Goal: Information Seeking & Learning: Learn about a topic

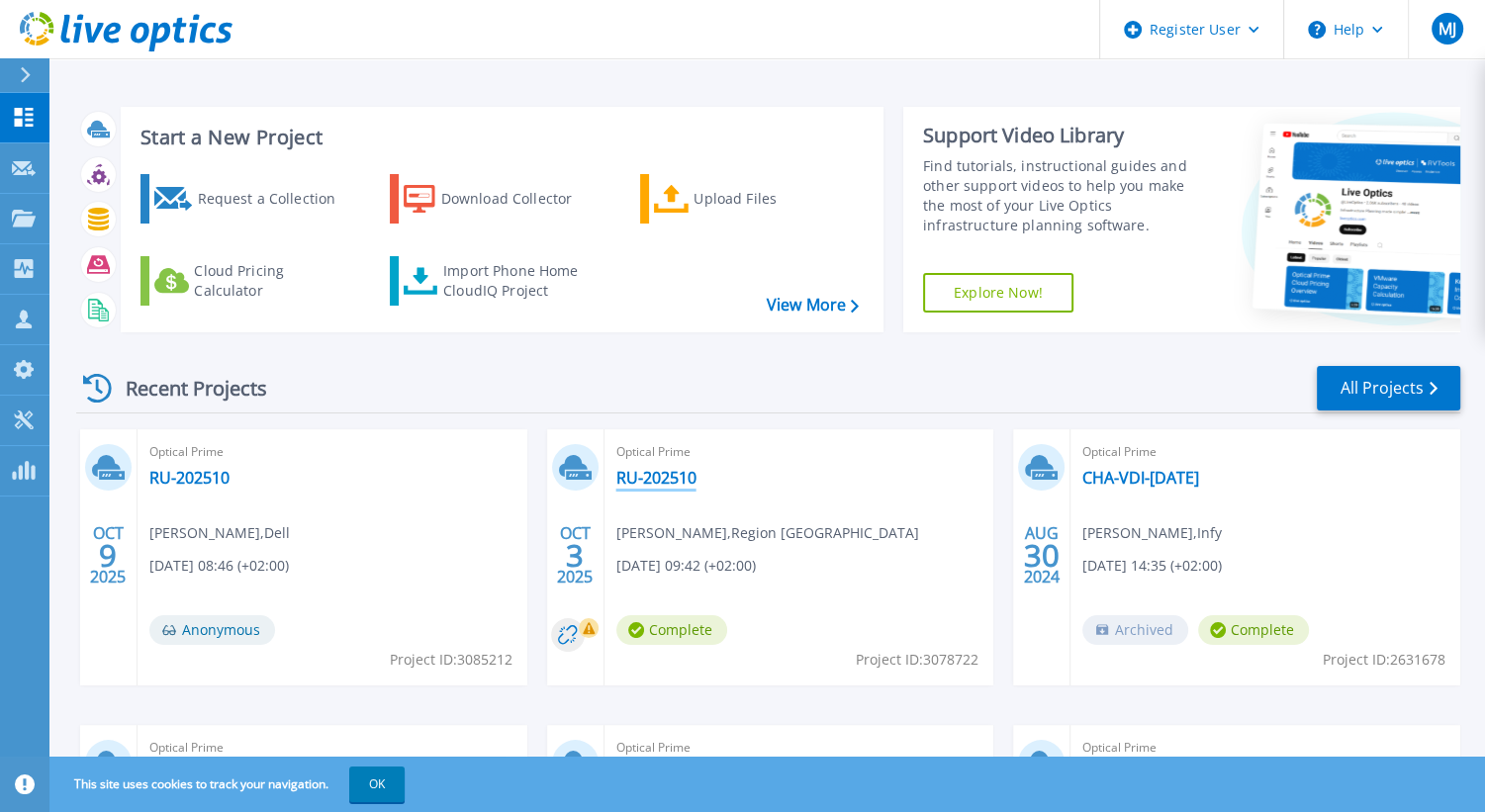
click at [650, 476] on link "RU-202510" at bounding box center [656, 478] width 80 height 20
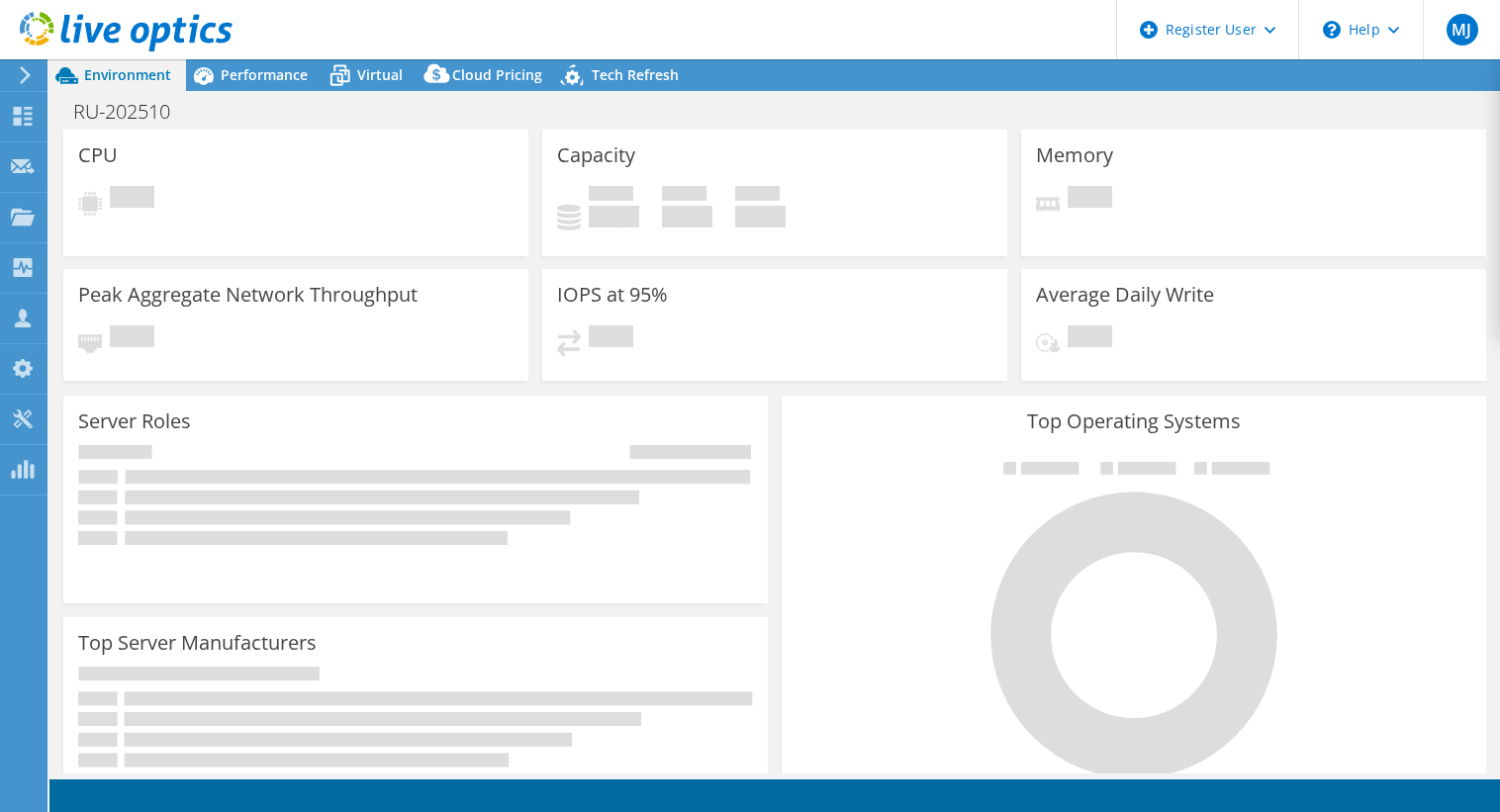
select select "USD"
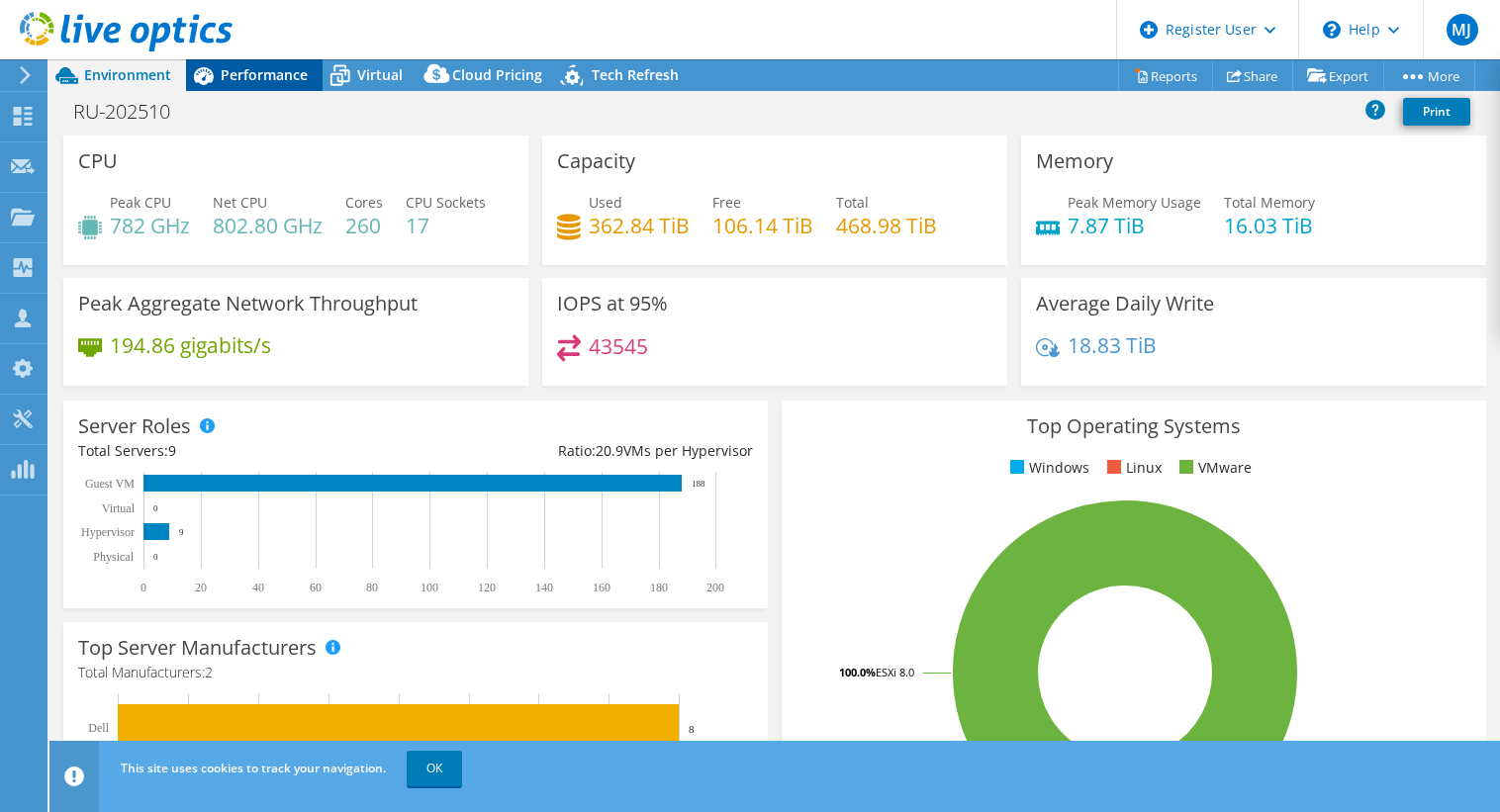
click at [251, 80] on span "Performance" at bounding box center [264, 74] width 87 height 19
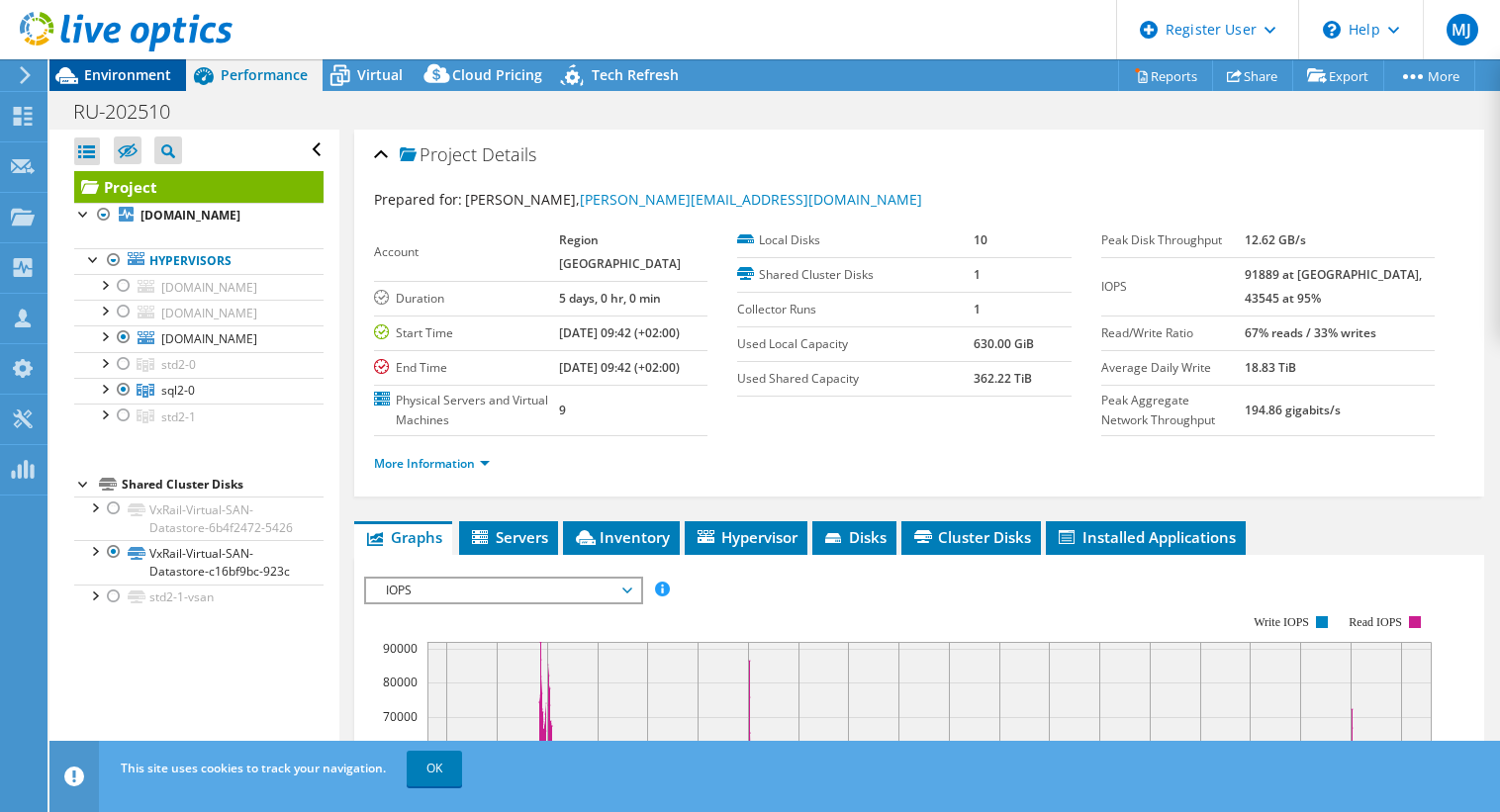
click at [134, 71] on span "Environment" at bounding box center [128, 74] width 87 height 19
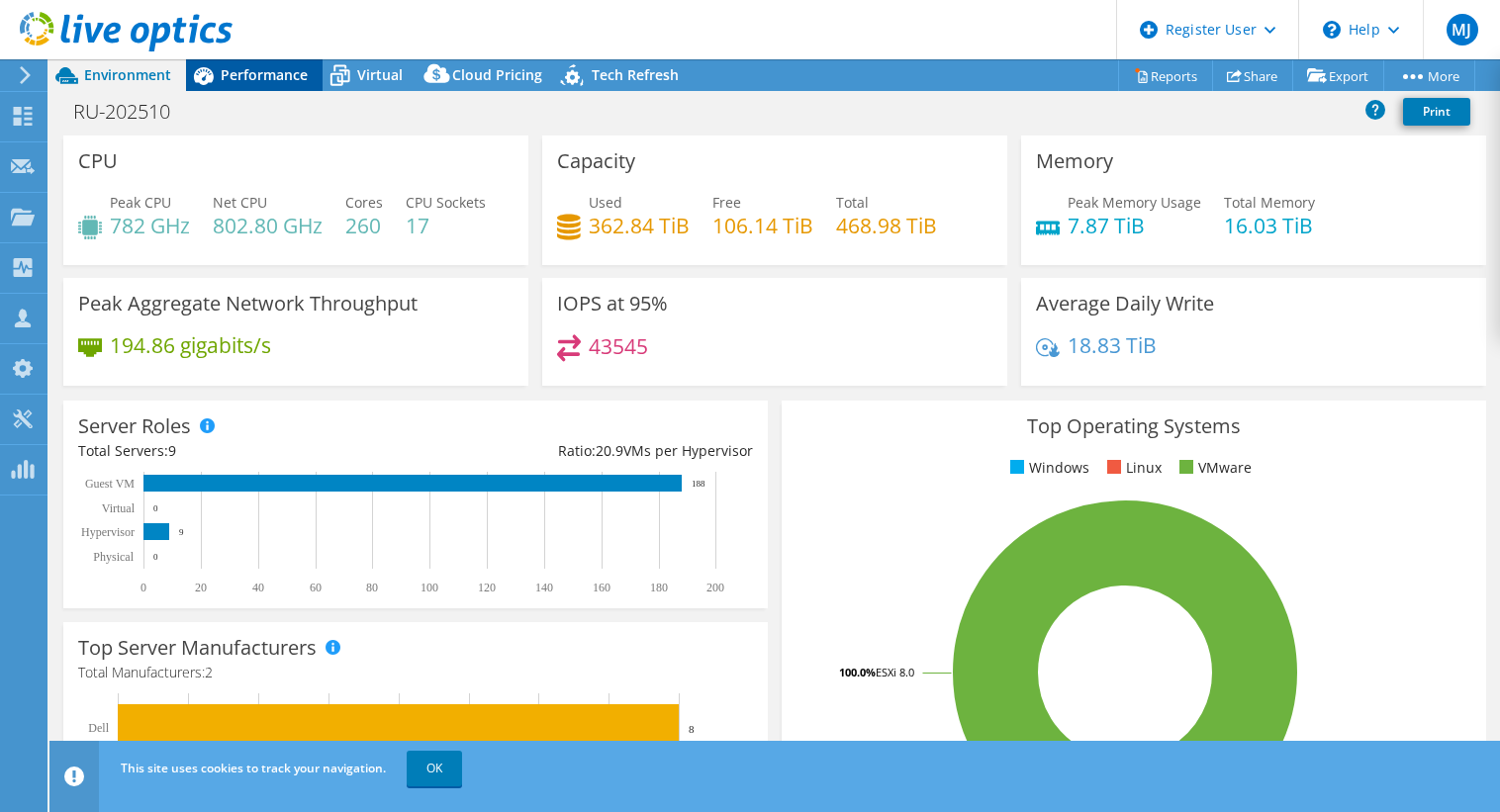
click at [259, 81] on span "Performance" at bounding box center [264, 74] width 87 height 19
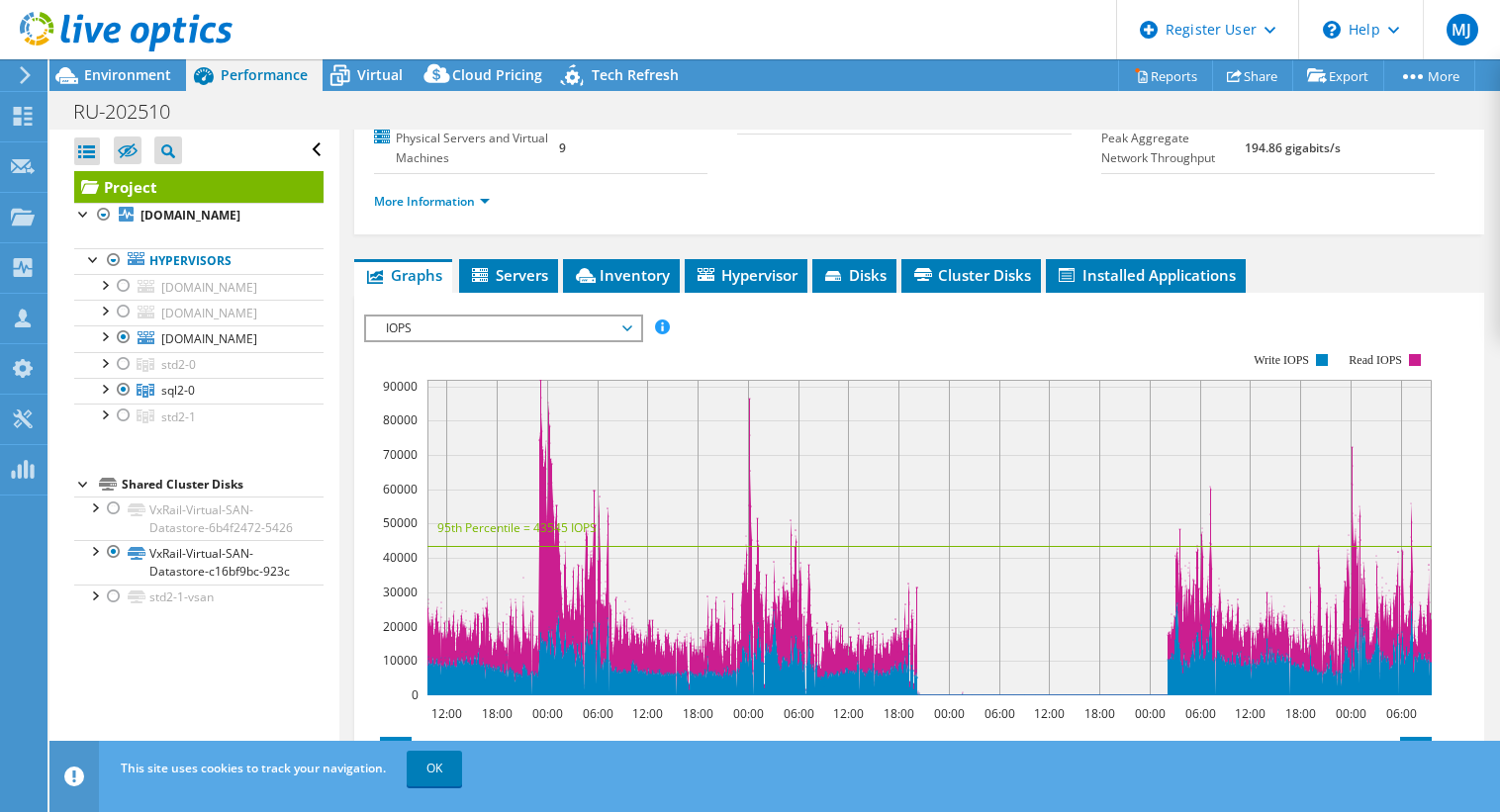
scroll to position [264, 0]
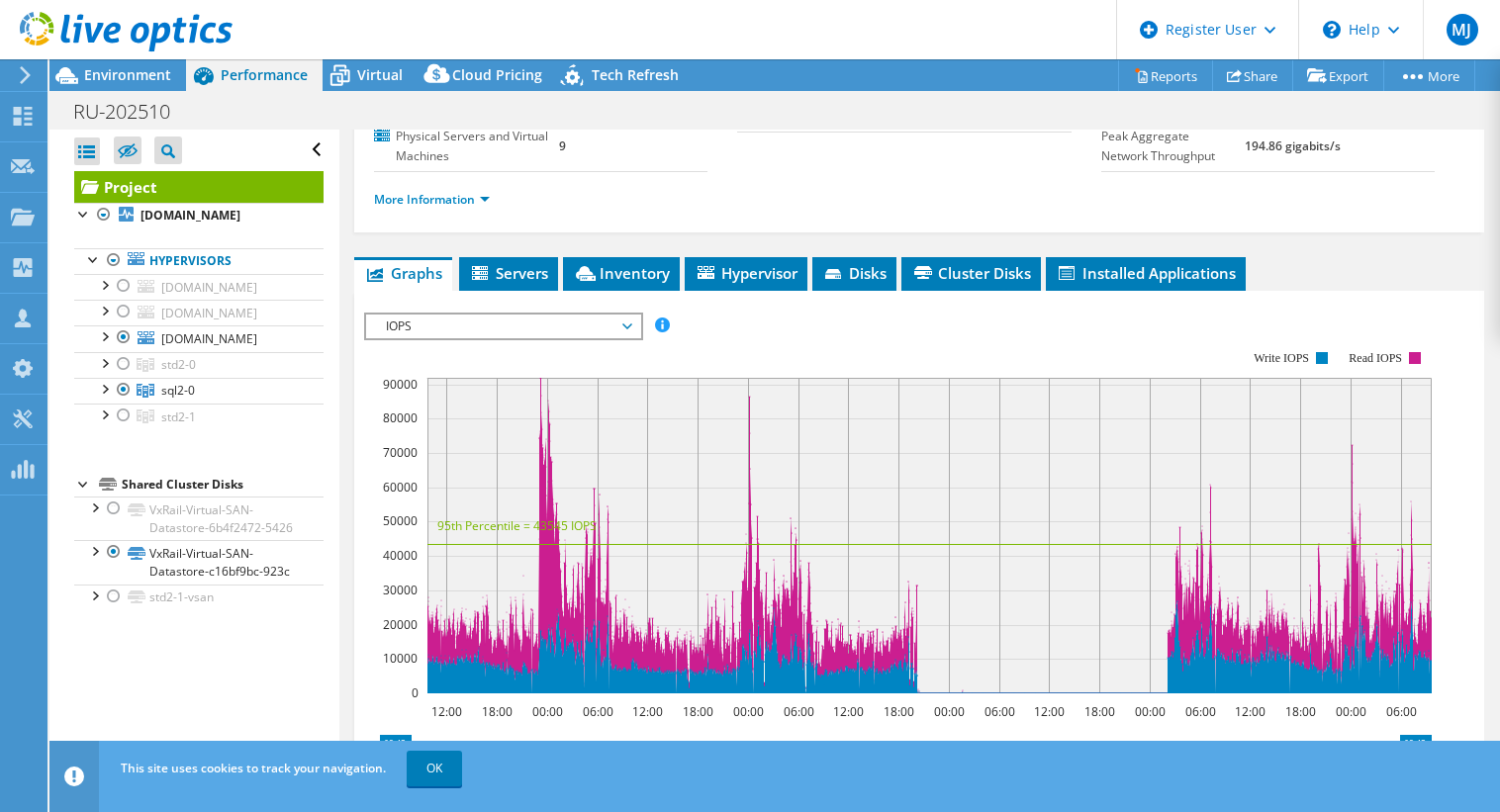
click at [631, 330] on icon at bounding box center [627, 327] width 10 height 6
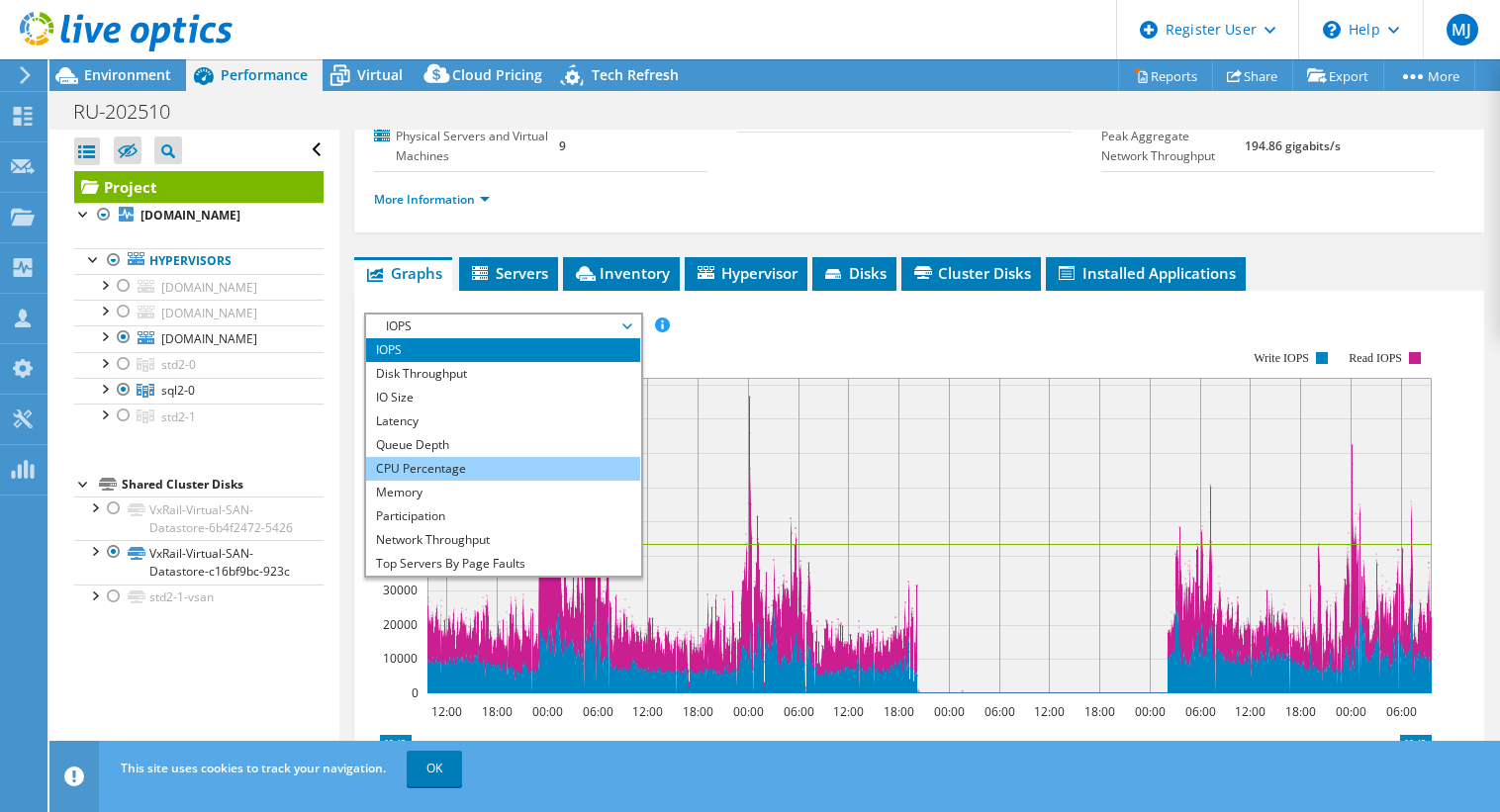
click at [465, 481] on li "CPU Percentage" at bounding box center [503, 470] width 274 height 24
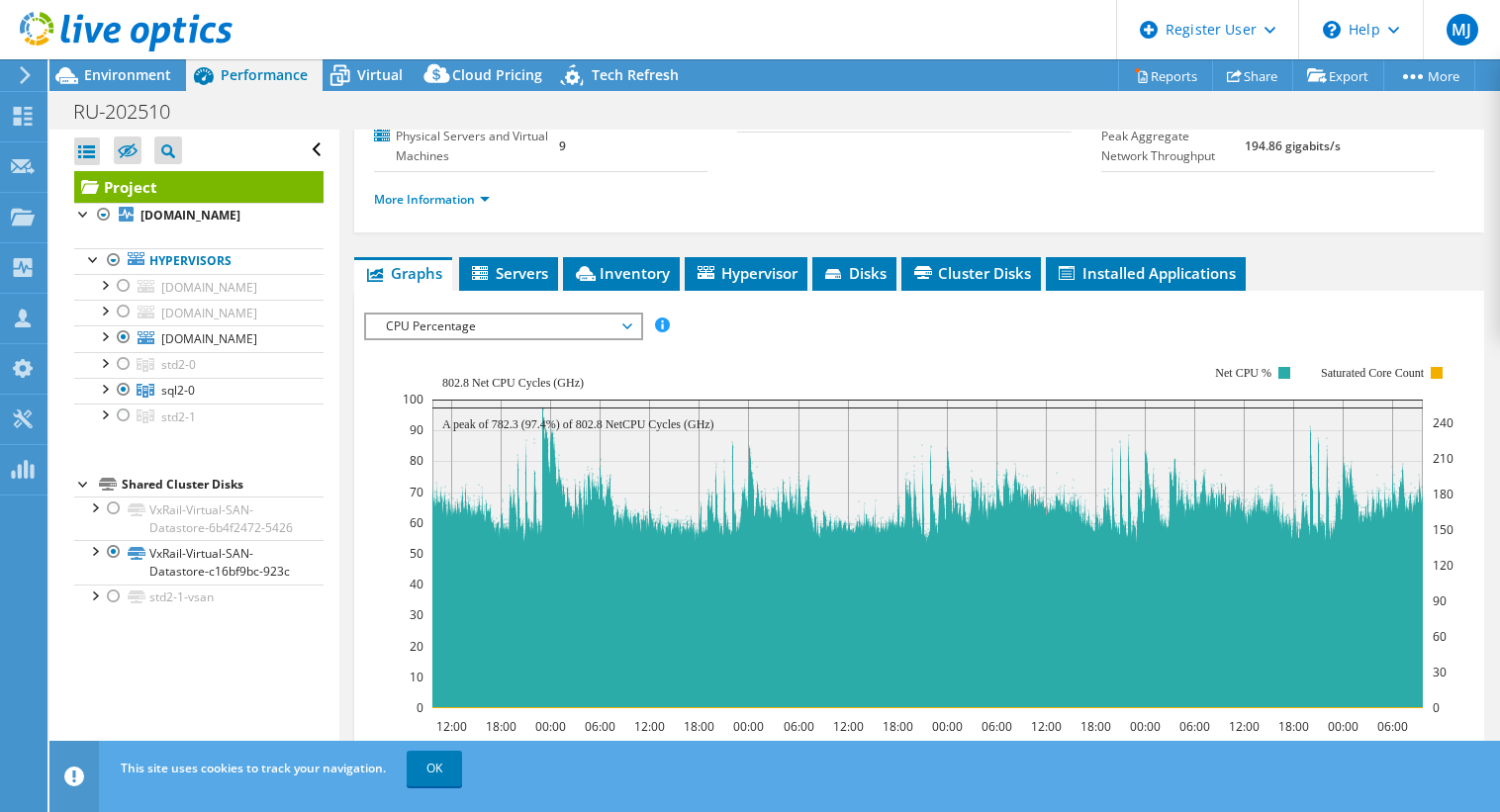
click at [626, 338] on span "CPU Percentage" at bounding box center [503, 327] width 254 height 24
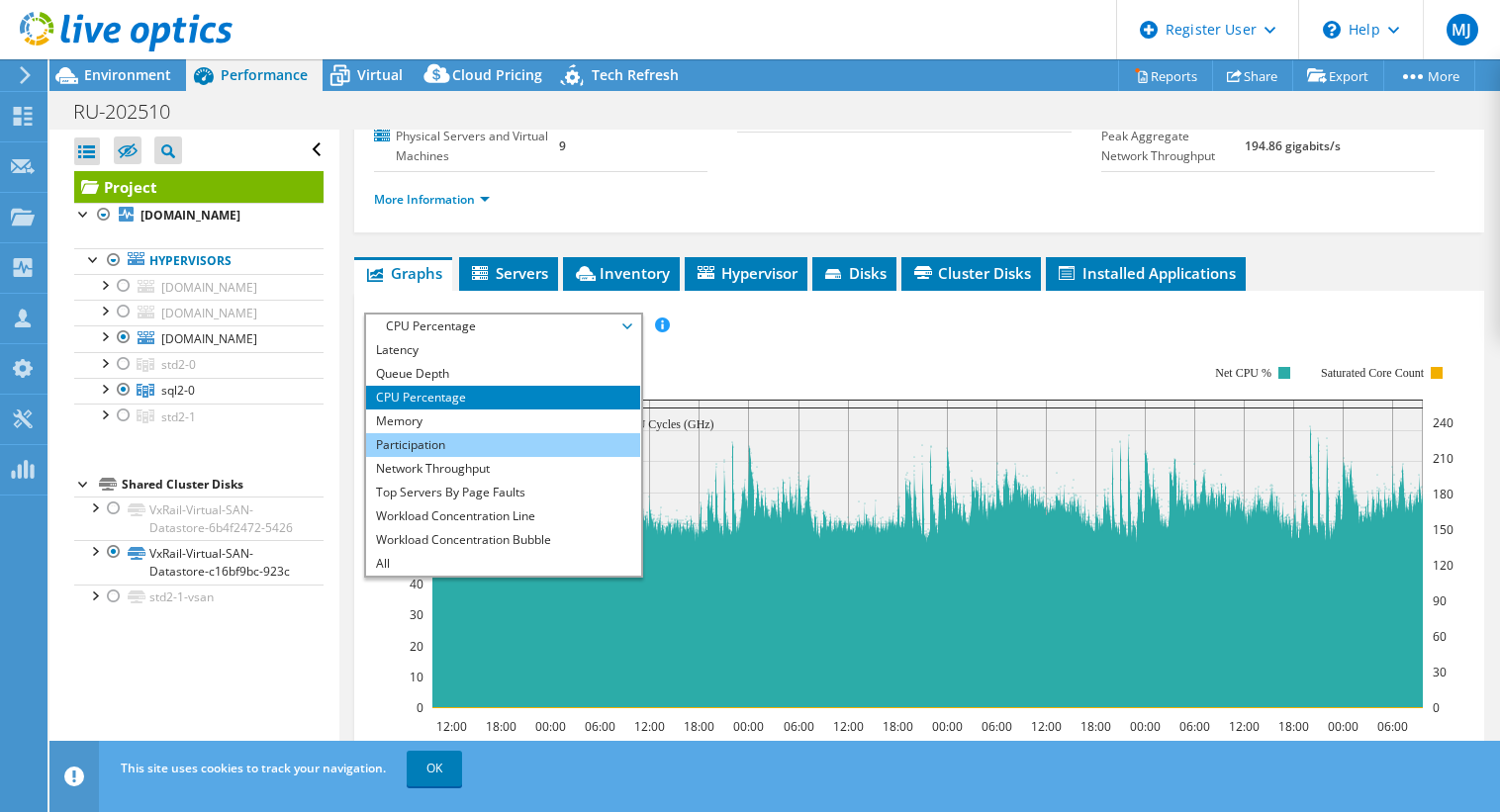
scroll to position [0, 0]
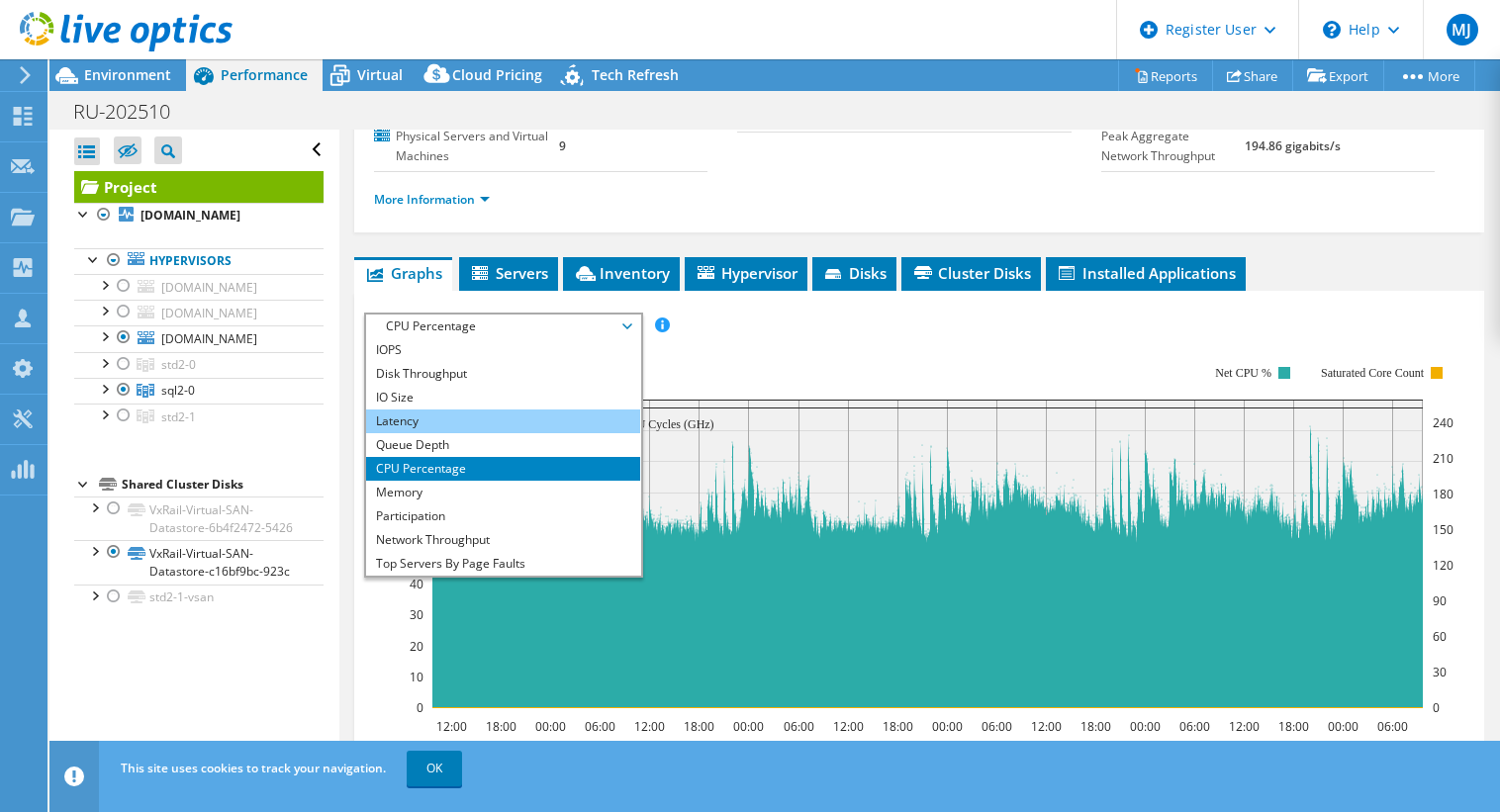
click at [396, 434] on li "Latency" at bounding box center [503, 422] width 274 height 24
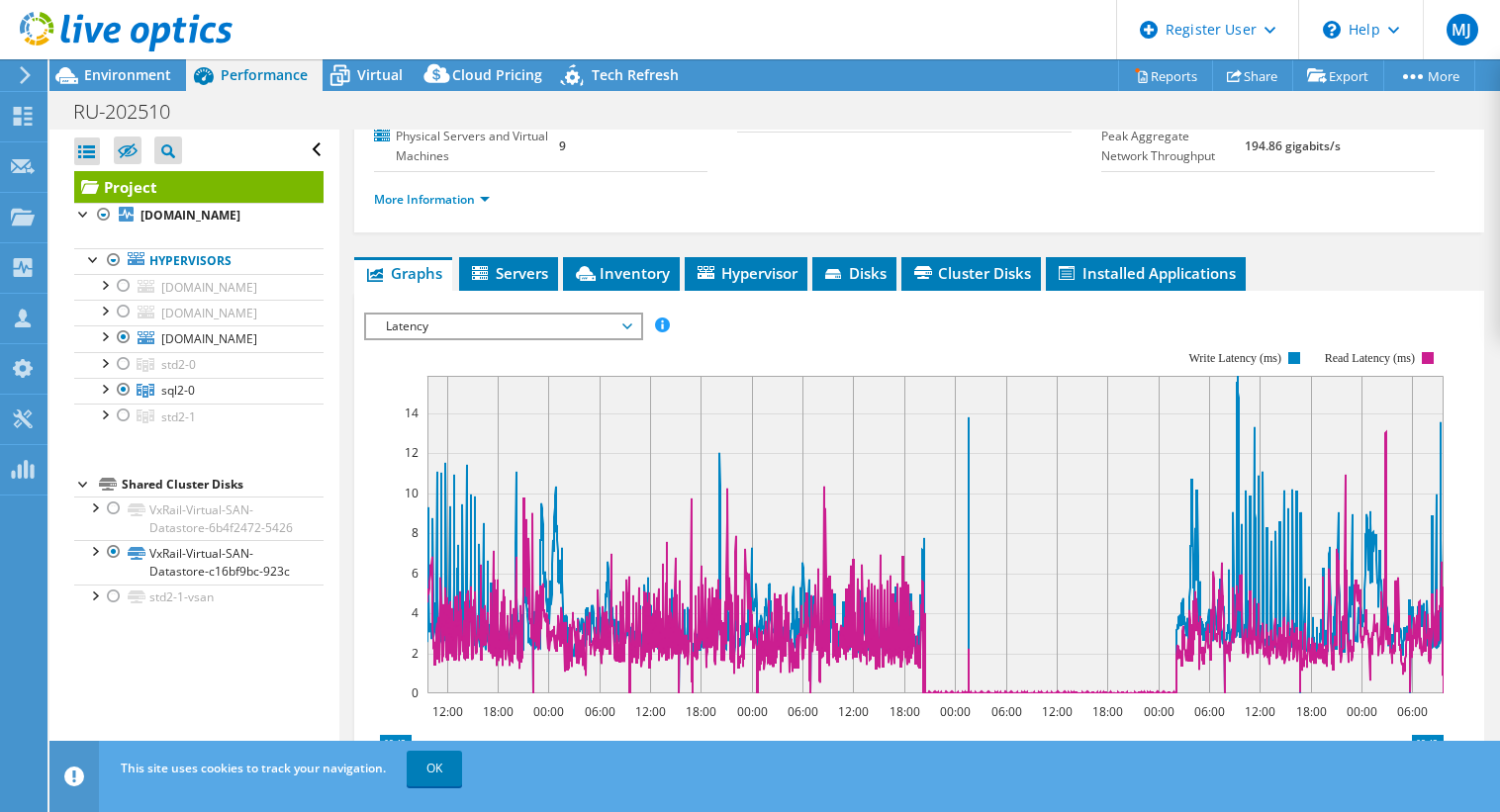
click at [623, 338] on span "Latency" at bounding box center [503, 327] width 254 height 24
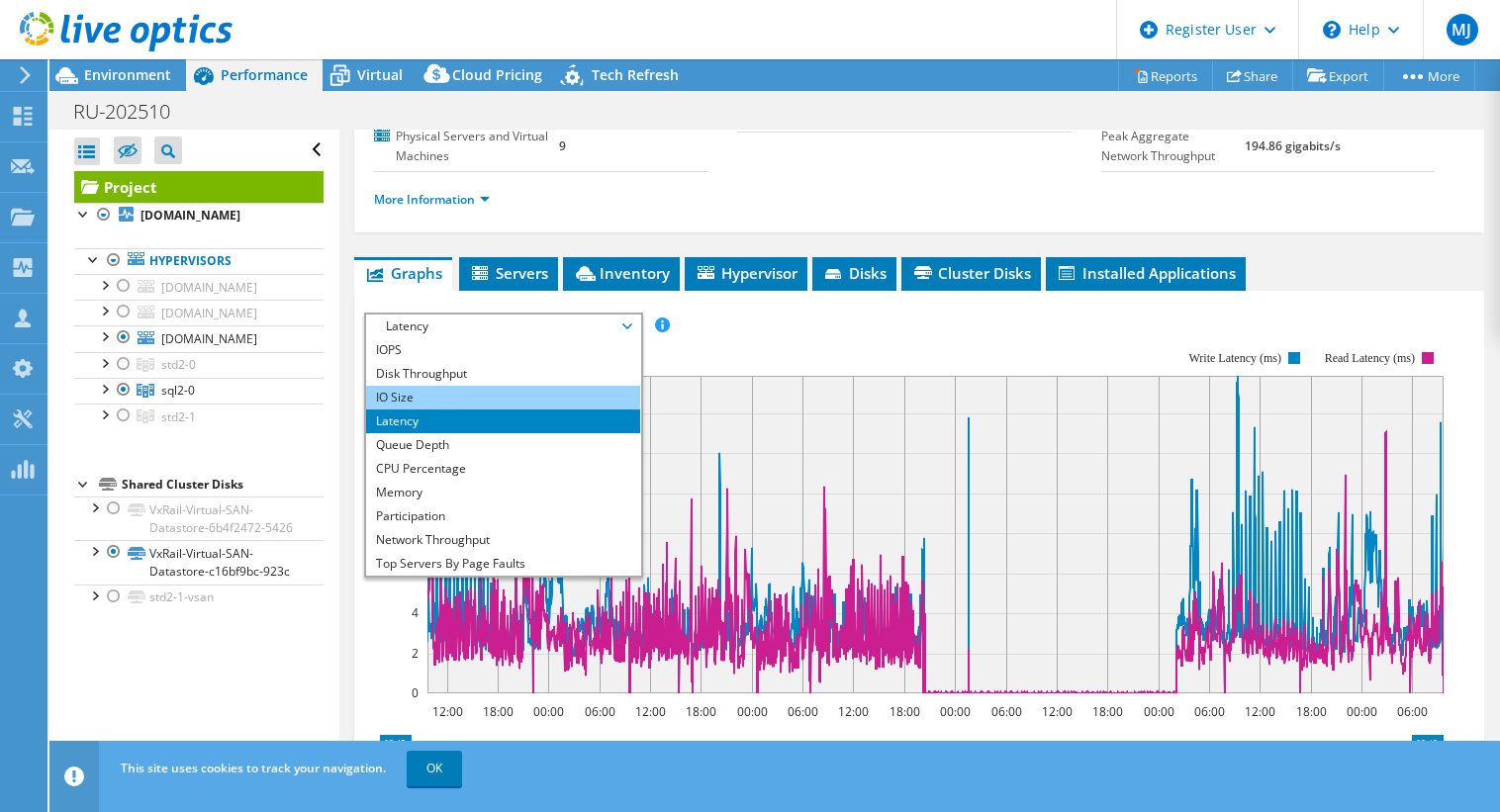
click at [459, 410] on li "IO Size" at bounding box center [503, 398] width 274 height 24
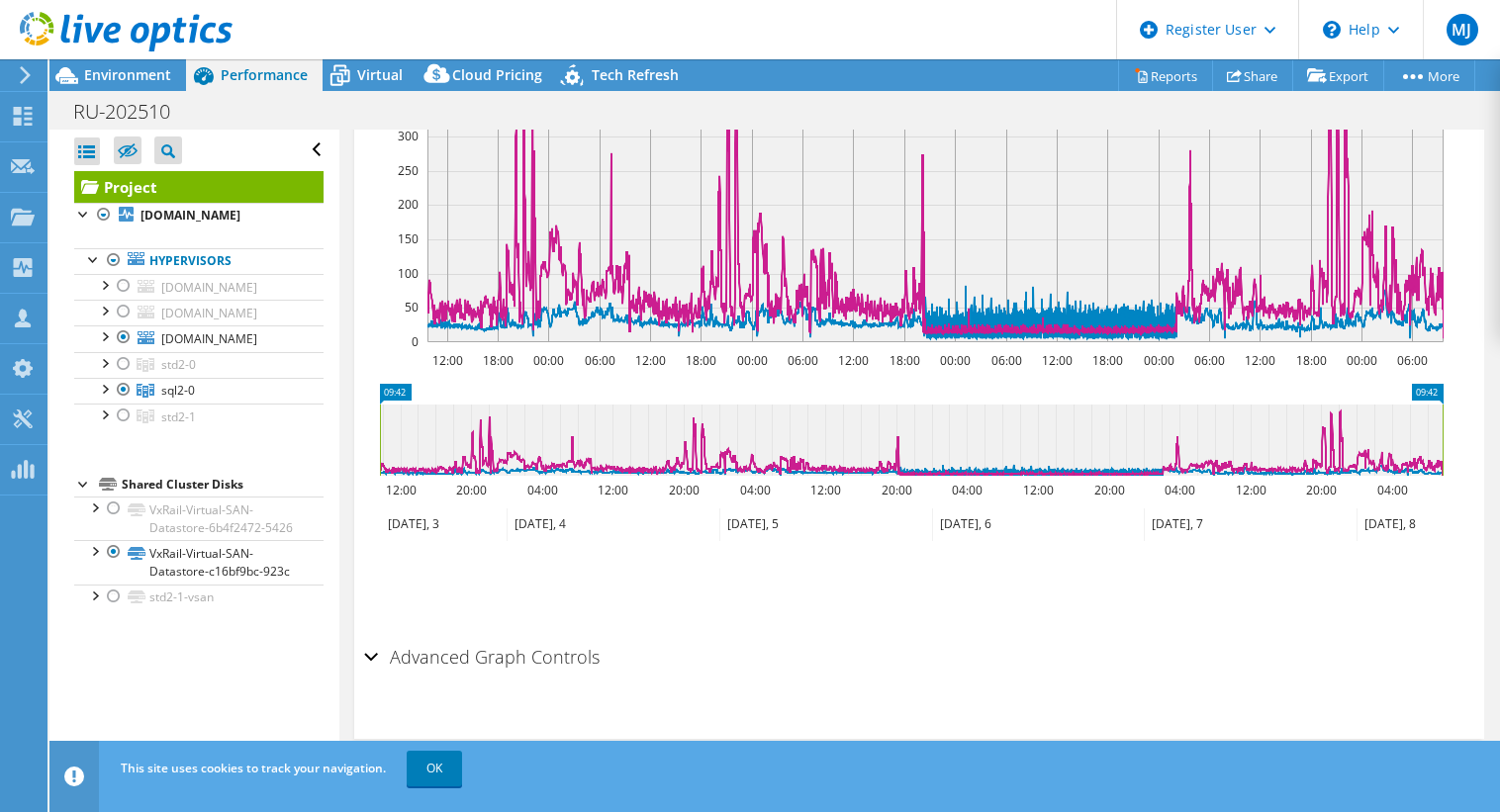
scroll to position [635, 0]
click at [376, 656] on div "Advanced Graph Controls" at bounding box center [919, 658] width 1111 height 43
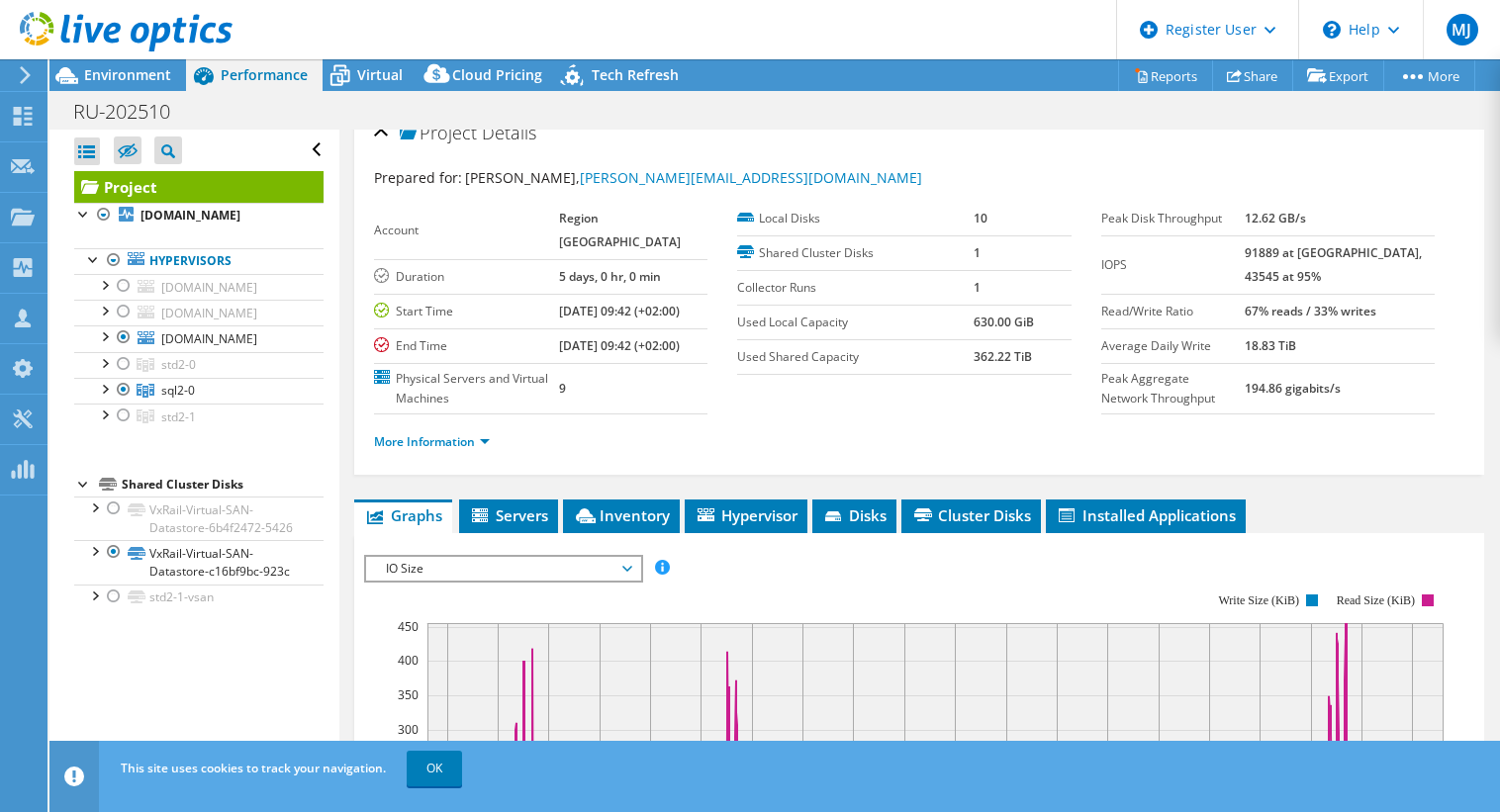
scroll to position [0, 0]
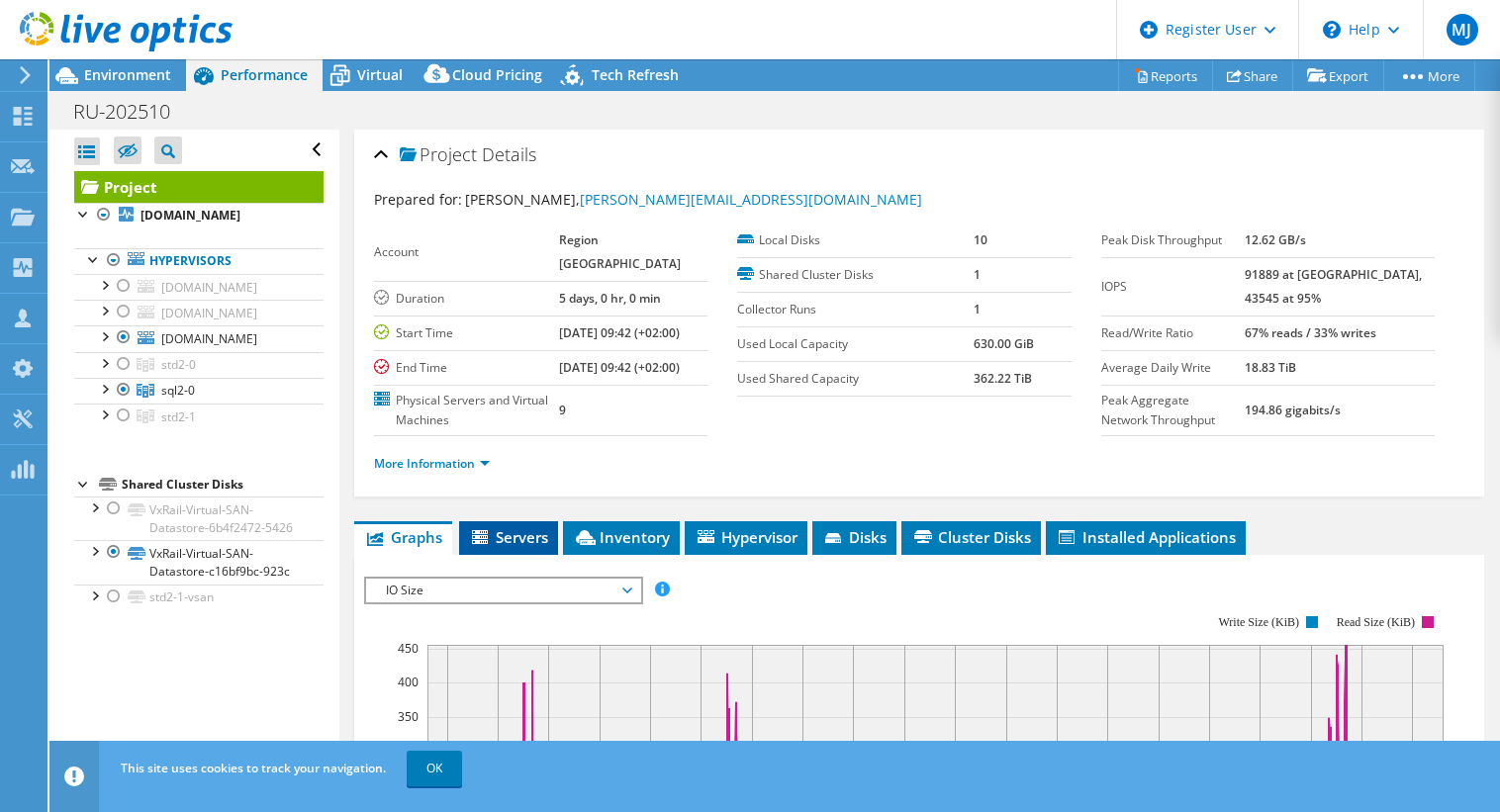
click at [517, 547] on span "Servers" at bounding box center [509, 537] width 79 height 20
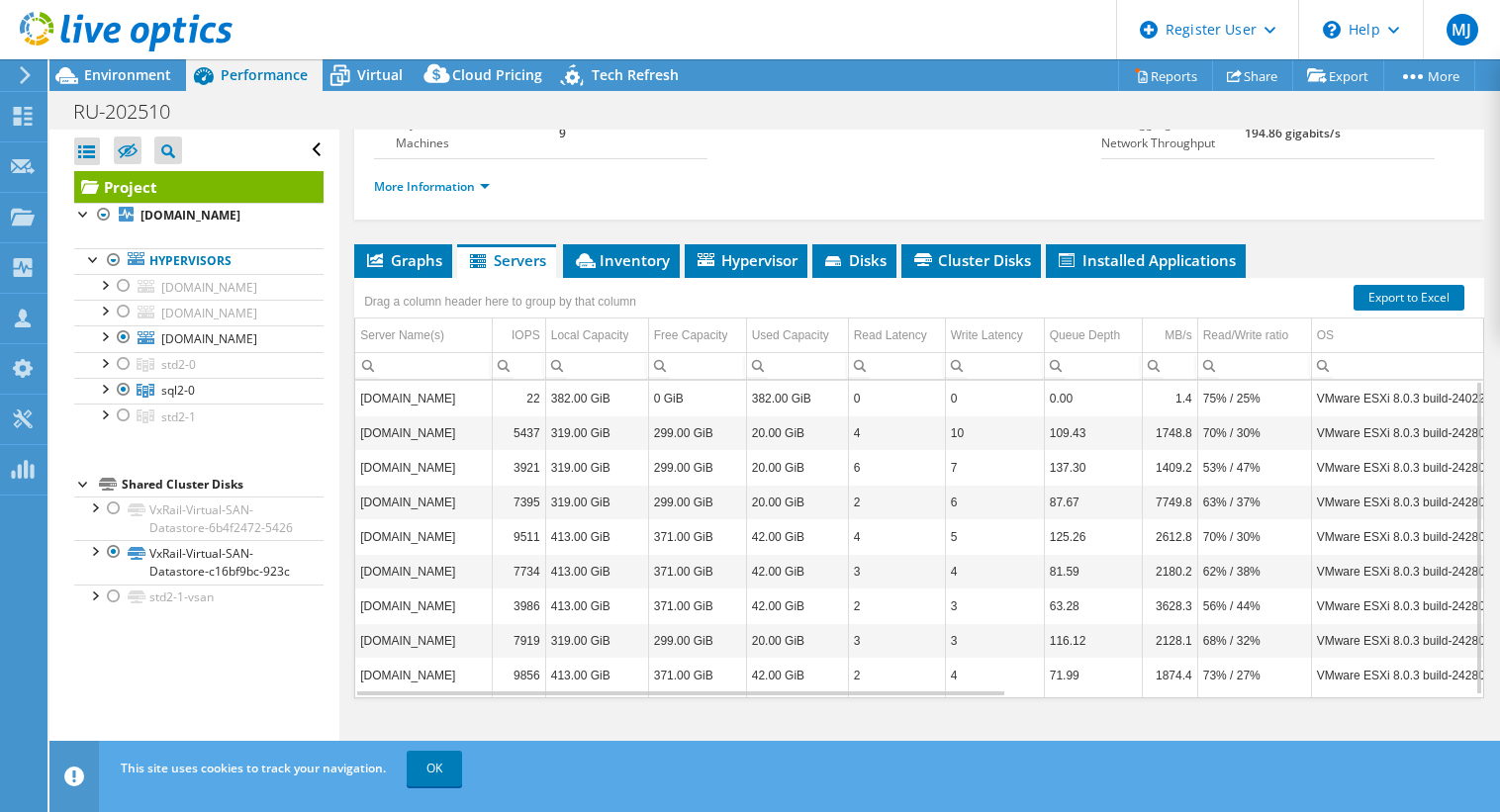
scroll to position [7, 0]
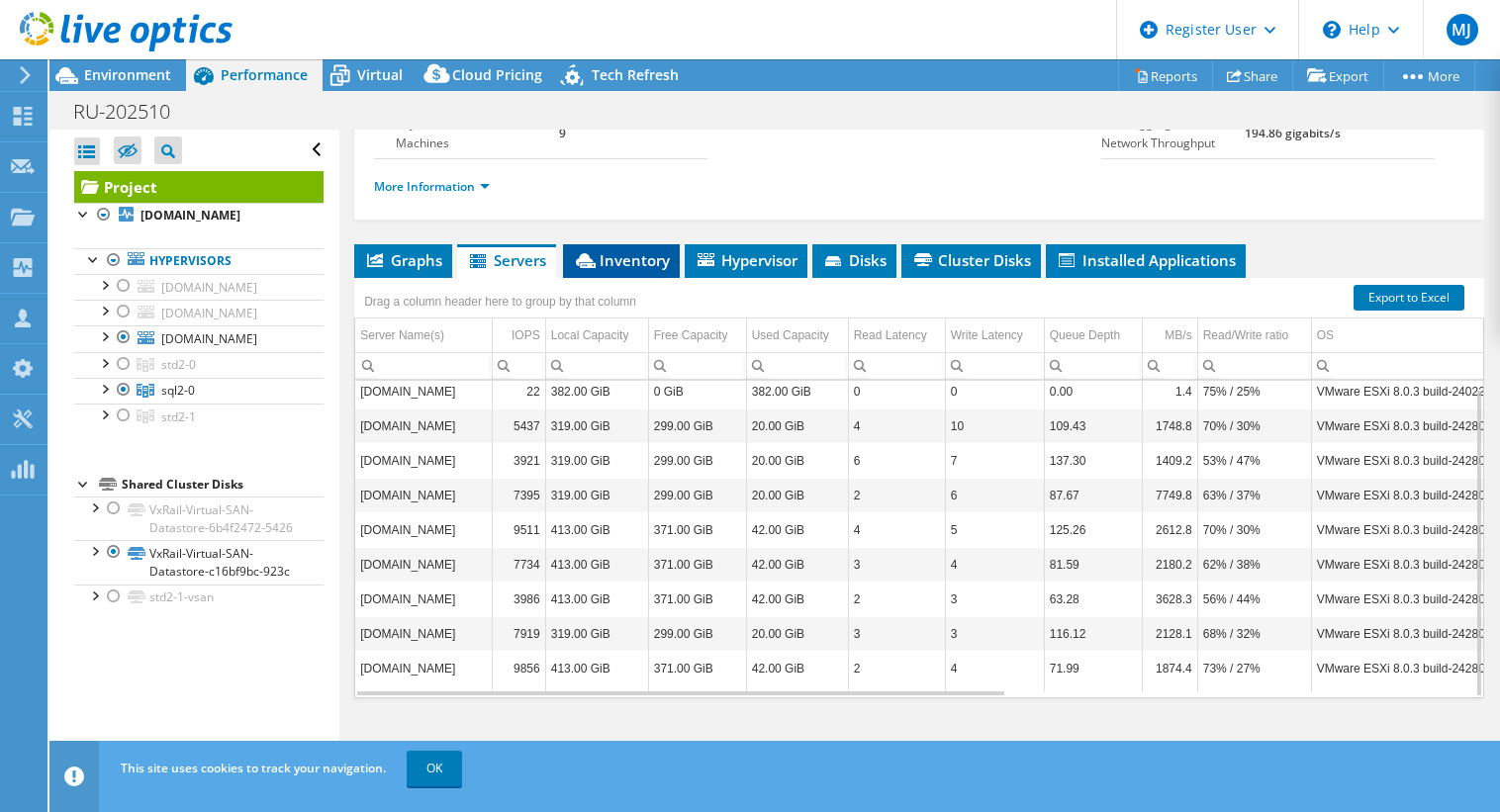
click at [637, 261] on span "Inventory" at bounding box center [621, 260] width 97 height 20
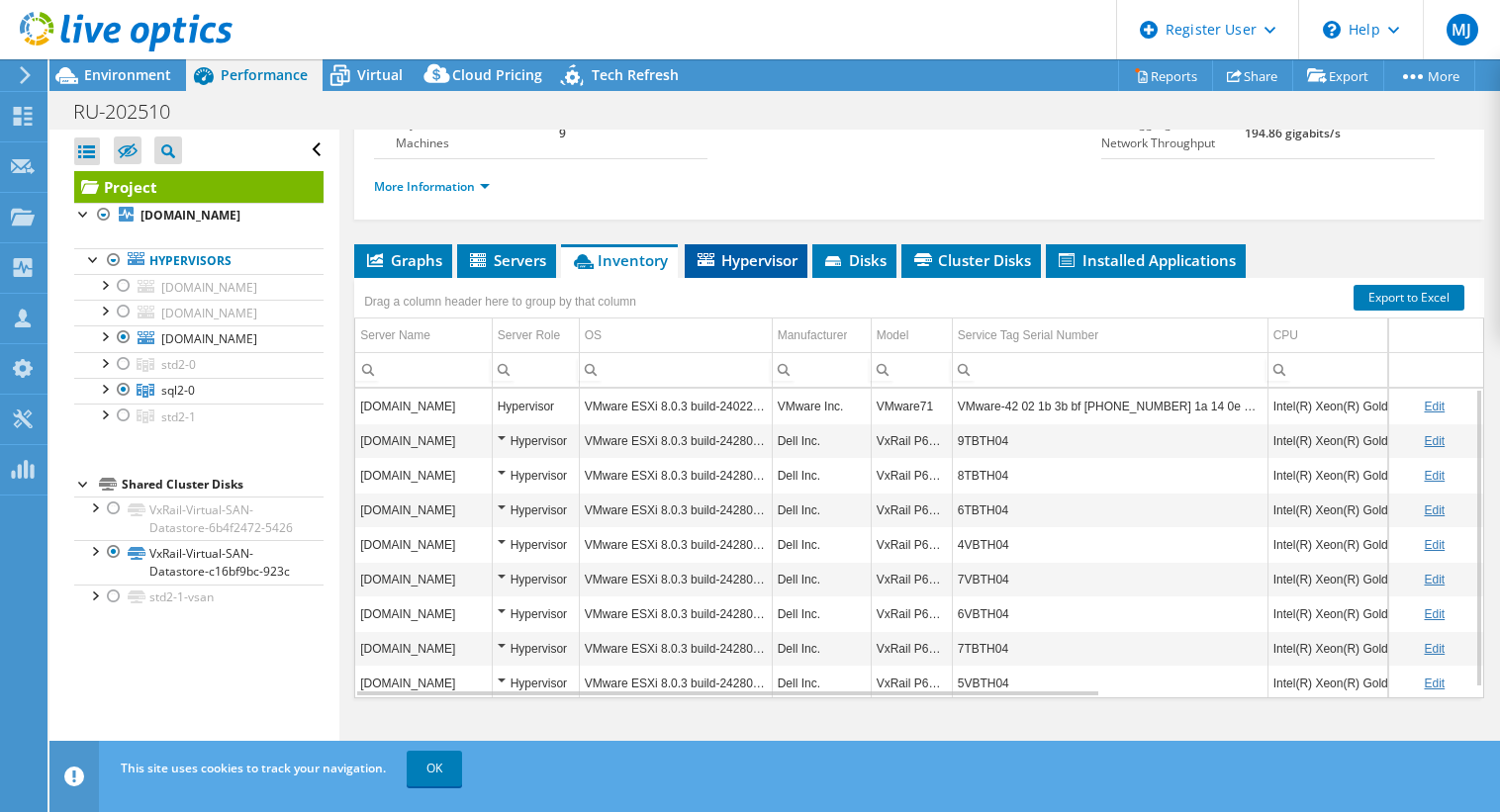
click at [767, 256] on span "Hypervisor" at bounding box center [747, 260] width 103 height 20
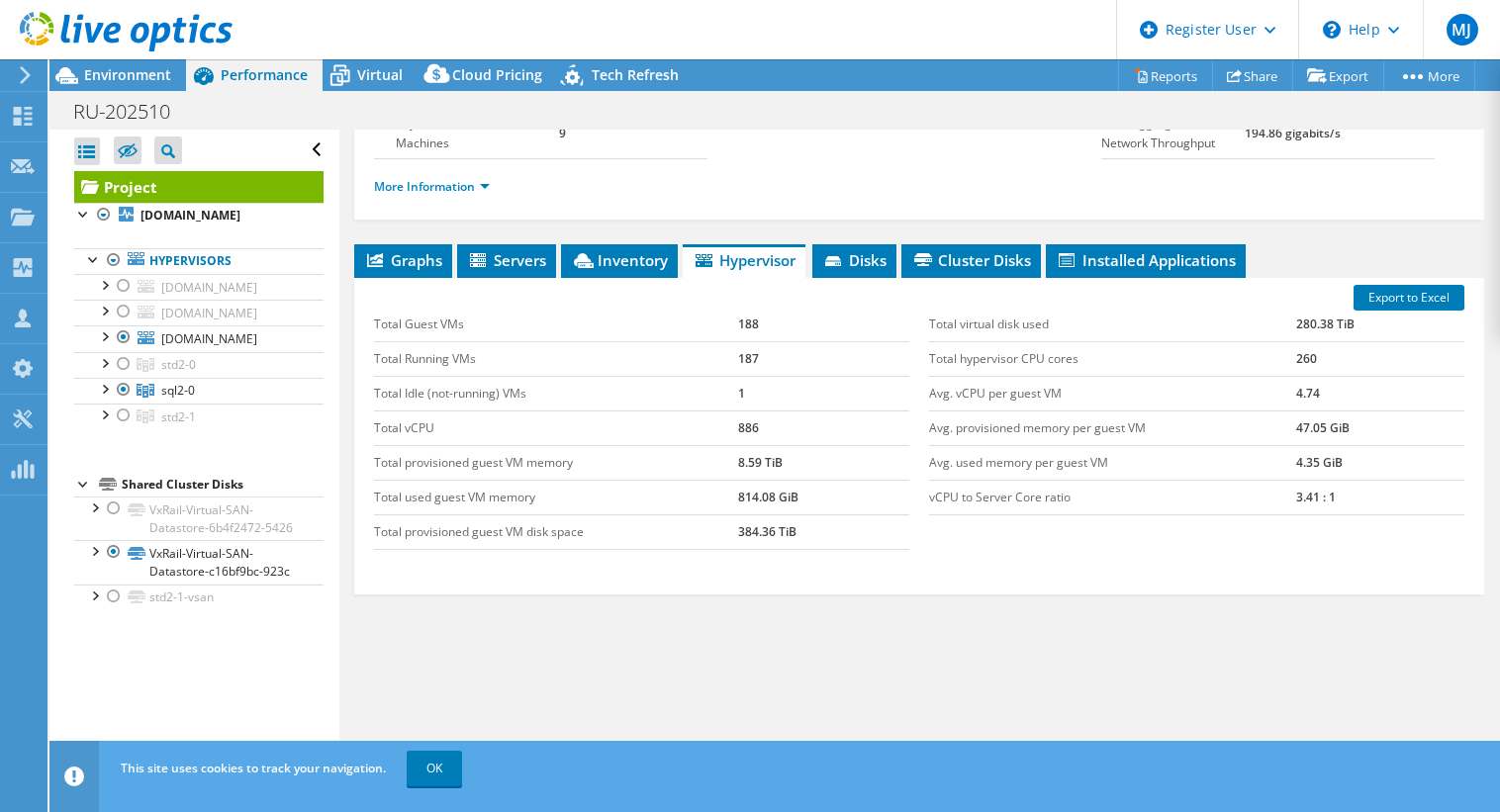
drag, startPoint x: 753, startPoint y: 487, endPoint x: 706, endPoint y: 464, distance: 52.3
click at [706, 464] on tbody "Total Guest VMs 188 Total Running VMs 187 Total Idle (not-running) VMs 1 Total …" at bounding box center [641, 429] width 535 height 242
click at [859, 589] on div "Export to Excel Total Guest VMs 188 Total Running VMs 187 Total Idle (not-runni…" at bounding box center [919, 436] width 1131 height 317
click at [850, 256] on span "Disks" at bounding box center [854, 260] width 65 height 20
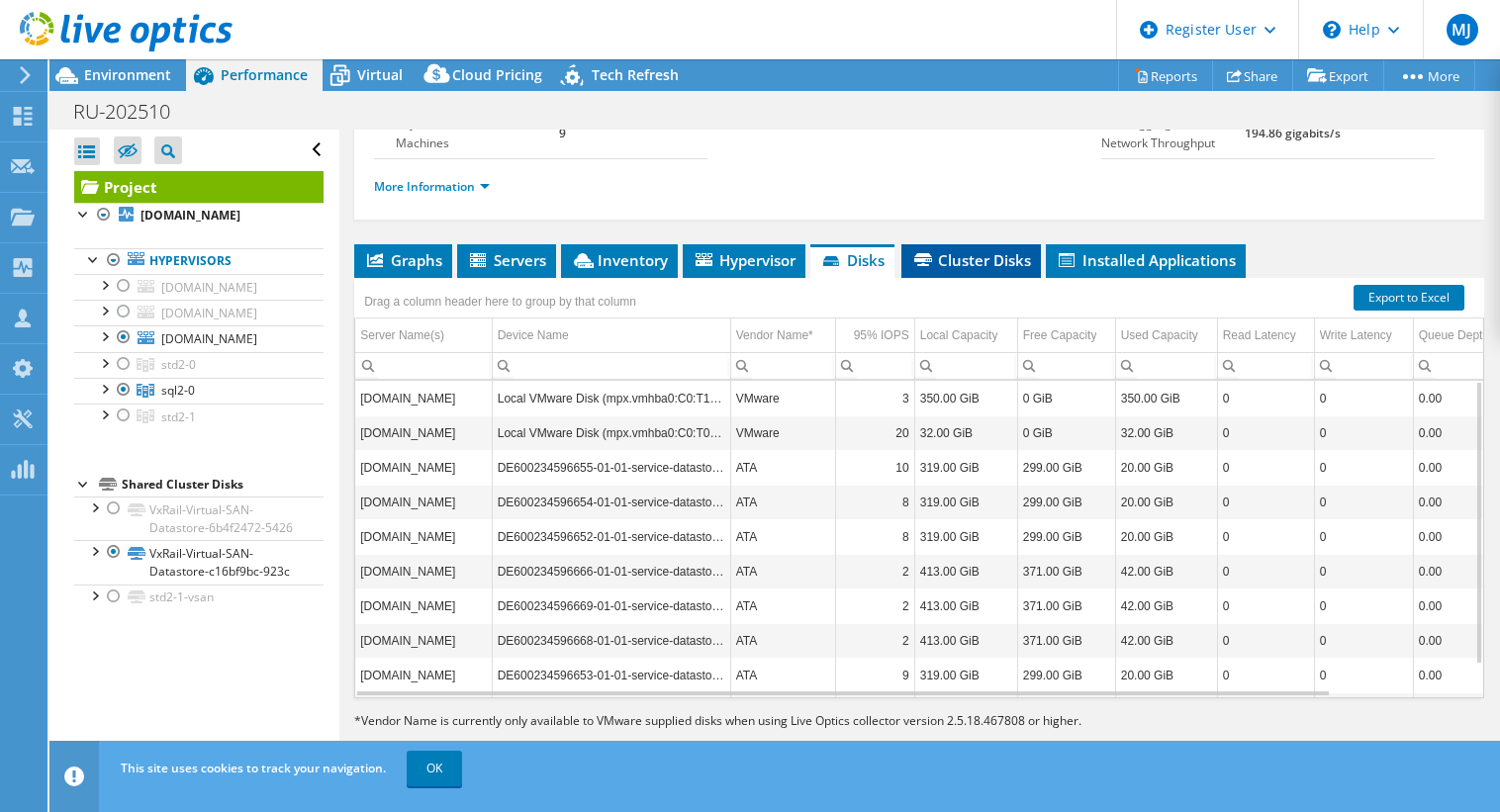
click at [985, 261] on span "Cluster Disks" at bounding box center [971, 260] width 120 height 20
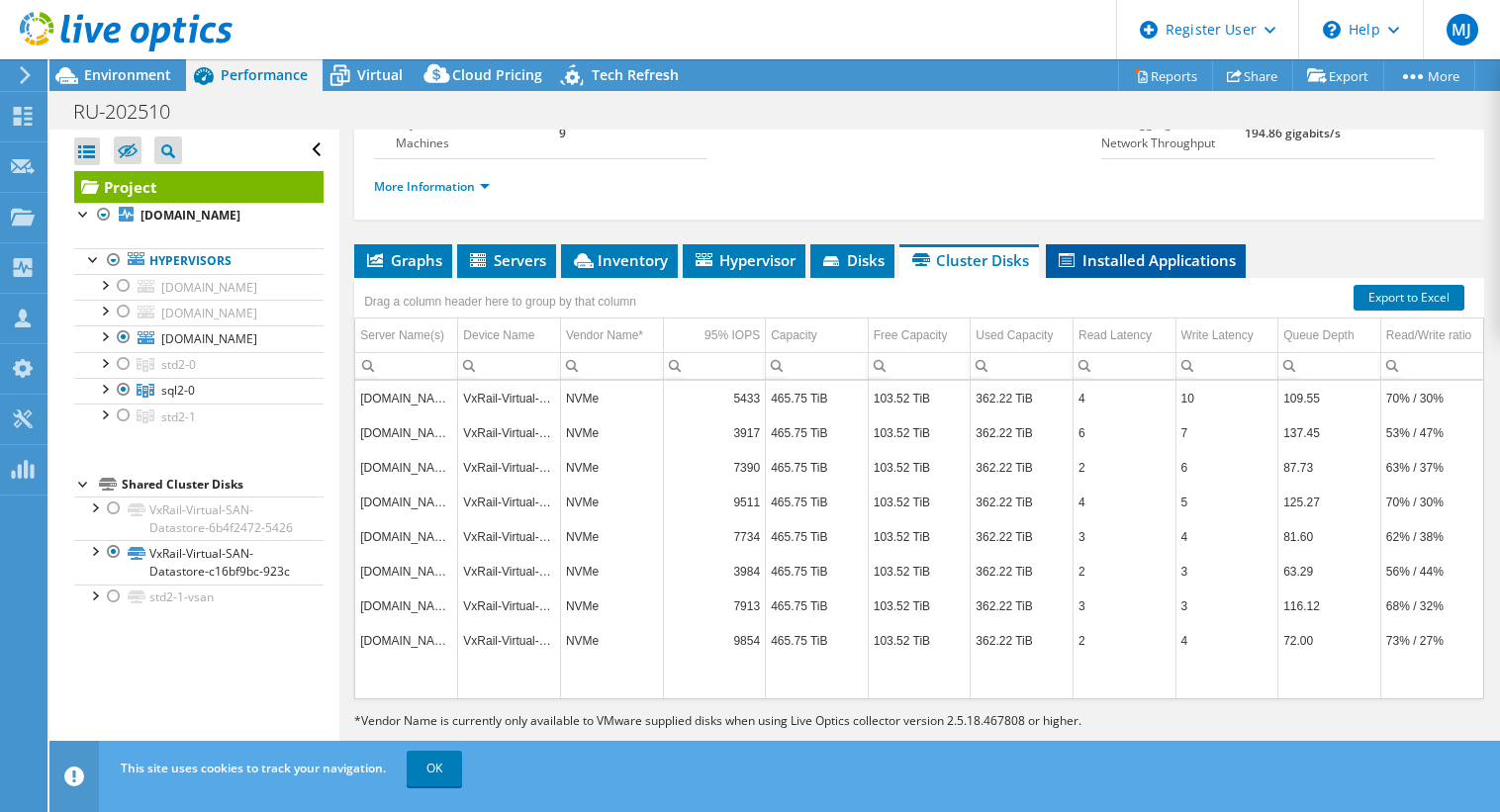
click at [1156, 260] on span "Installed Applications" at bounding box center [1146, 260] width 180 height 20
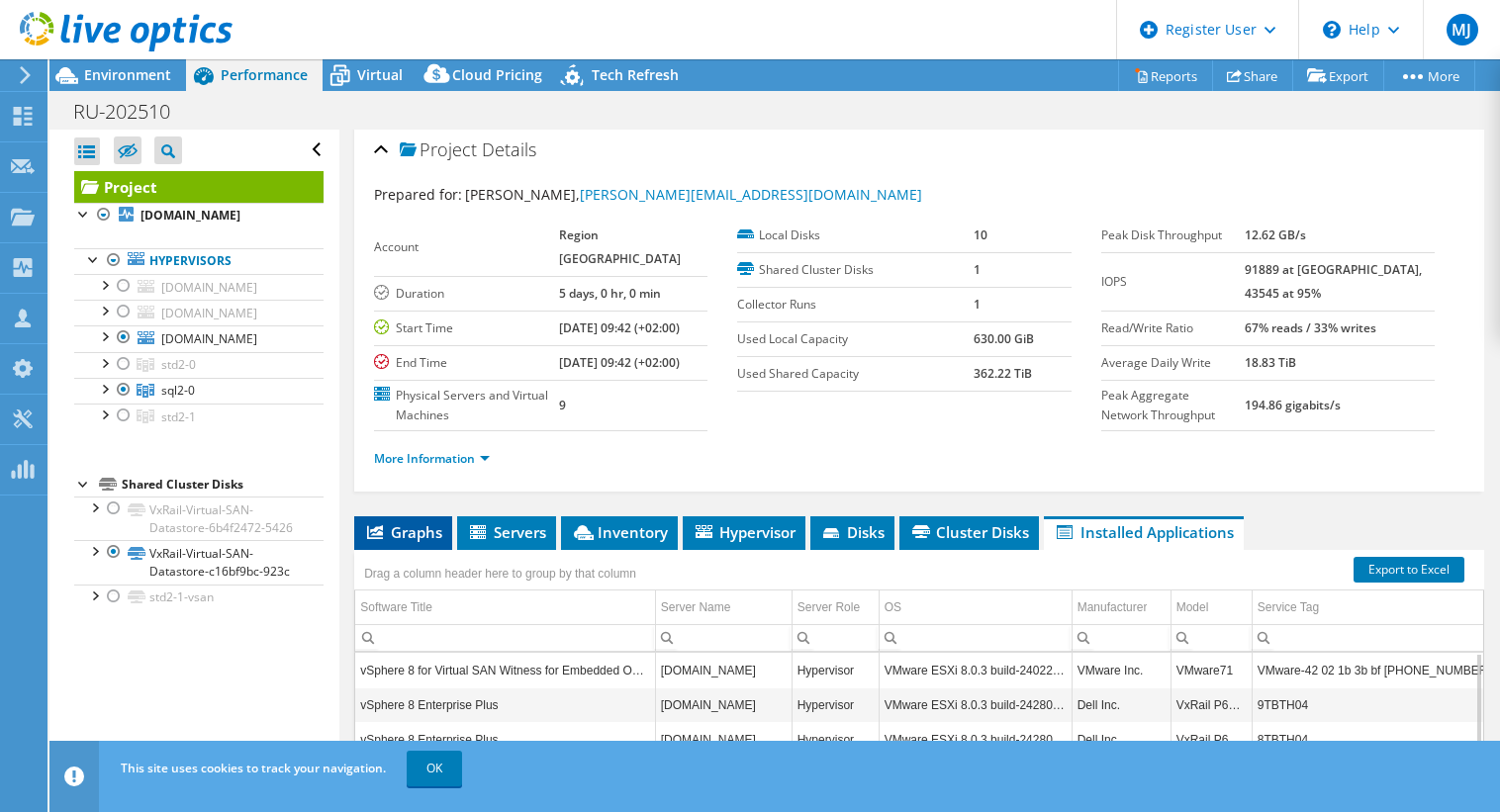
scroll to position [0, 0]
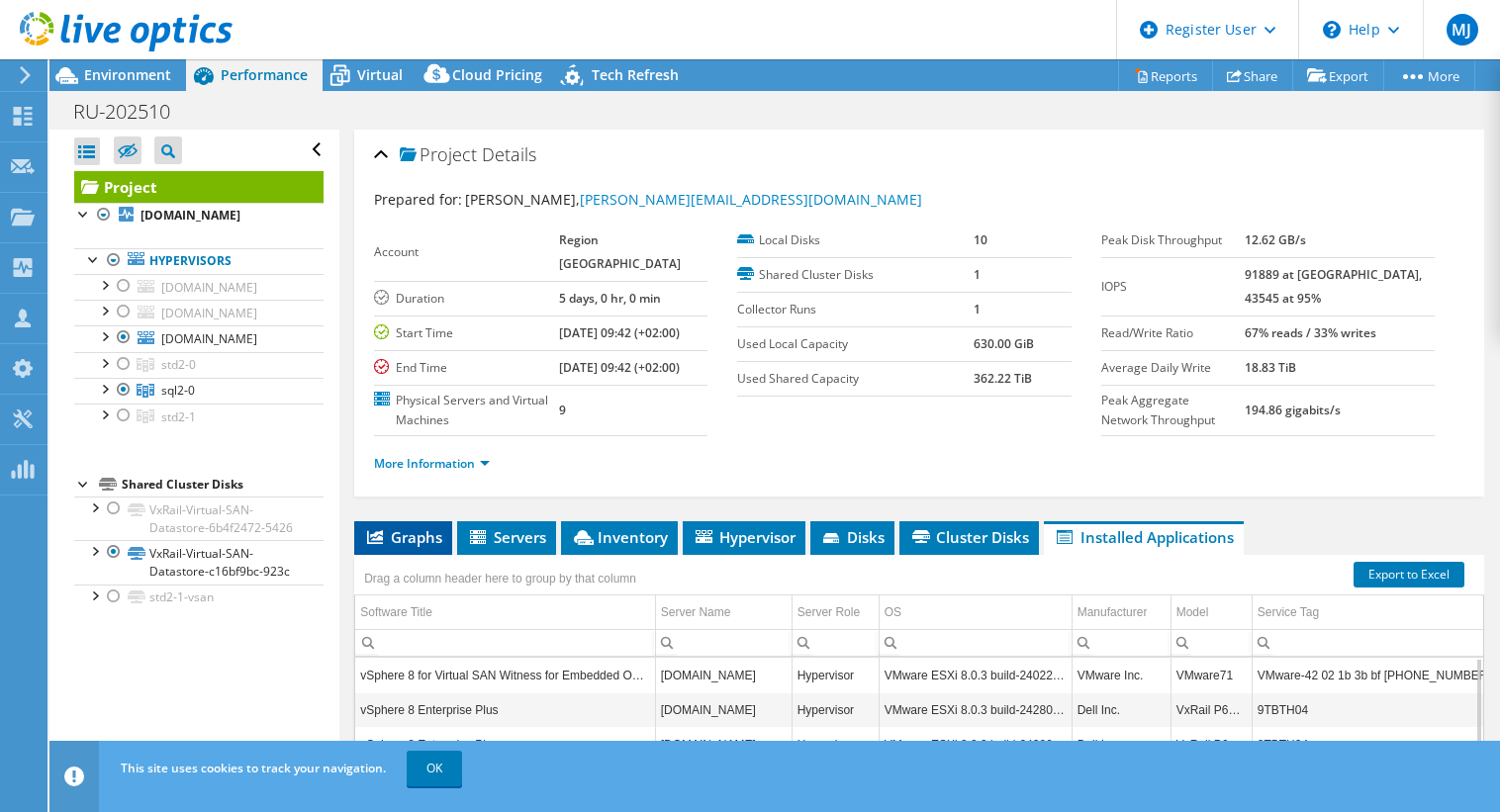
click at [406, 547] on span "Graphs" at bounding box center [403, 537] width 78 height 20
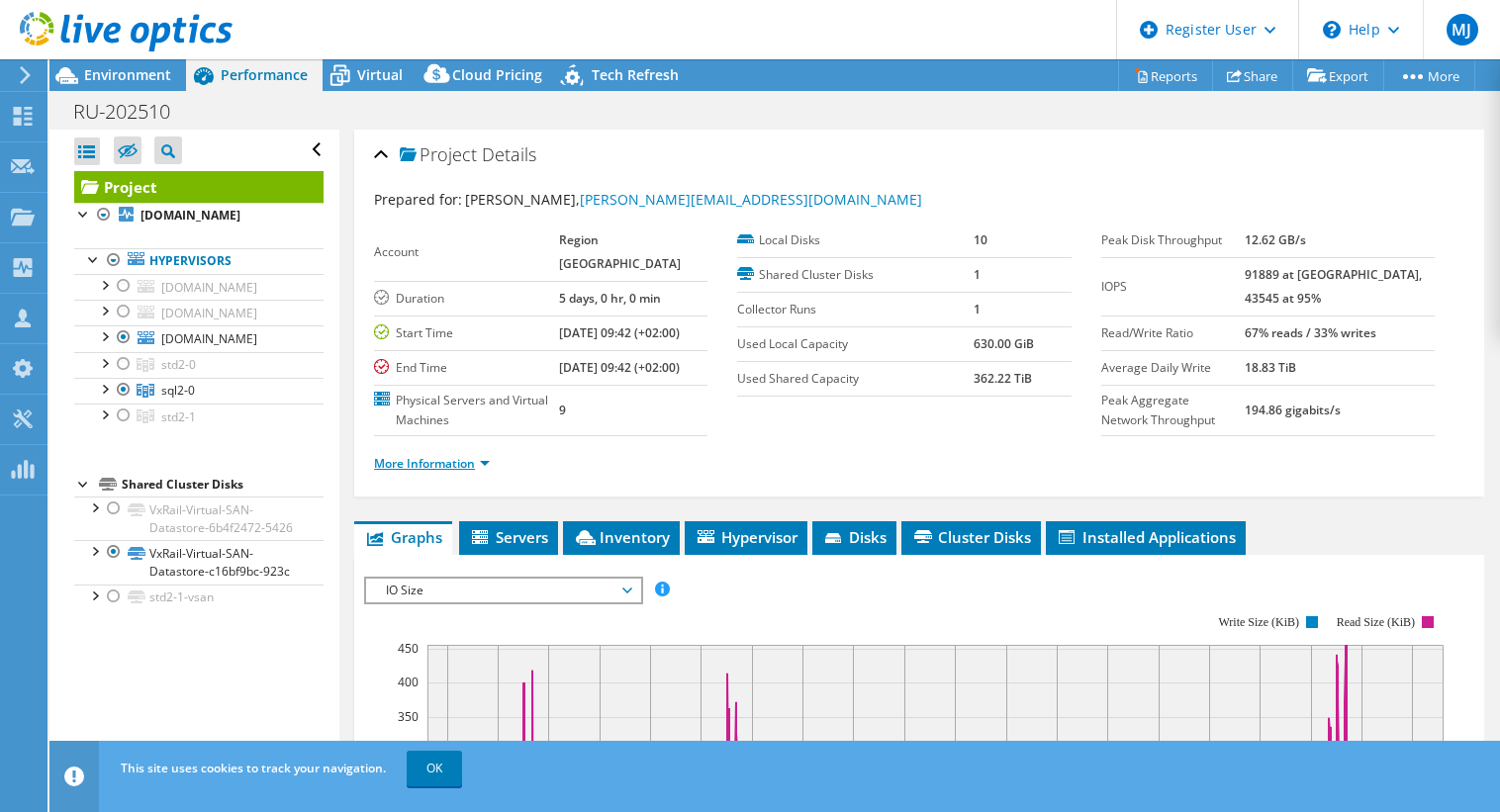
click at [466, 473] on link "More Information" at bounding box center [432, 464] width 116 height 17
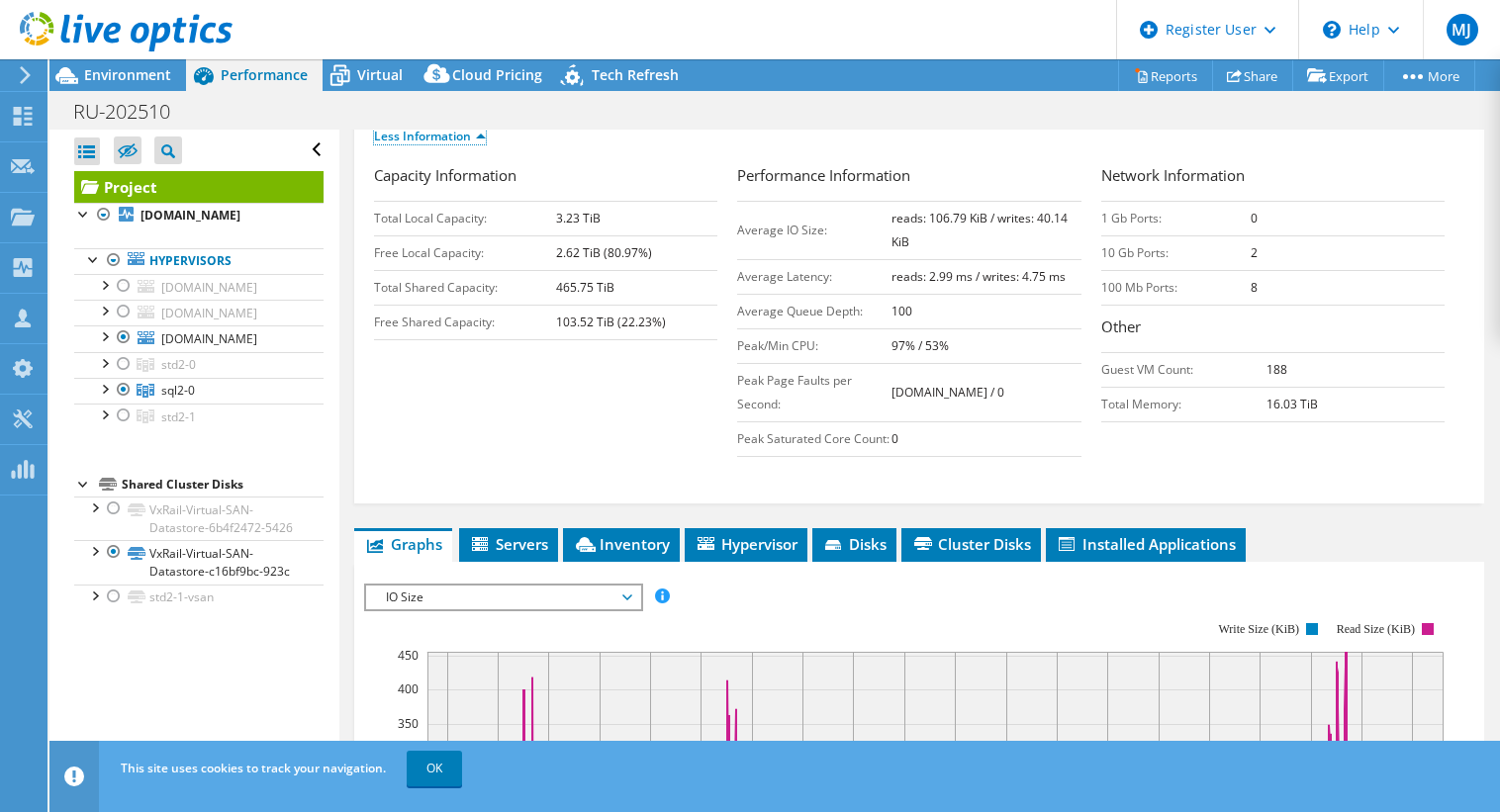
scroll to position [328, 0]
click at [448, 769] on link "OK" at bounding box center [435, 769] width 56 height 36
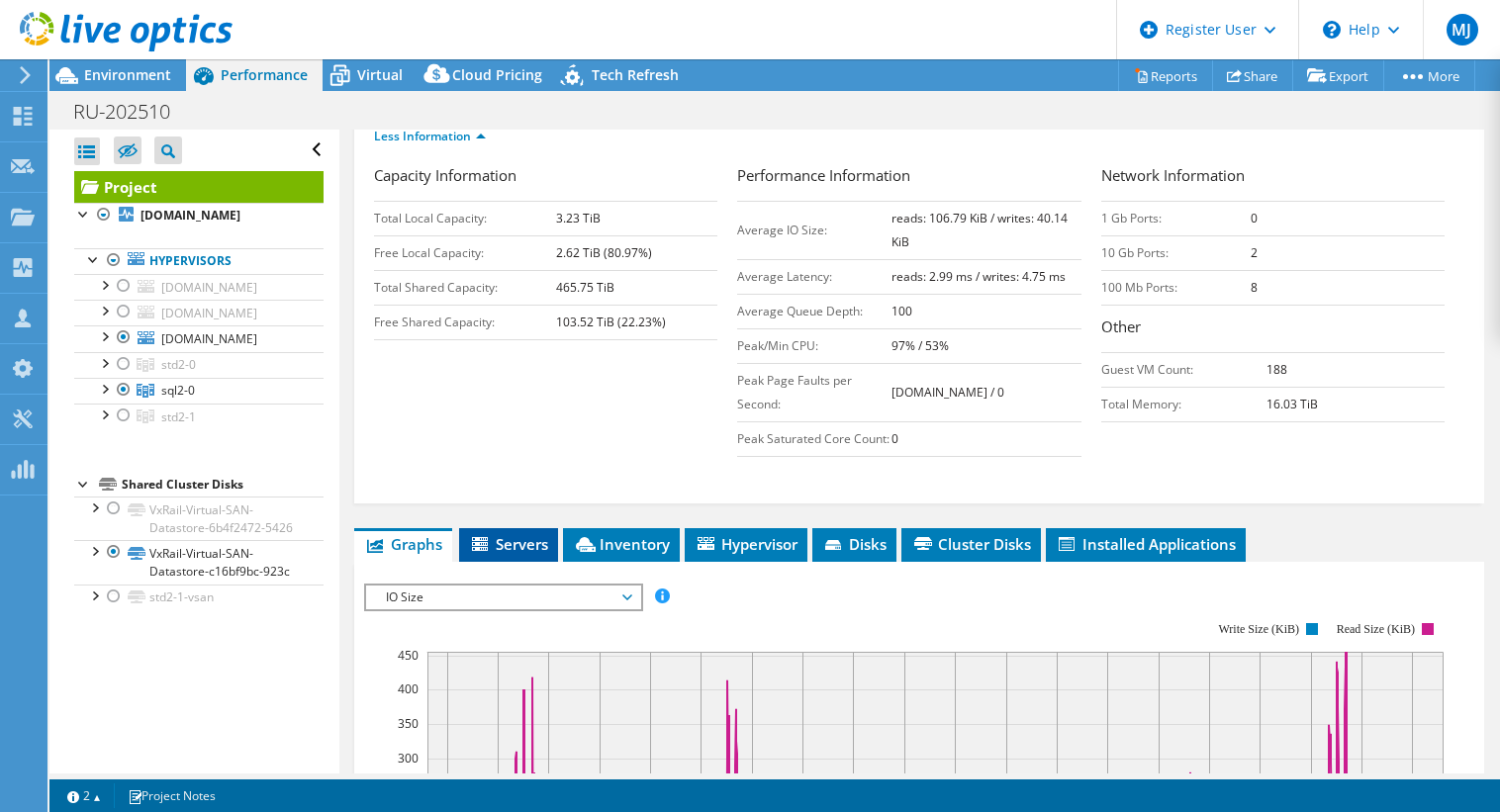
click at [507, 554] on span "Servers" at bounding box center [509, 544] width 79 height 20
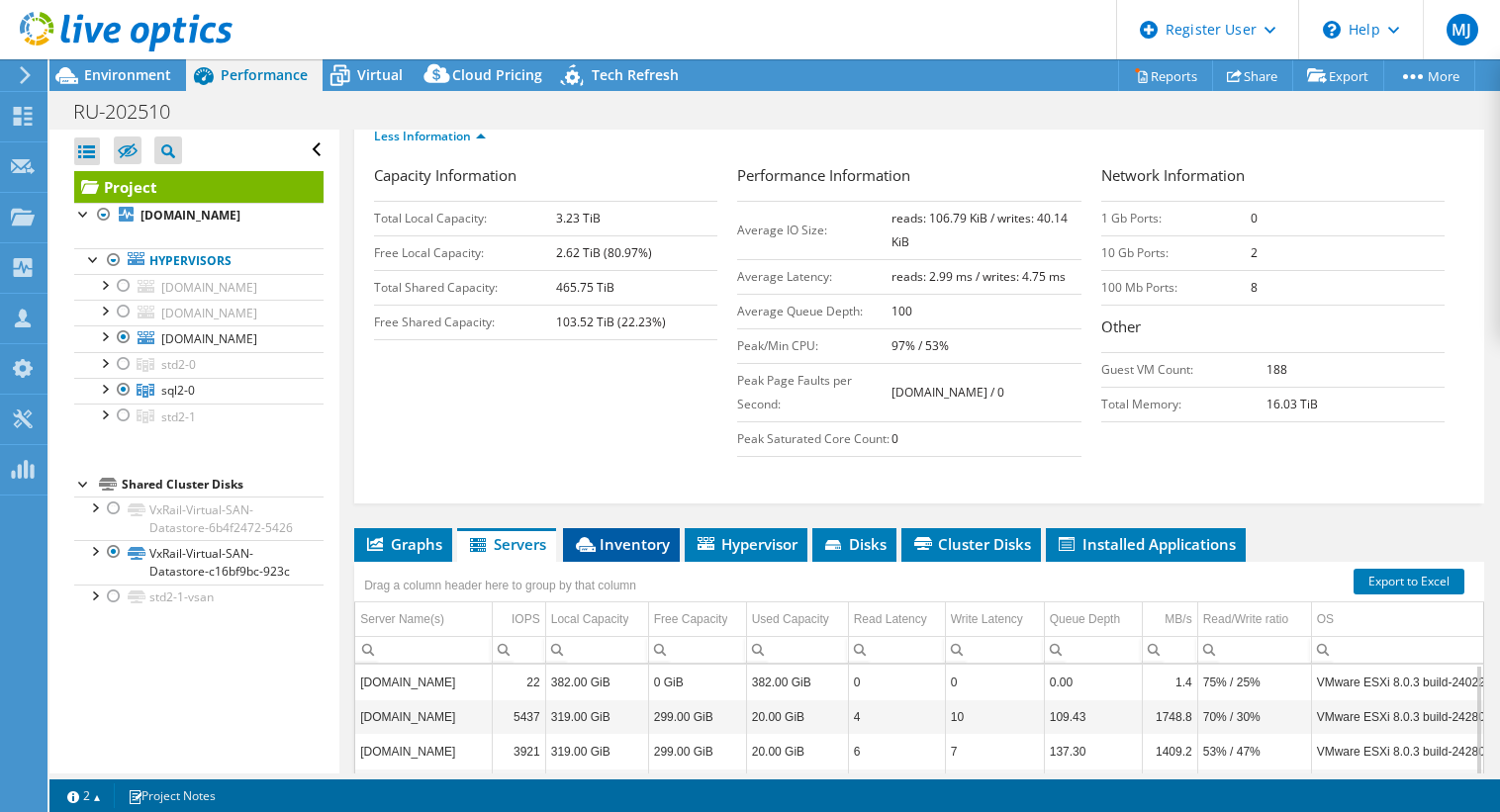
click at [637, 554] on span "Inventory" at bounding box center [621, 544] width 97 height 20
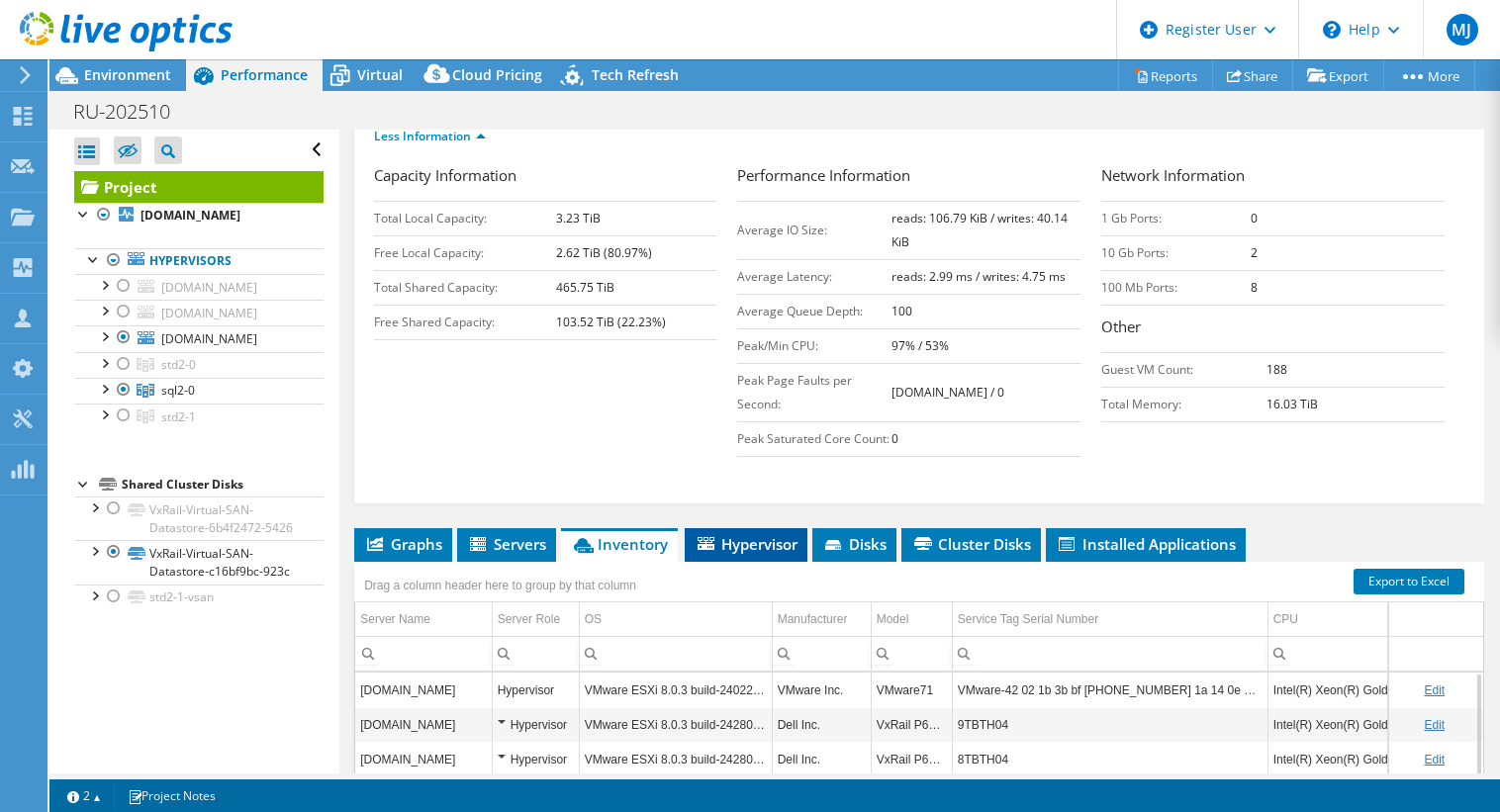
click at [766, 554] on span "Hypervisor" at bounding box center [747, 544] width 103 height 20
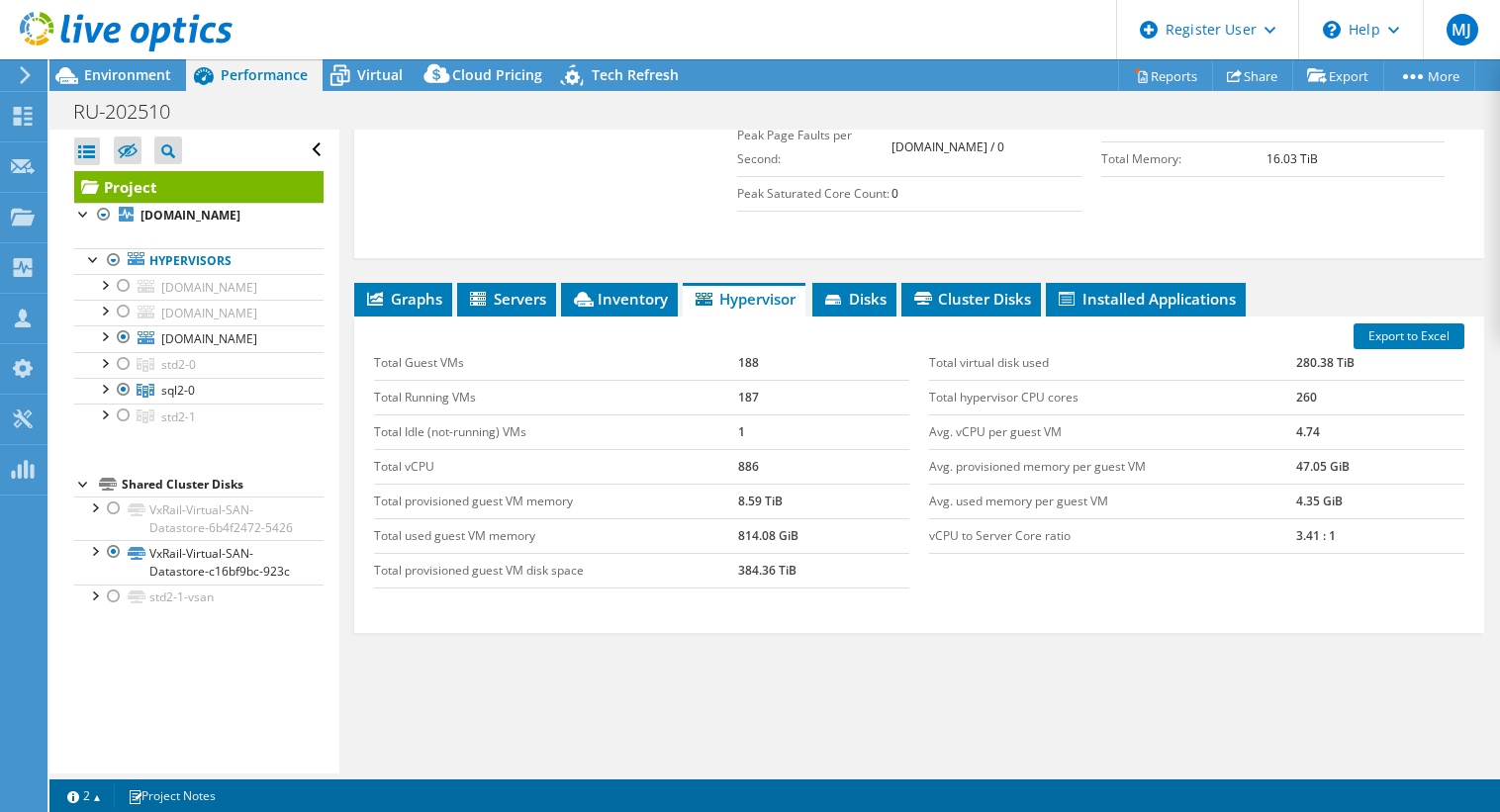
scroll to position [575, 0]
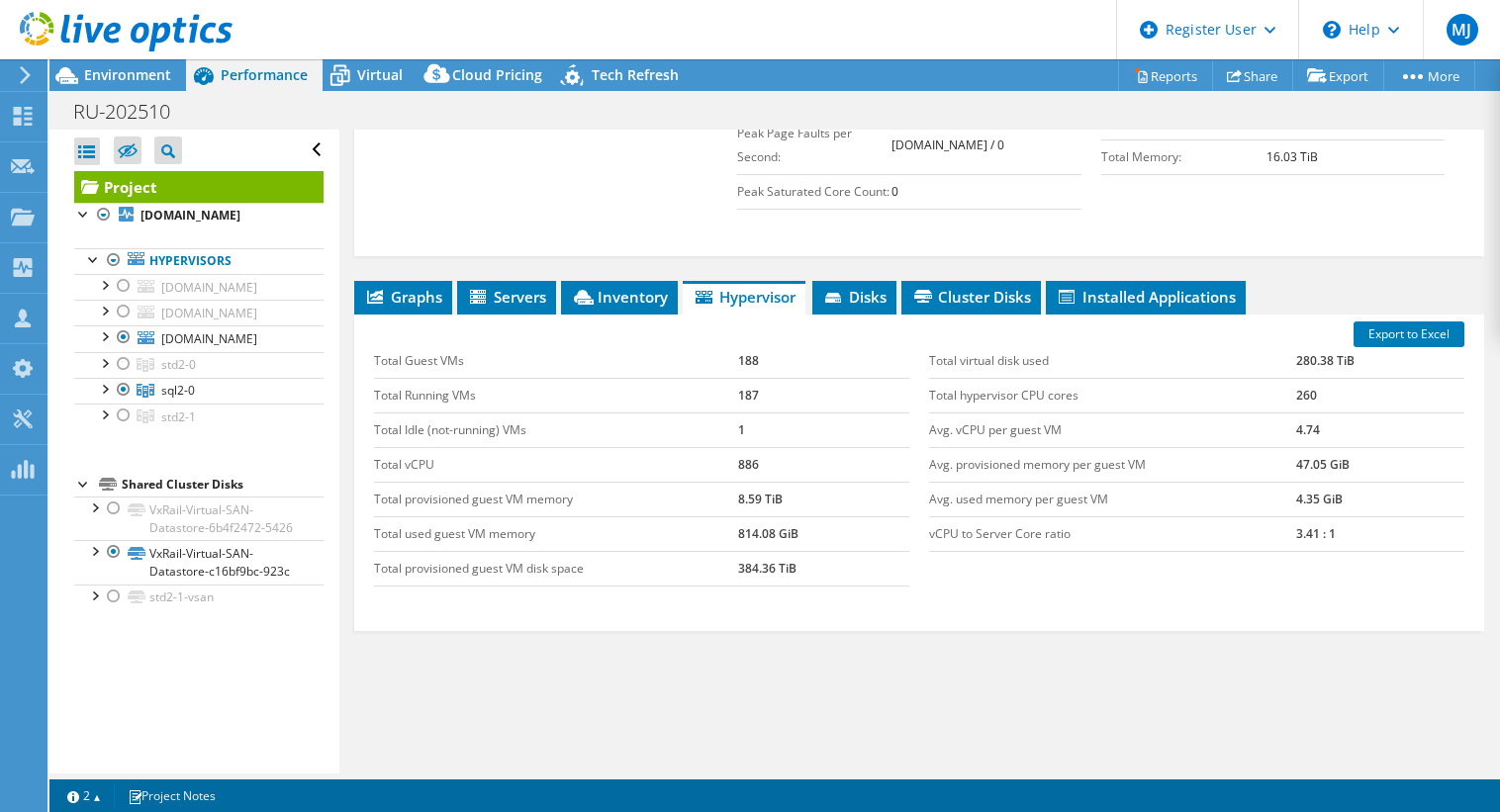
click at [747, 379] on td "188" at bounding box center [824, 361] width 171 height 35
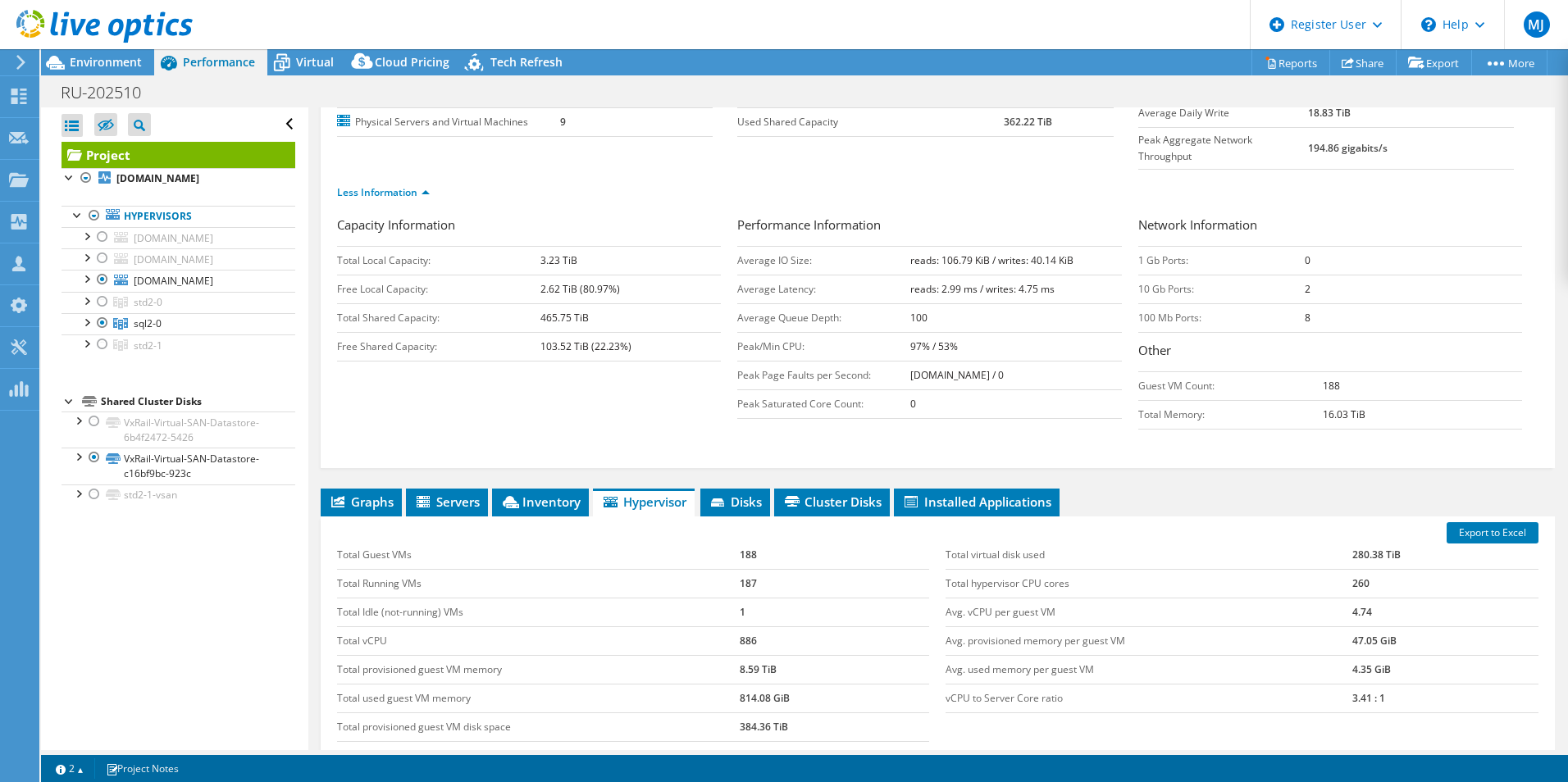
scroll to position [192, 0]
click at [359, 493] on span "Graphs" at bounding box center [361, 501] width 65 height 16
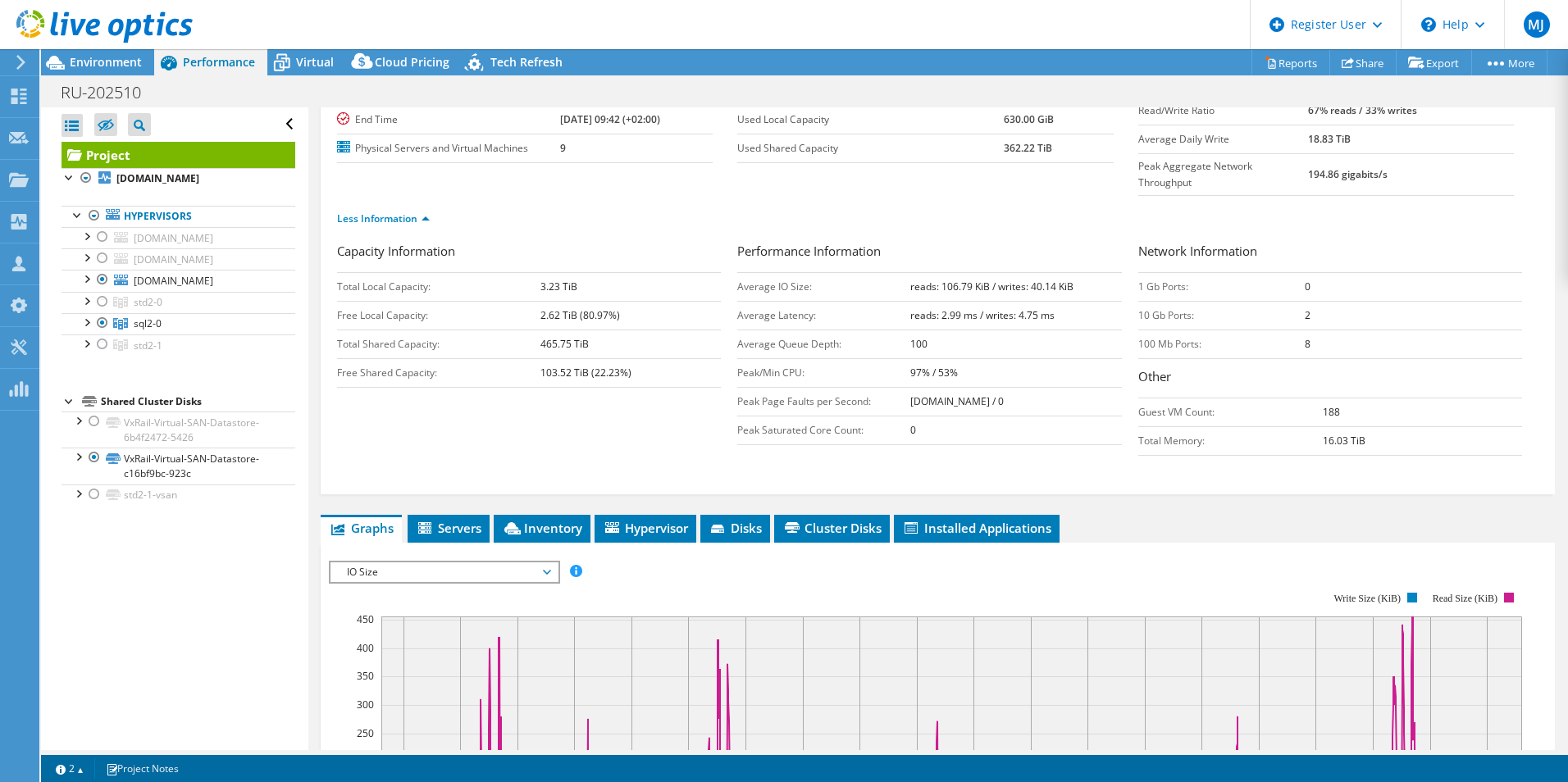
scroll to position [0, 0]
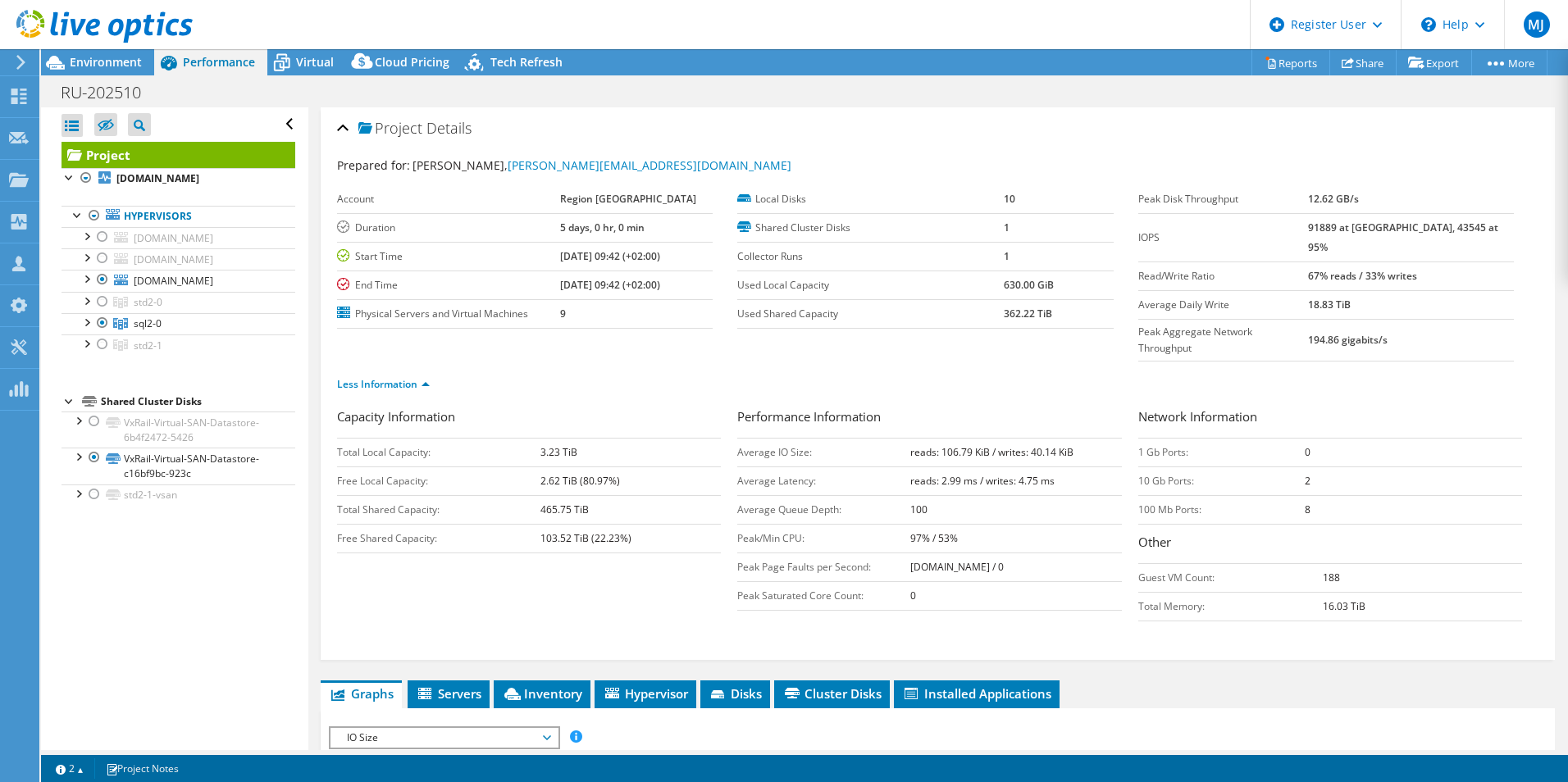
click at [727, 364] on div "Less Information" at bounding box center [938, 385] width 1202 height 46
click at [458, 672] on span "Servers" at bounding box center [448, 693] width 66 height 16
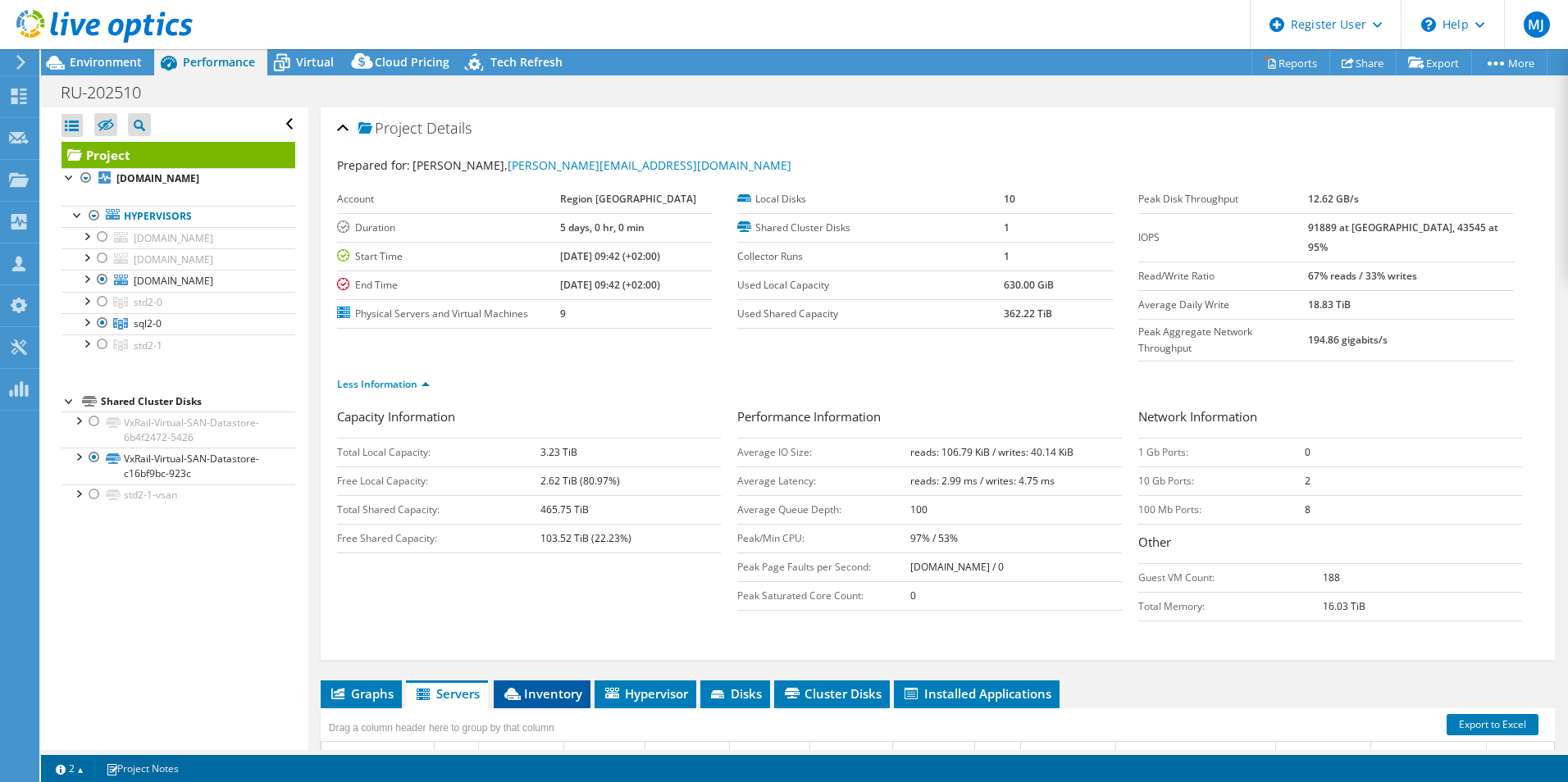
click at [541, 672] on span "Inventory" at bounding box center [542, 693] width 81 height 16
click at [669, 672] on span "Hypervisor" at bounding box center [646, 693] width 86 height 16
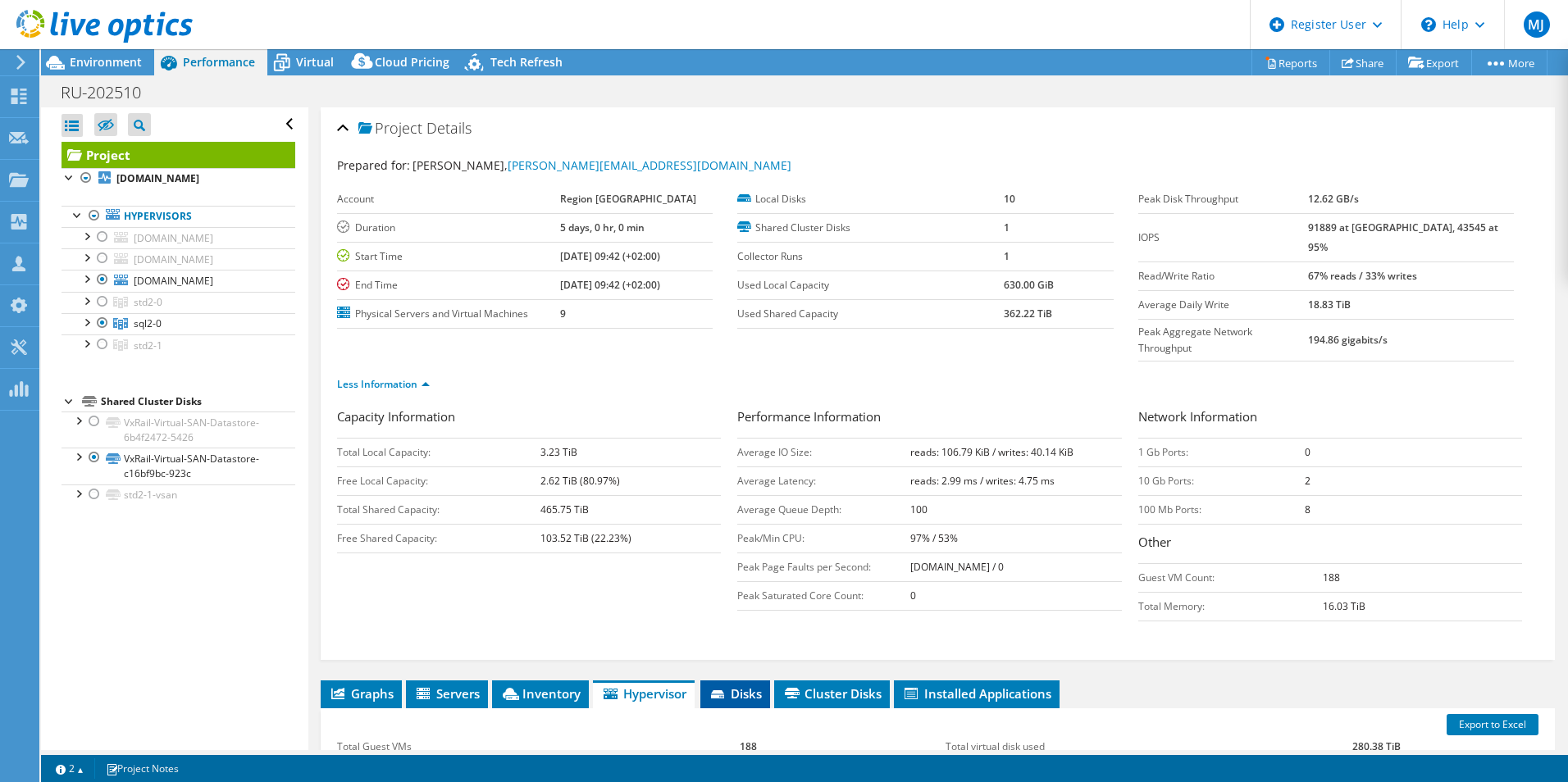
click at [747, 672] on span "Disks" at bounding box center [735, 693] width 53 height 16
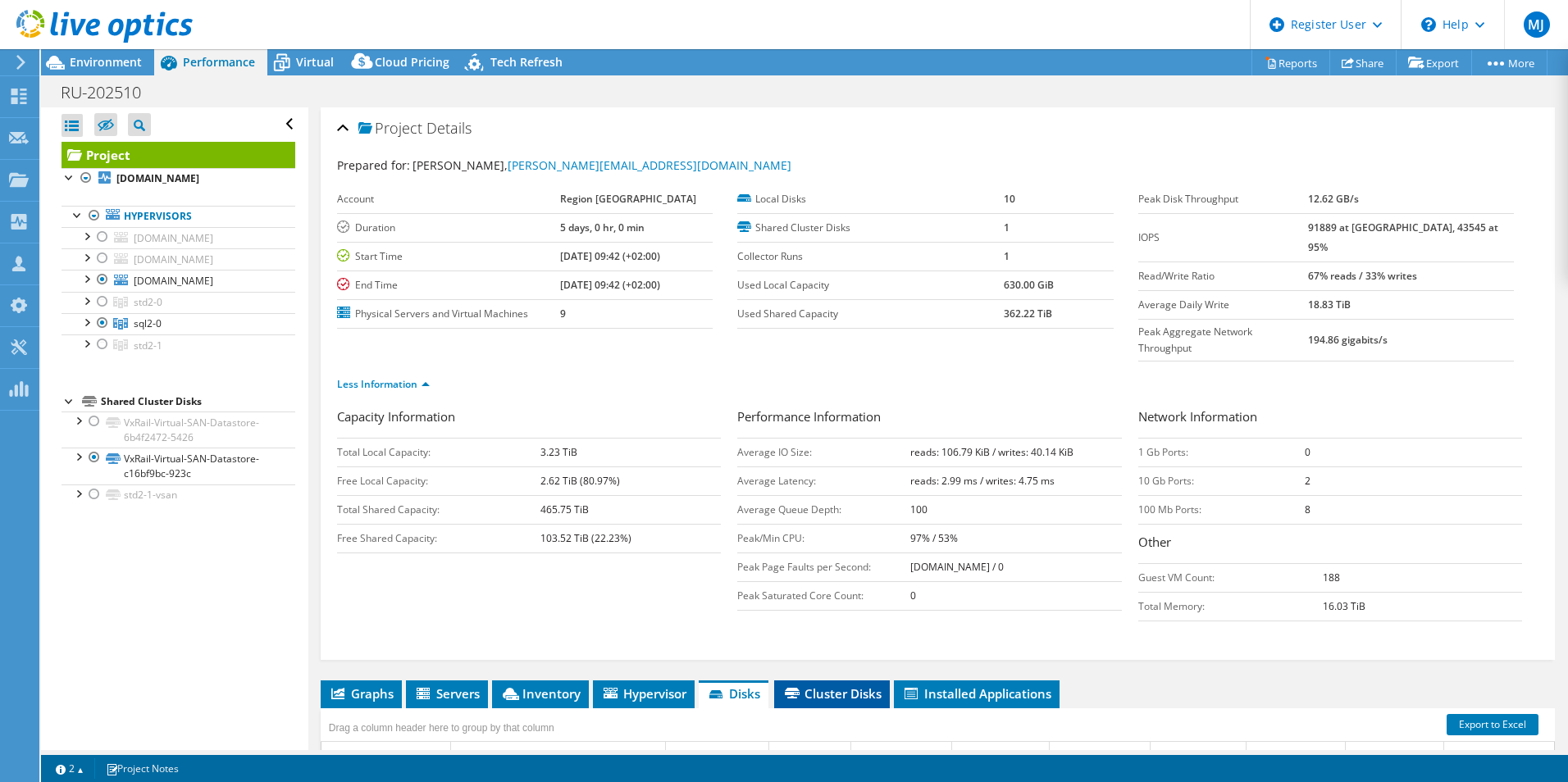
click at [826, 672] on span "Cluster Disks" at bounding box center [832, 693] width 100 height 16
click at [991, 672] on span "Installed Applications" at bounding box center [977, 693] width 149 height 16
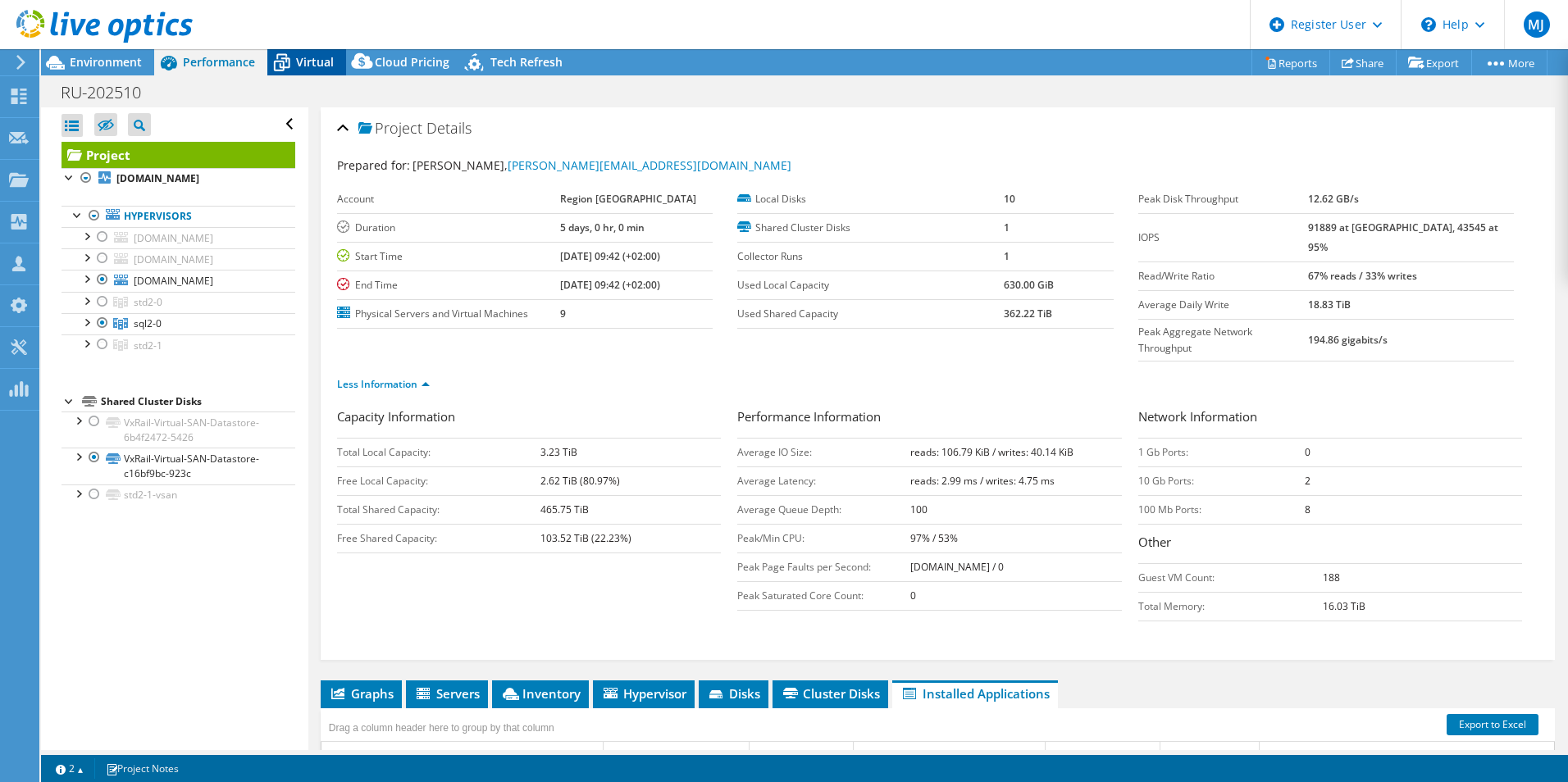
click at [302, 61] on span "Virtual" at bounding box center [315, 62] width 38 height 16
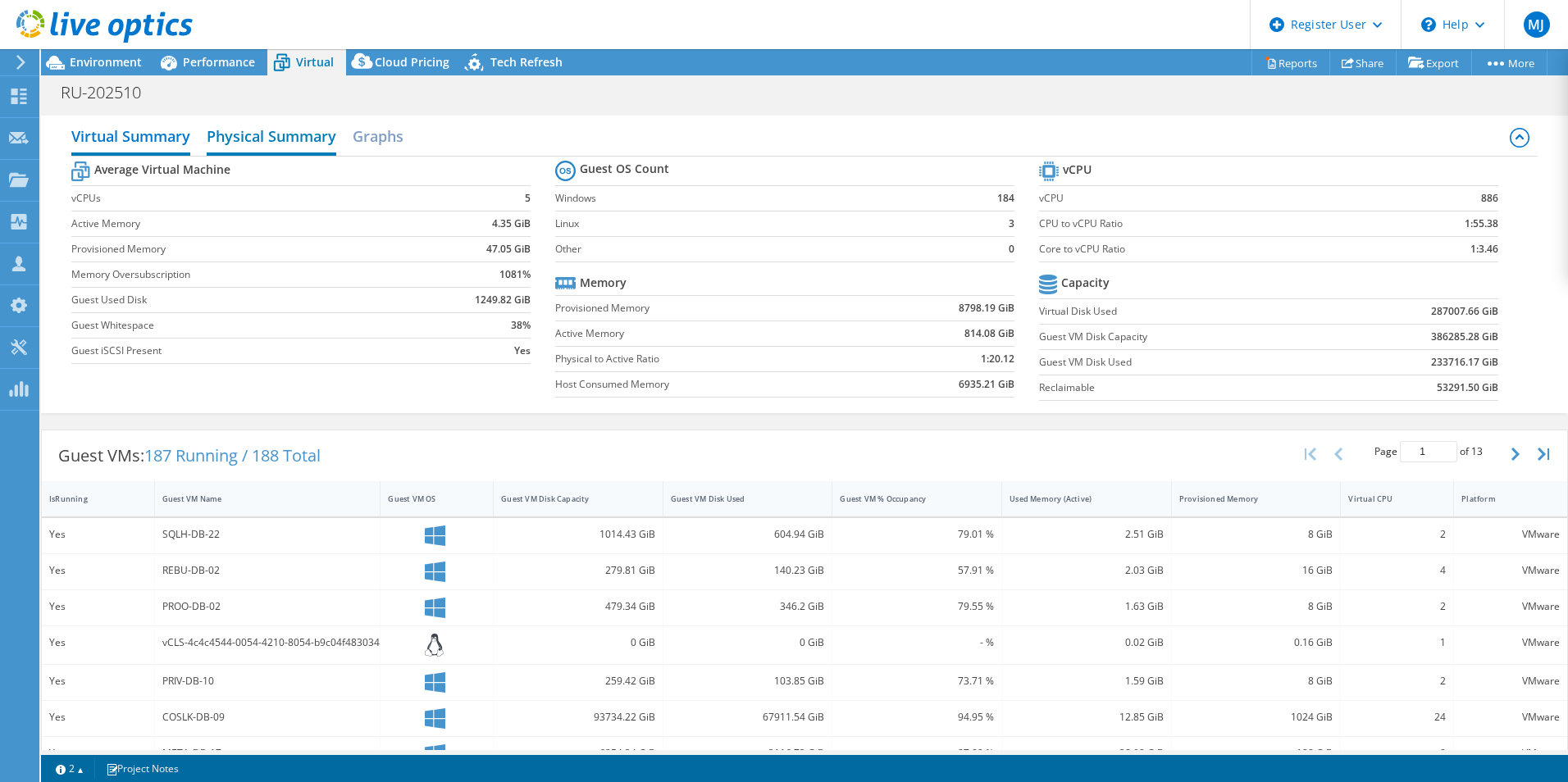
click at [295, 125] on h2 "Physical Summary" at bounding box center [271, 138] width 130 height 36
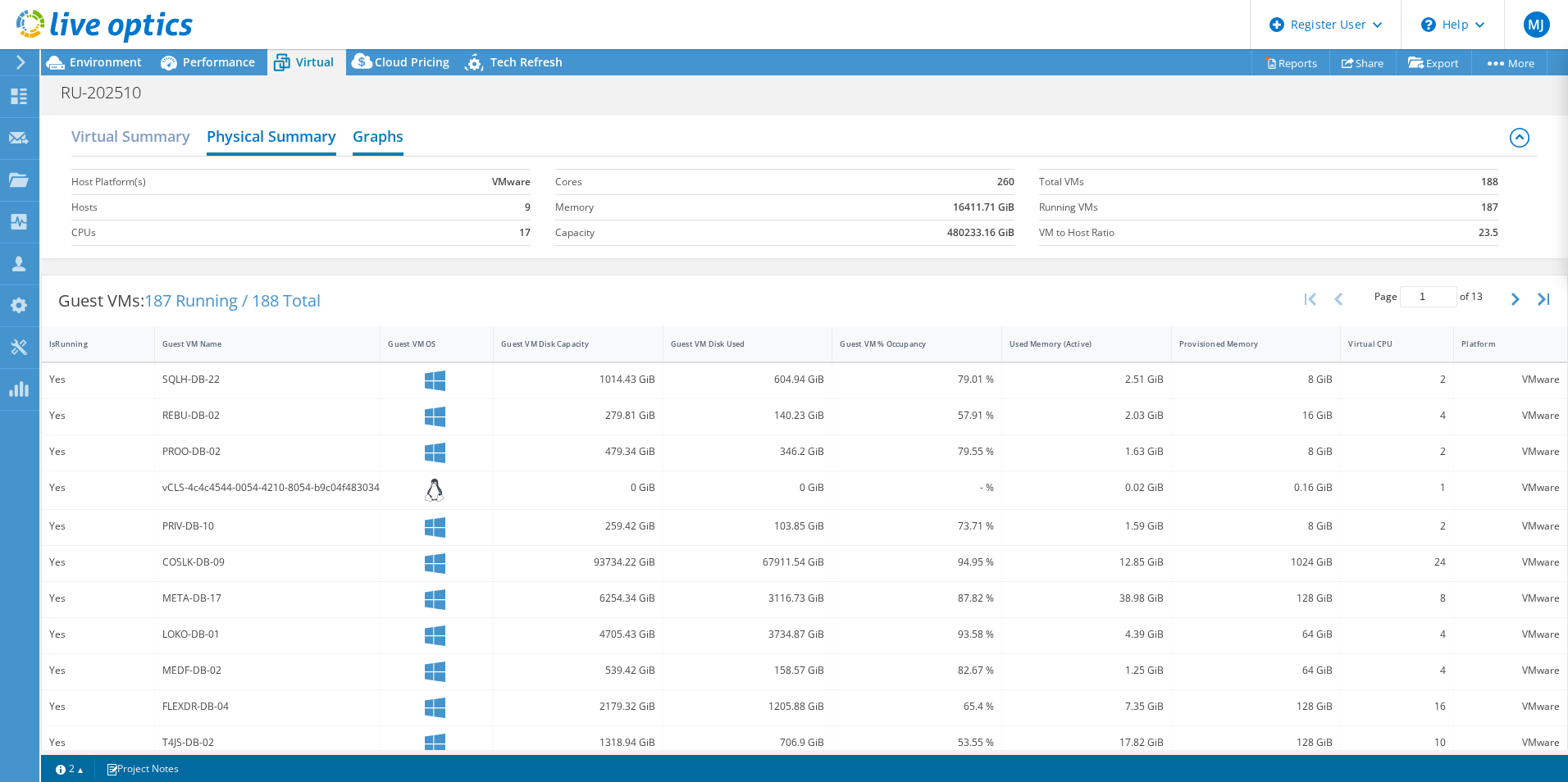
click at [390, 140] on h2 "Graphs" at bounding box center [378, 138] width 51 height 36
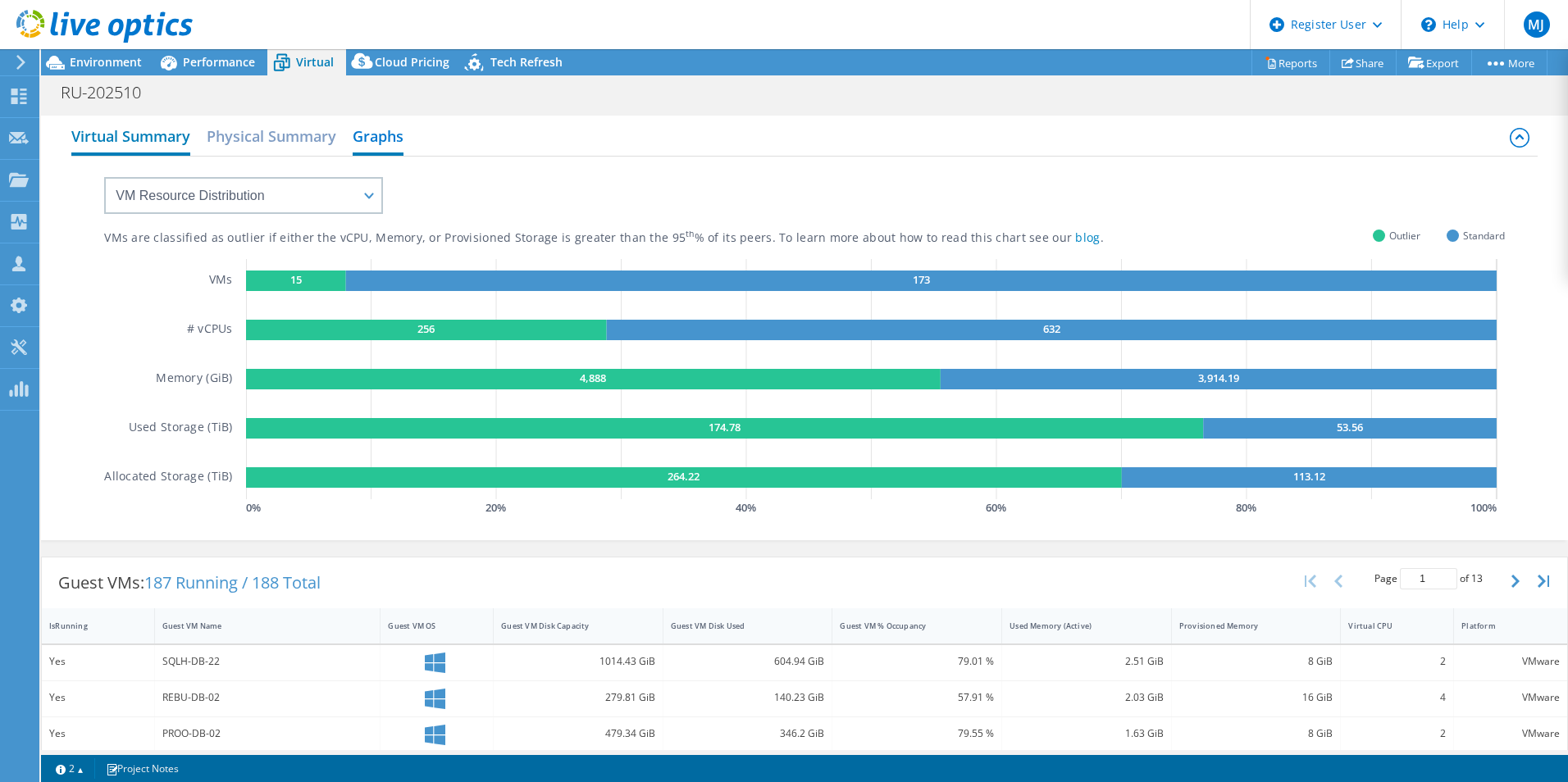
click at [141, 141] on h2 "Virtual Summary" at bounding box center [131, 138] width 119 height 36
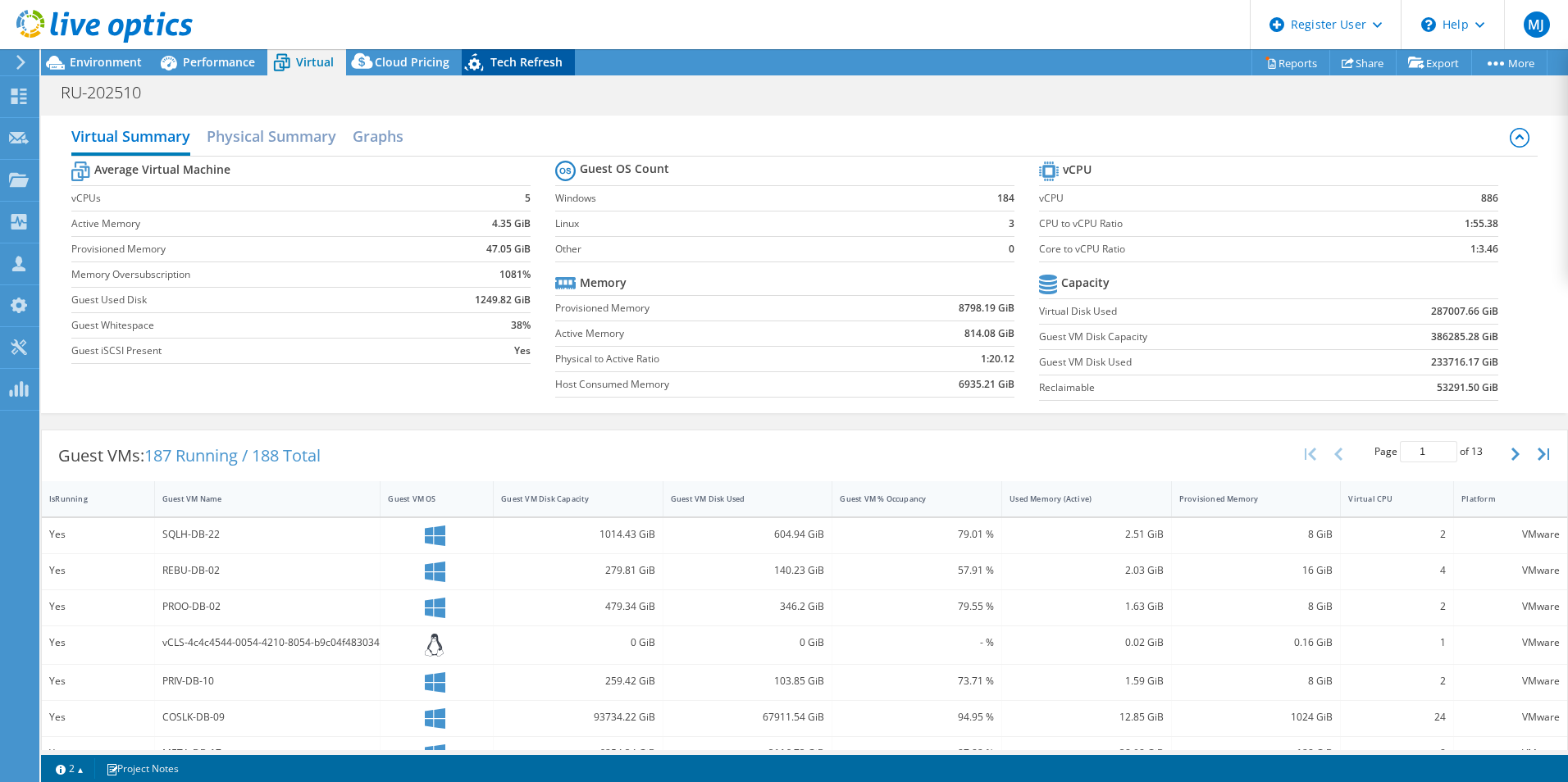
click at [526, 60] on span "Tech Refresh" at bounding box center [527, 62] width 72 height 16
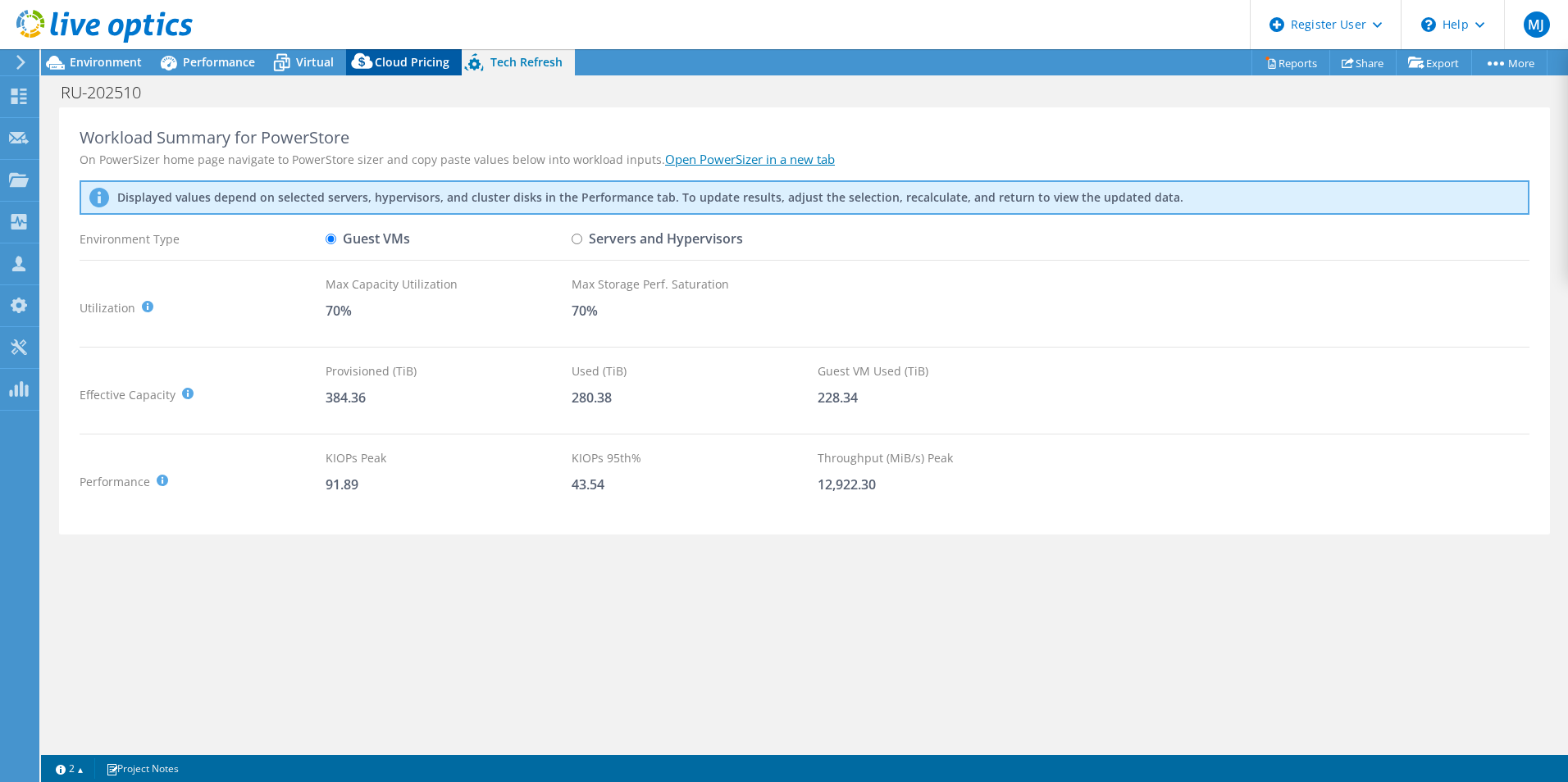
click at [385, 67] on span "Cloud Pricing" at bounding box center [412, 62] width 75 height 16
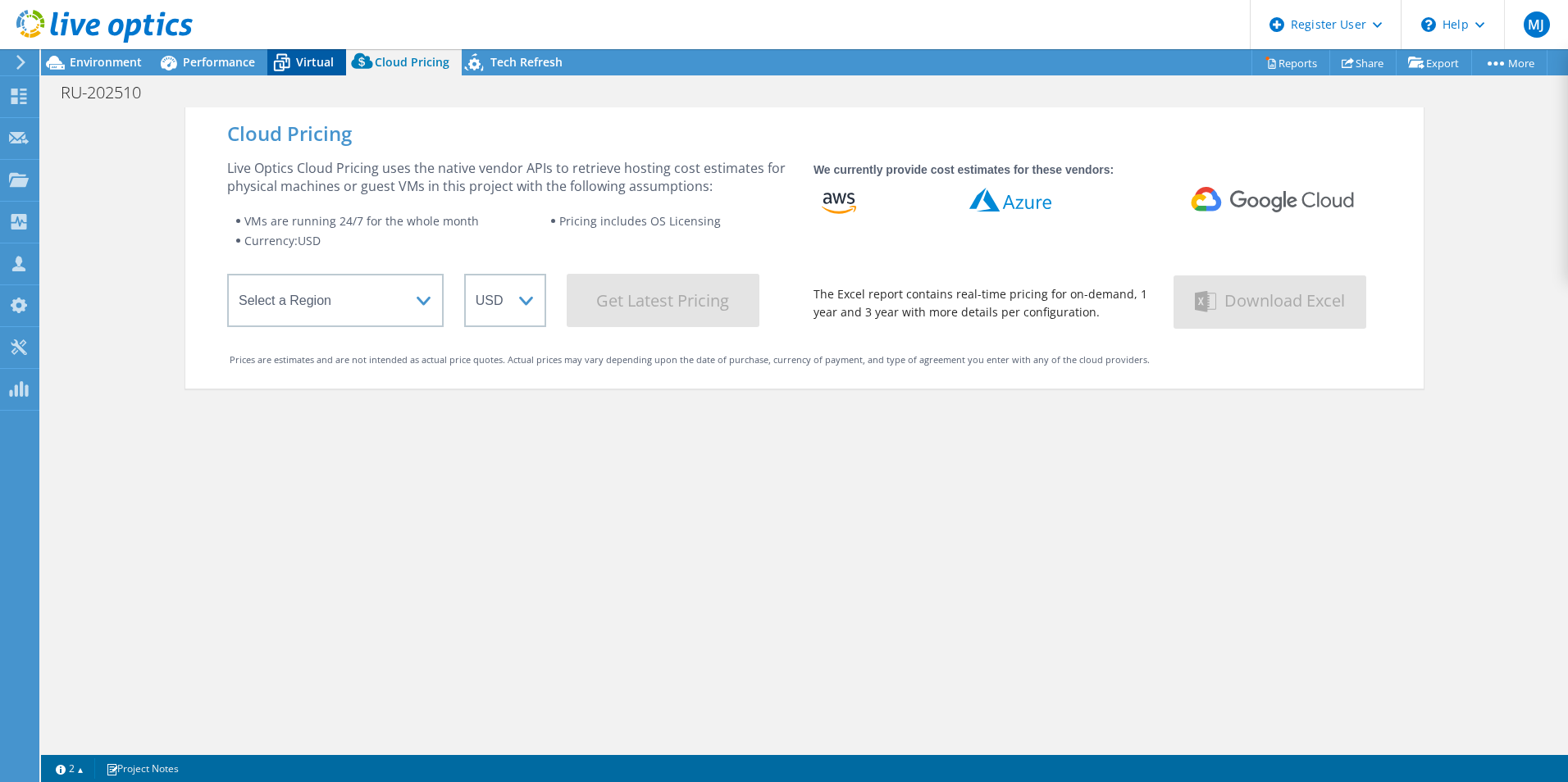
click at [313, 67] on span "Virtual" at bounding box center [315, 62] width 38 height 16
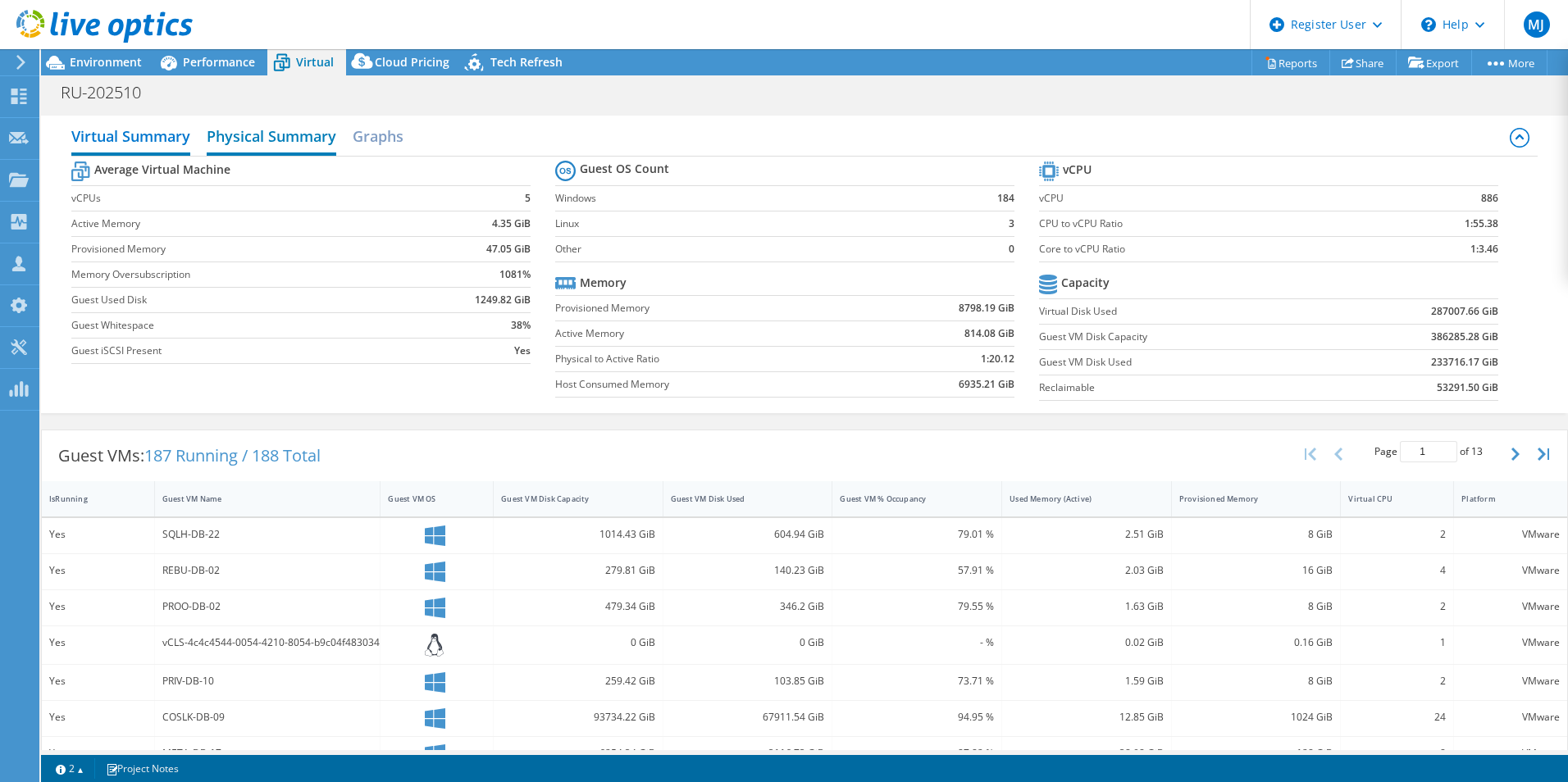
click at [281, 137] on h2 "Physical Summary" at bounding box center [271, 138] width 130 height 36
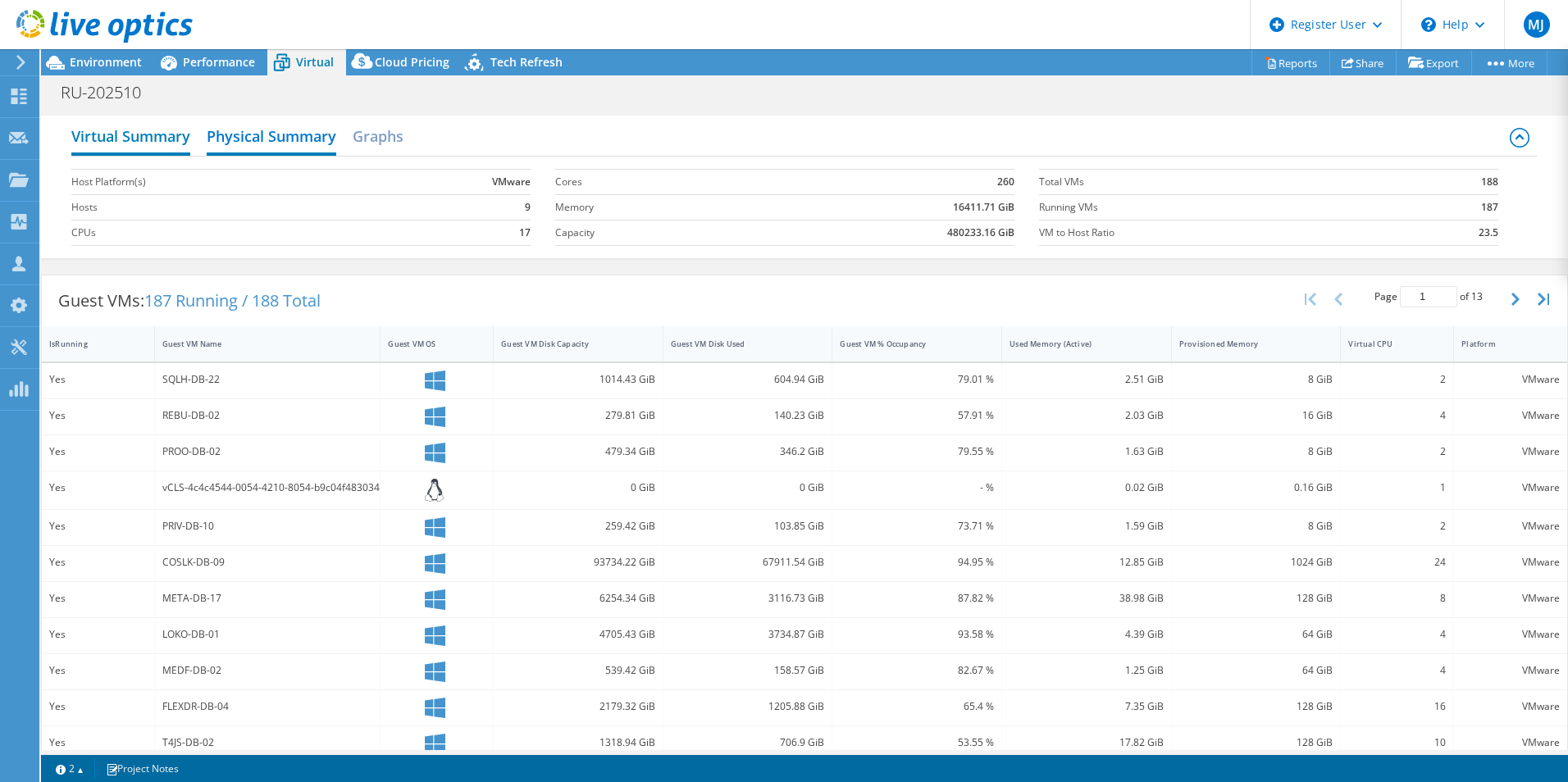
click at [161, 141] on h2 "Virtual Summary" at bounding box center [131, 138] width 119 height 36
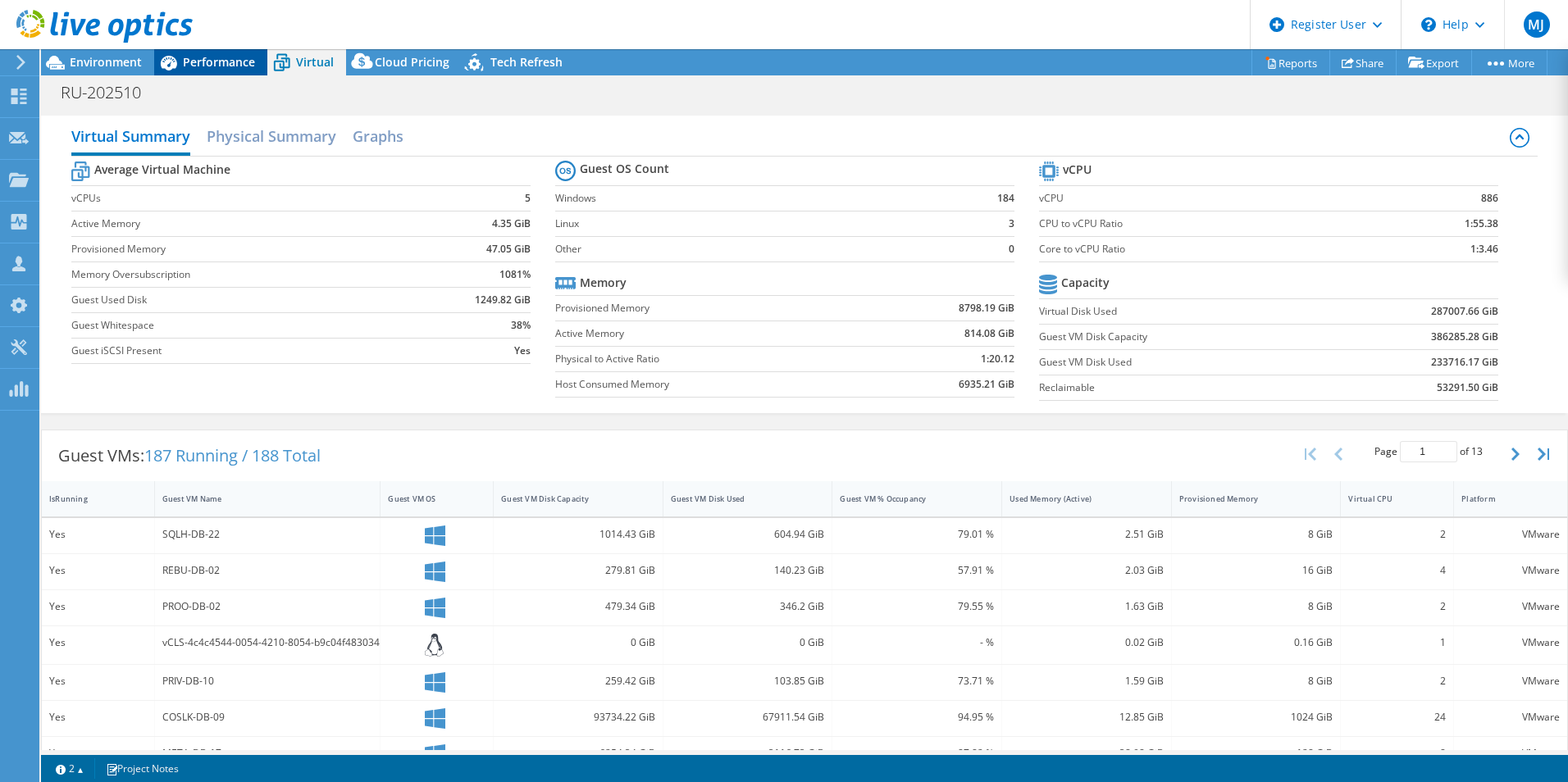
click at [207, 49] on div "Performance" at bounding box center [211, 62] width 114 height 26
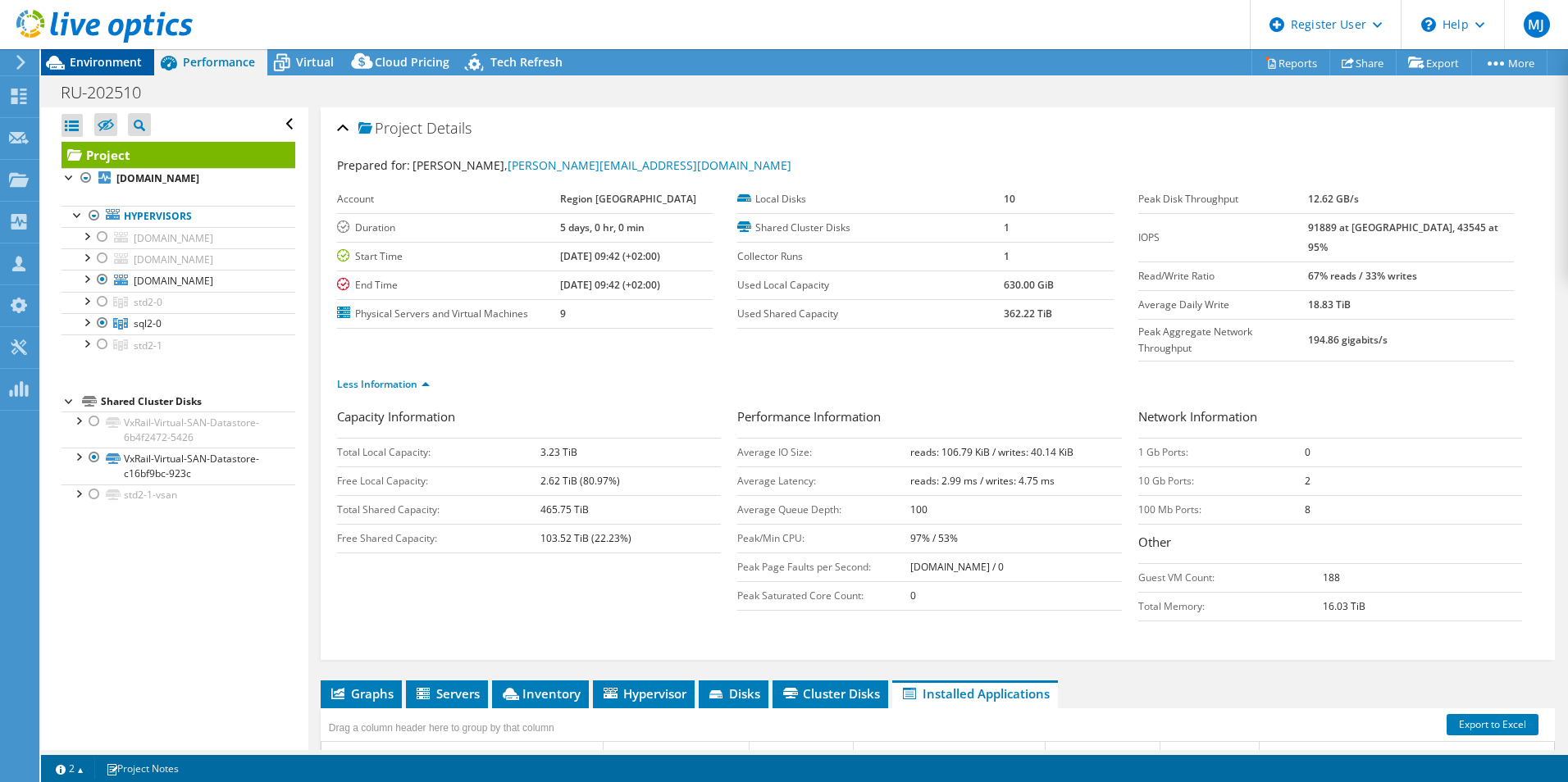
click at [72, 68] on span "Environment" at bounding box center [106, 62] width 72 height 16
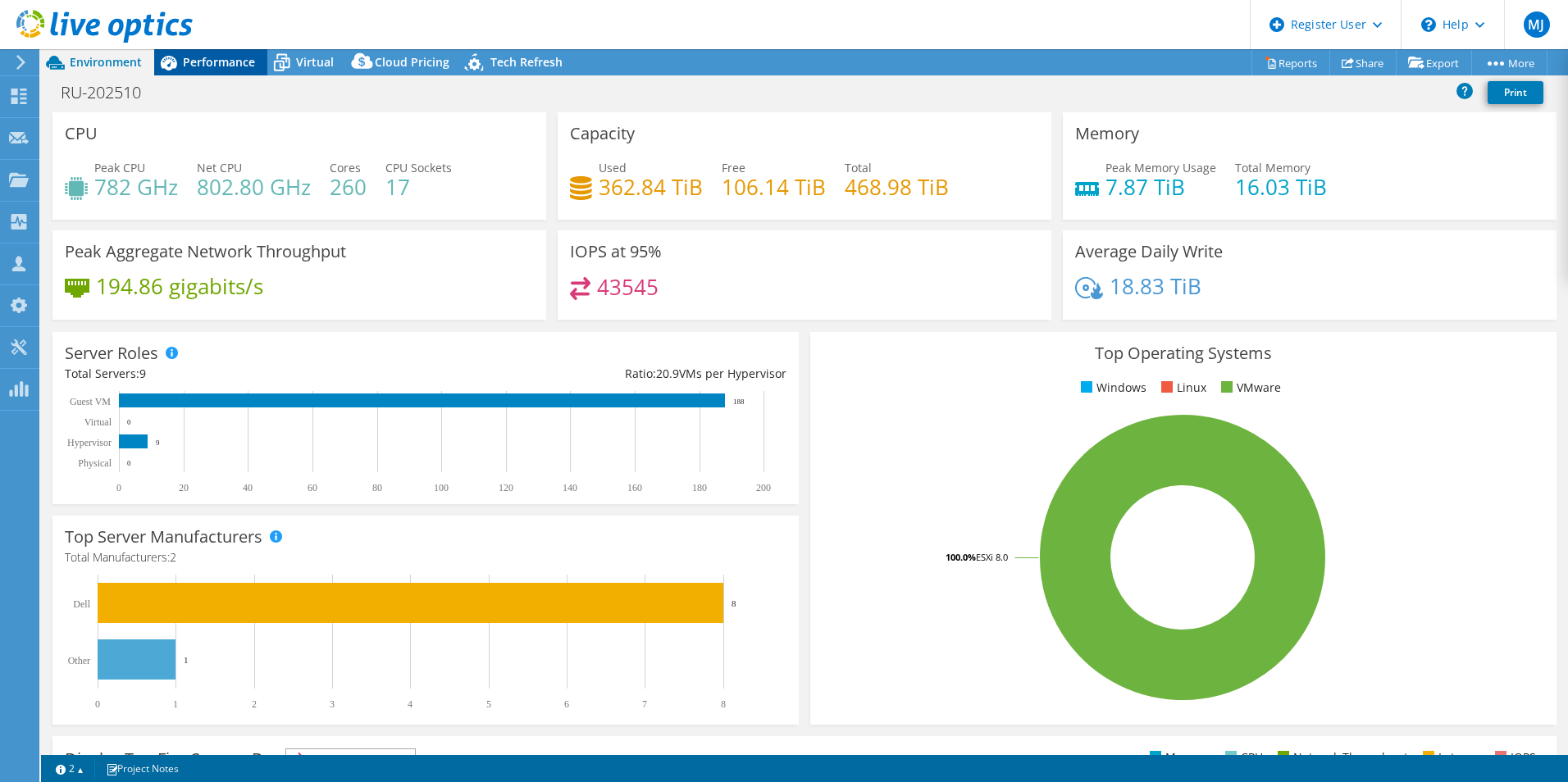
click at [221, 65] on span "Performance" at bounding box center [219, 62] width 72 height 16
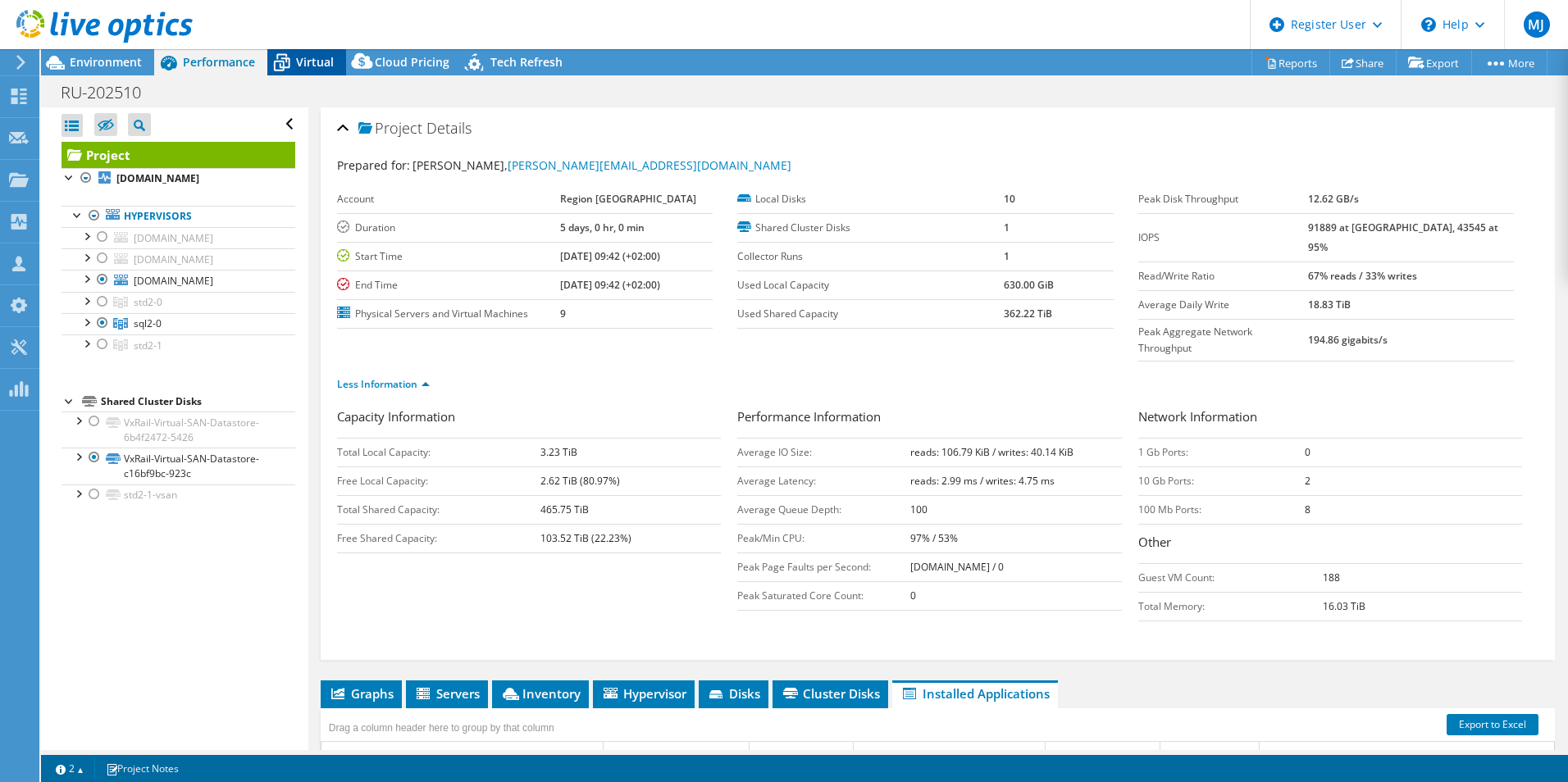
click at [316, 57] on span "Virtual" at bounding box center [315, 62] width 38 height 16
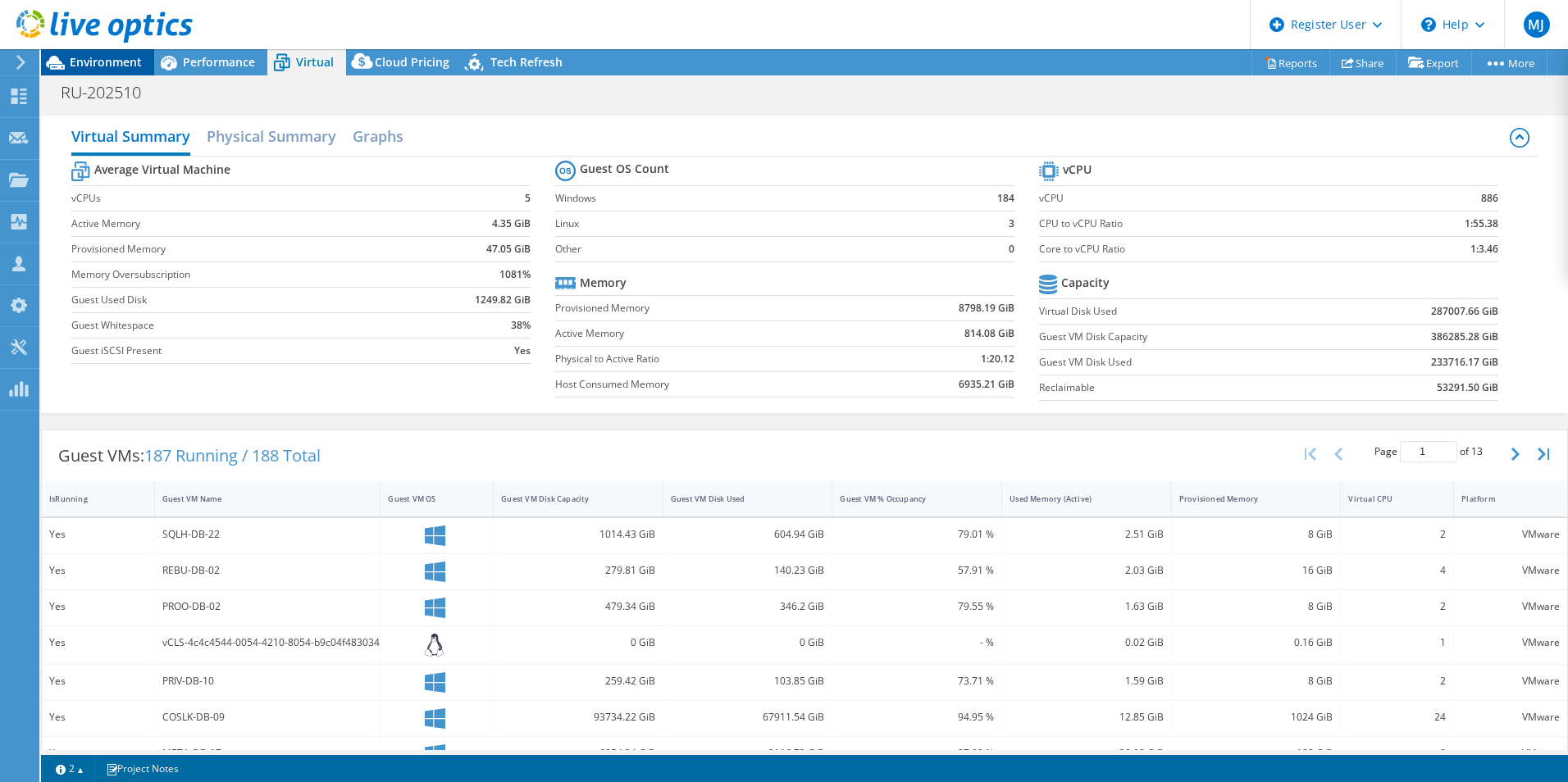
click at [106, 66] on span "Environment" at bounding box center [106, 62] width 72 height 16
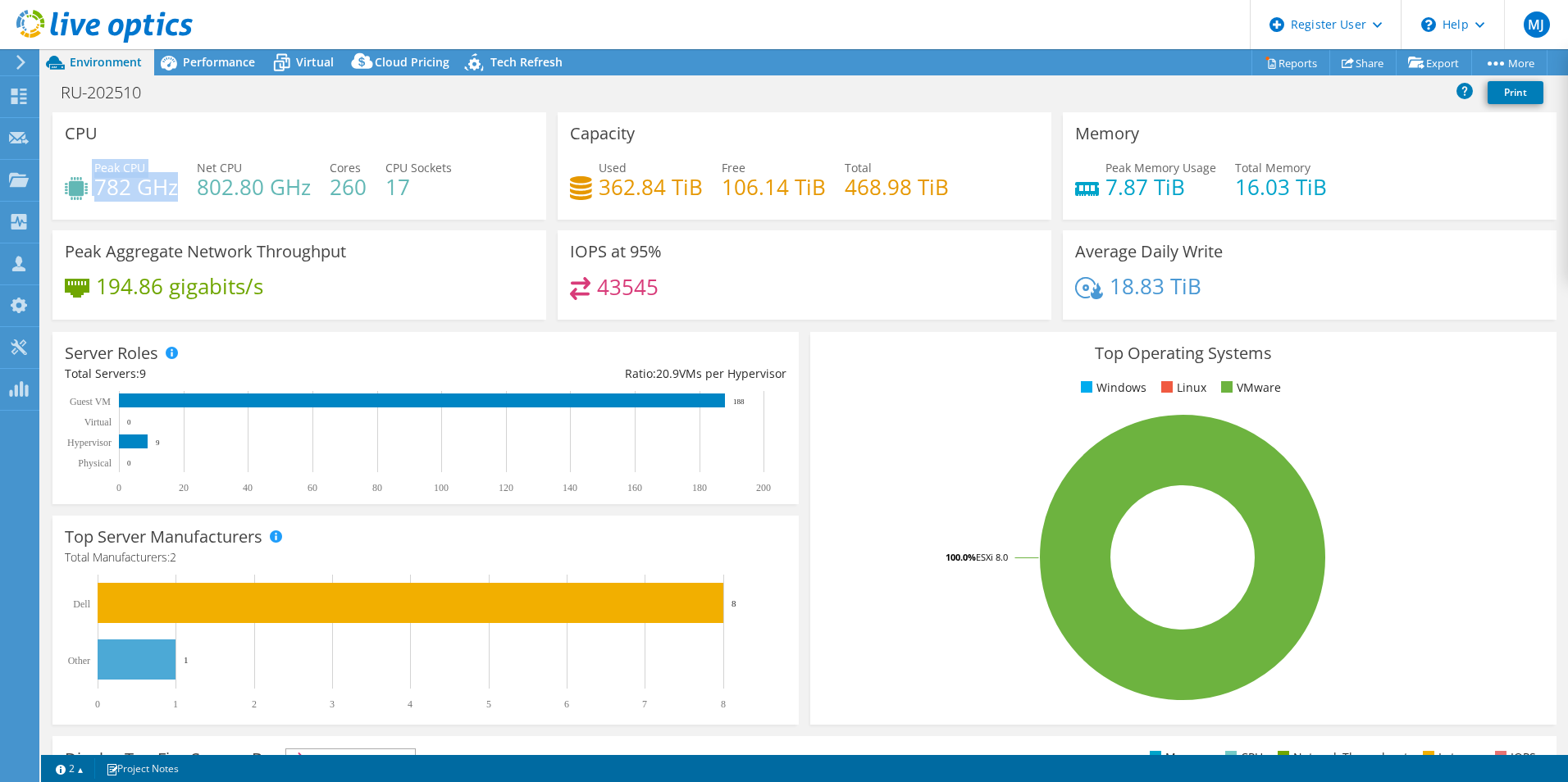
drag, startPoint x: 174, startPoint y: 188, endPoint x: 91, endPoint y: 180, distance: 83.4
click at [91, 180] on div "Peak CPU 782 GHz" at bounding box center [122, 177] width 114 height 37
drag, startPoint x: 1319, startPoint y: 185, endPoint x: 1227, endPoint y: 188, distance: 92.0
click at [1227, 188] on div "Peak Memory Usage 7.87 TiB Total Memory 16.03 TiB" at bounding box center [1310, 185] width 469 height 53
copy h4 "16.03 TiB"
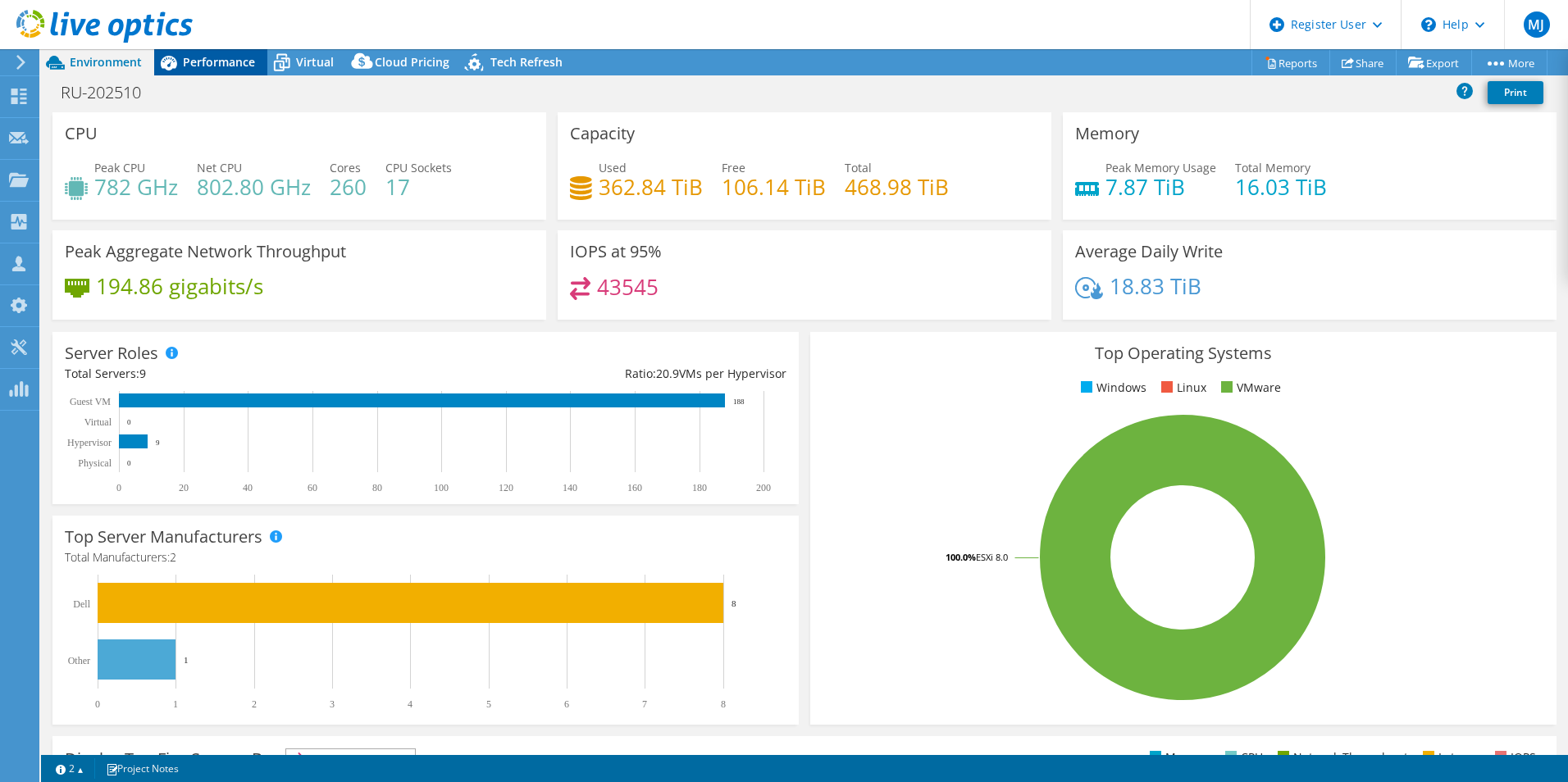
click at [225, 61] on span "Performance" at bounding box center [219, 62] width 72 height 16
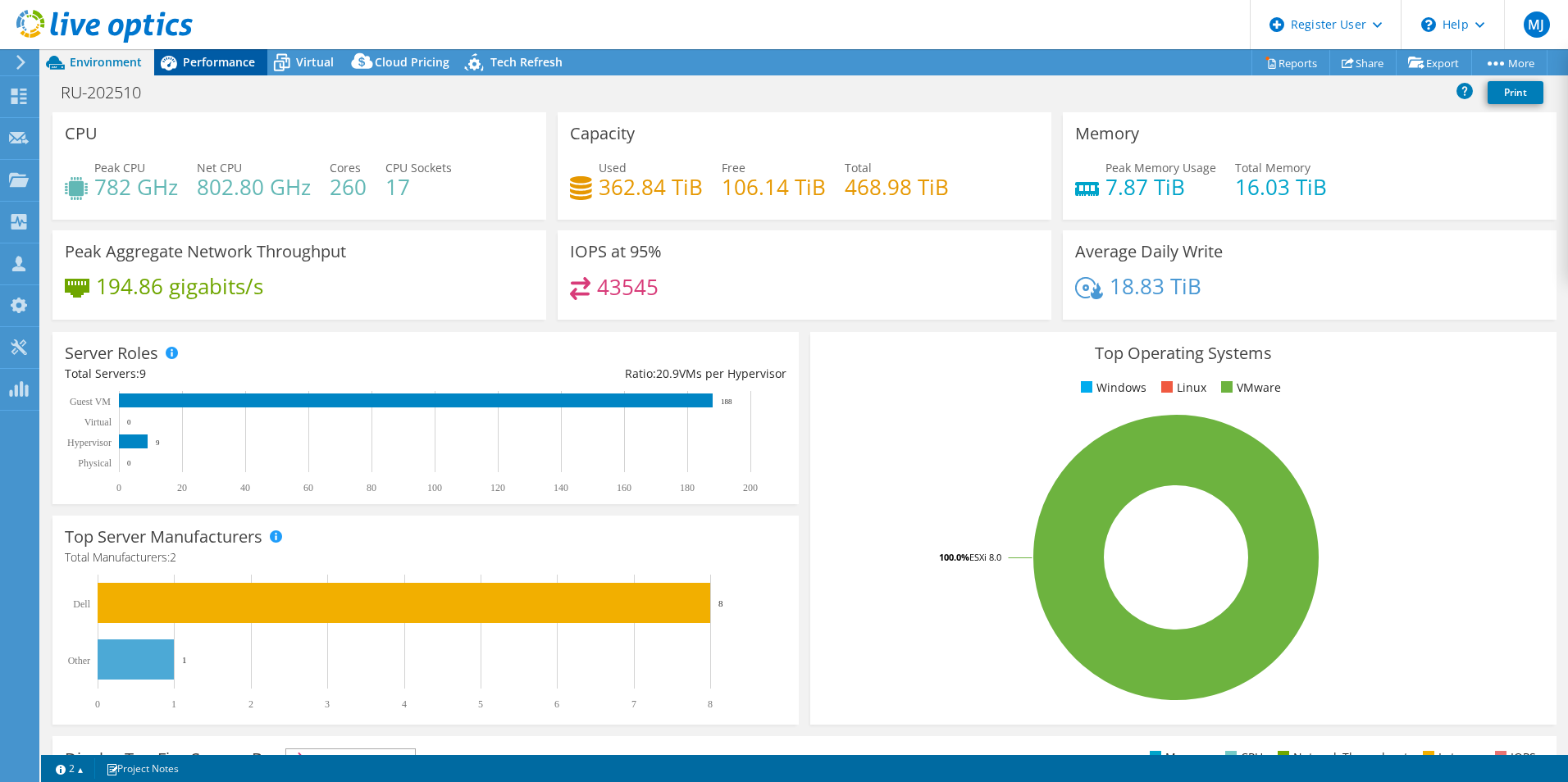
click at [221, 67] on span "Performance" at bounding box center [219, 62] width 72 height 16
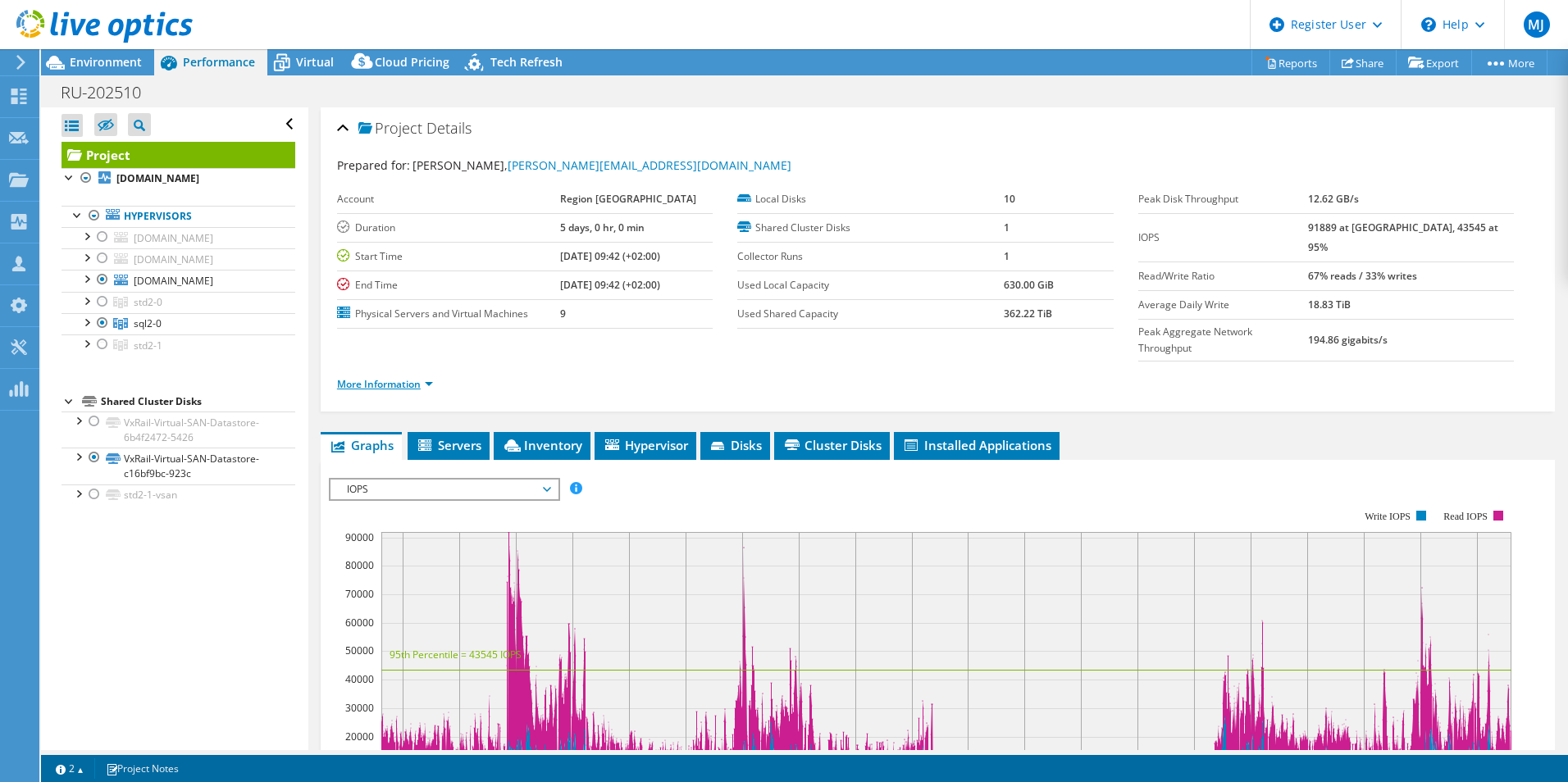
click at [378, 377] on link "More Information" at bounding box center [385, 384] width 96 height 14
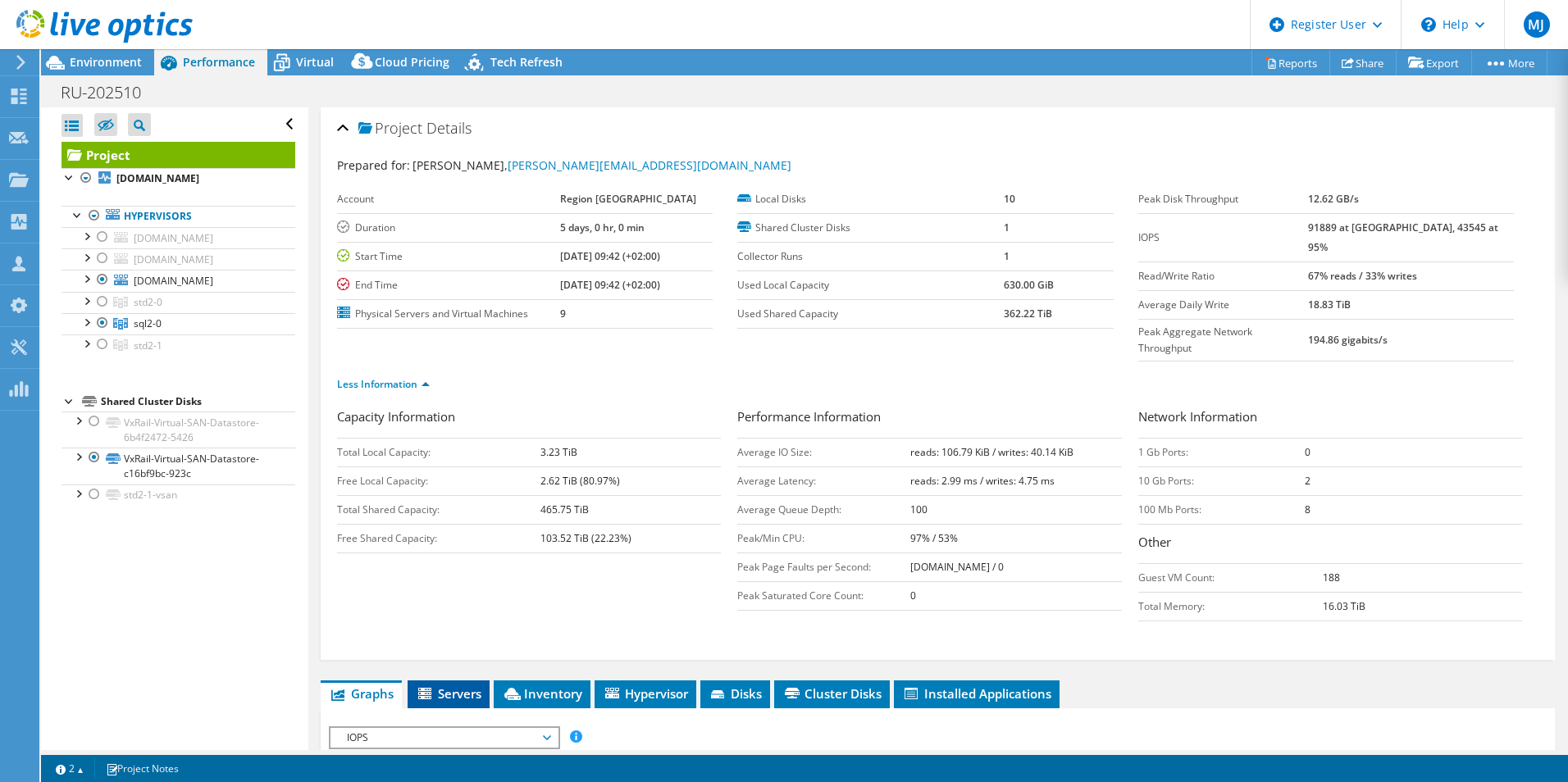
click at [441, 685] on span "Servers" at bounding box center [448, 693] width 66 height 16
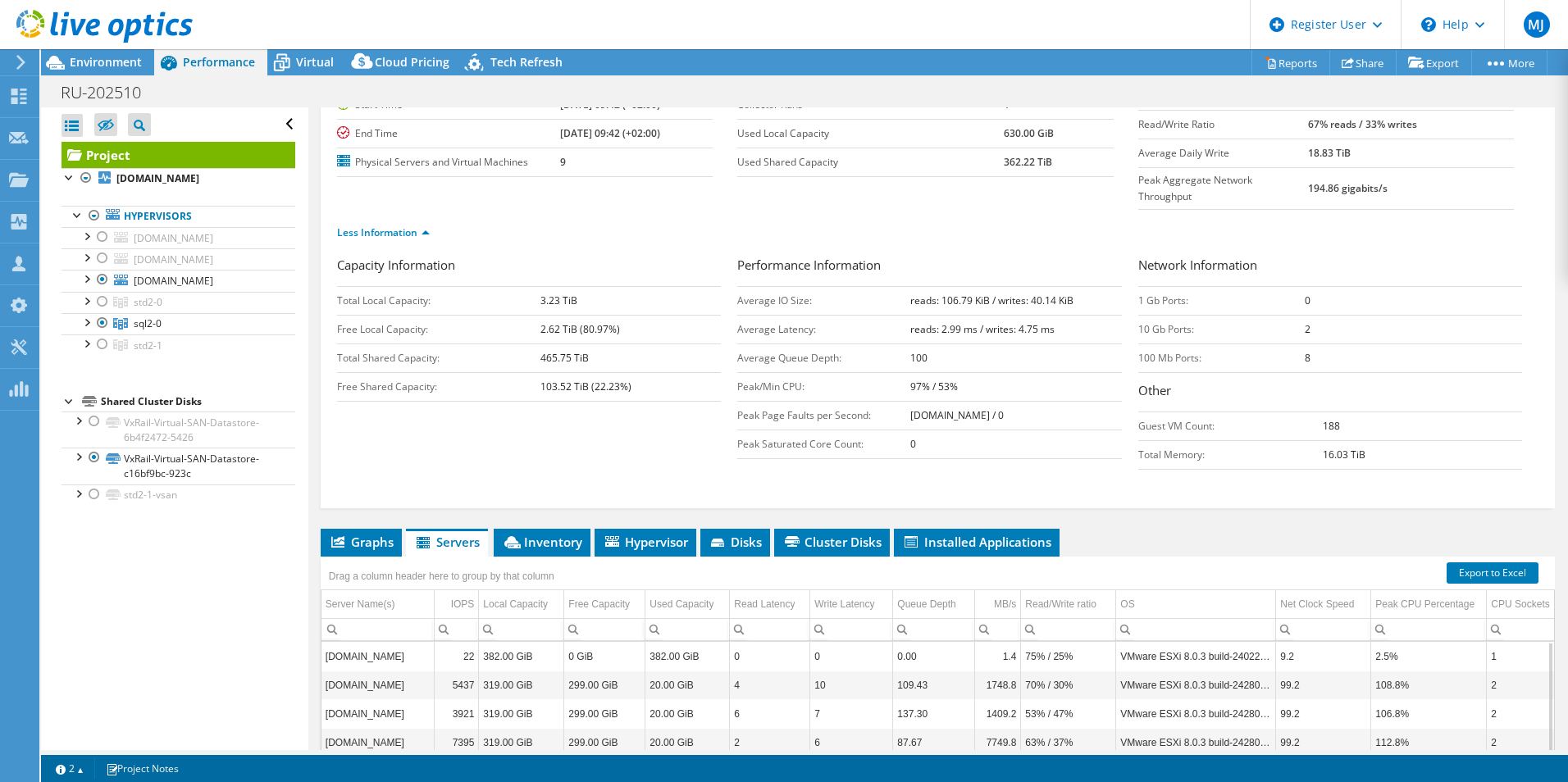
scroll to position [152, 0]
click at [560, 533] on span "Inventory" at bounding box center [542, 541] width 81 height 16
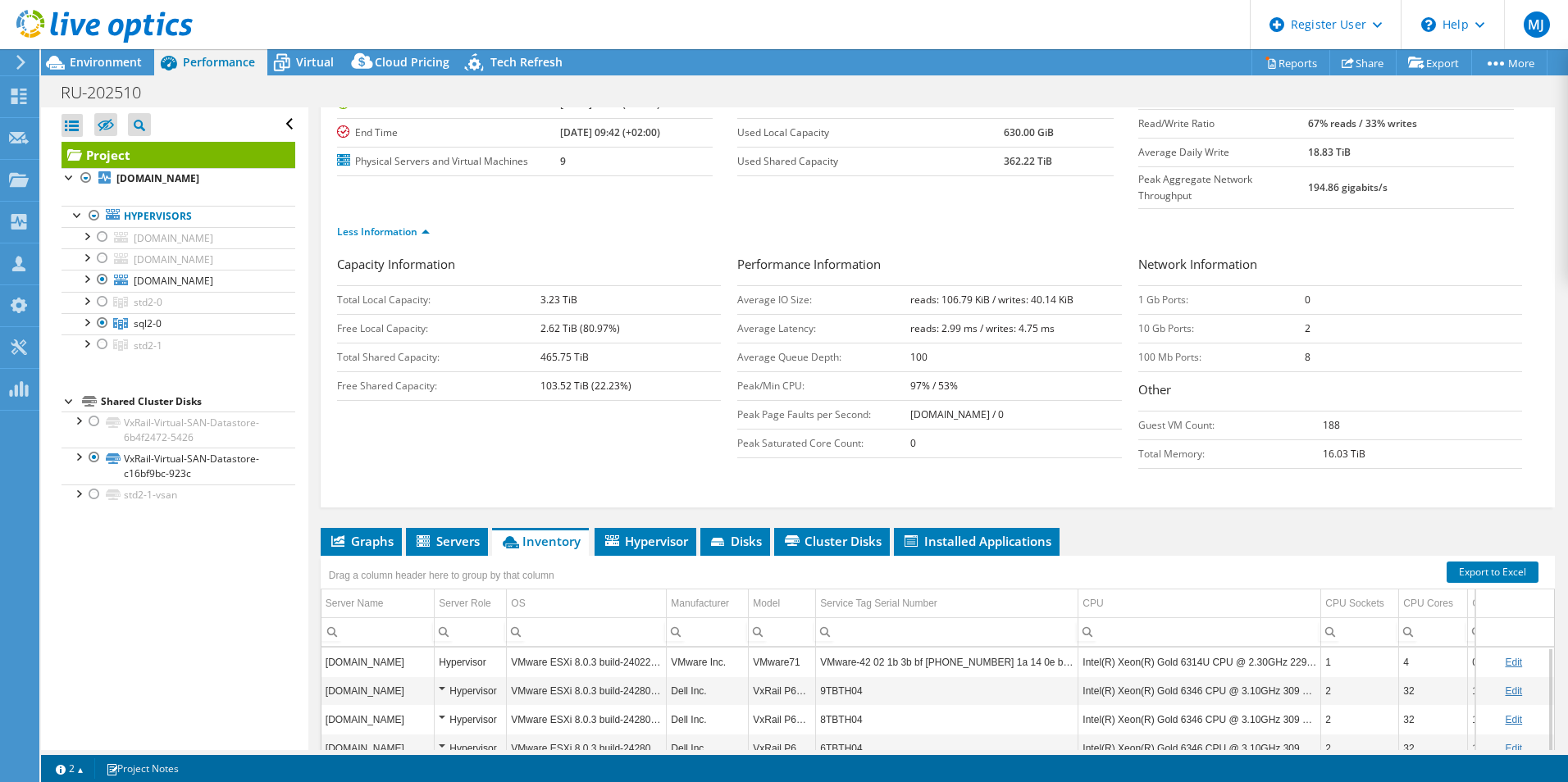
scroll to position [336, 0]
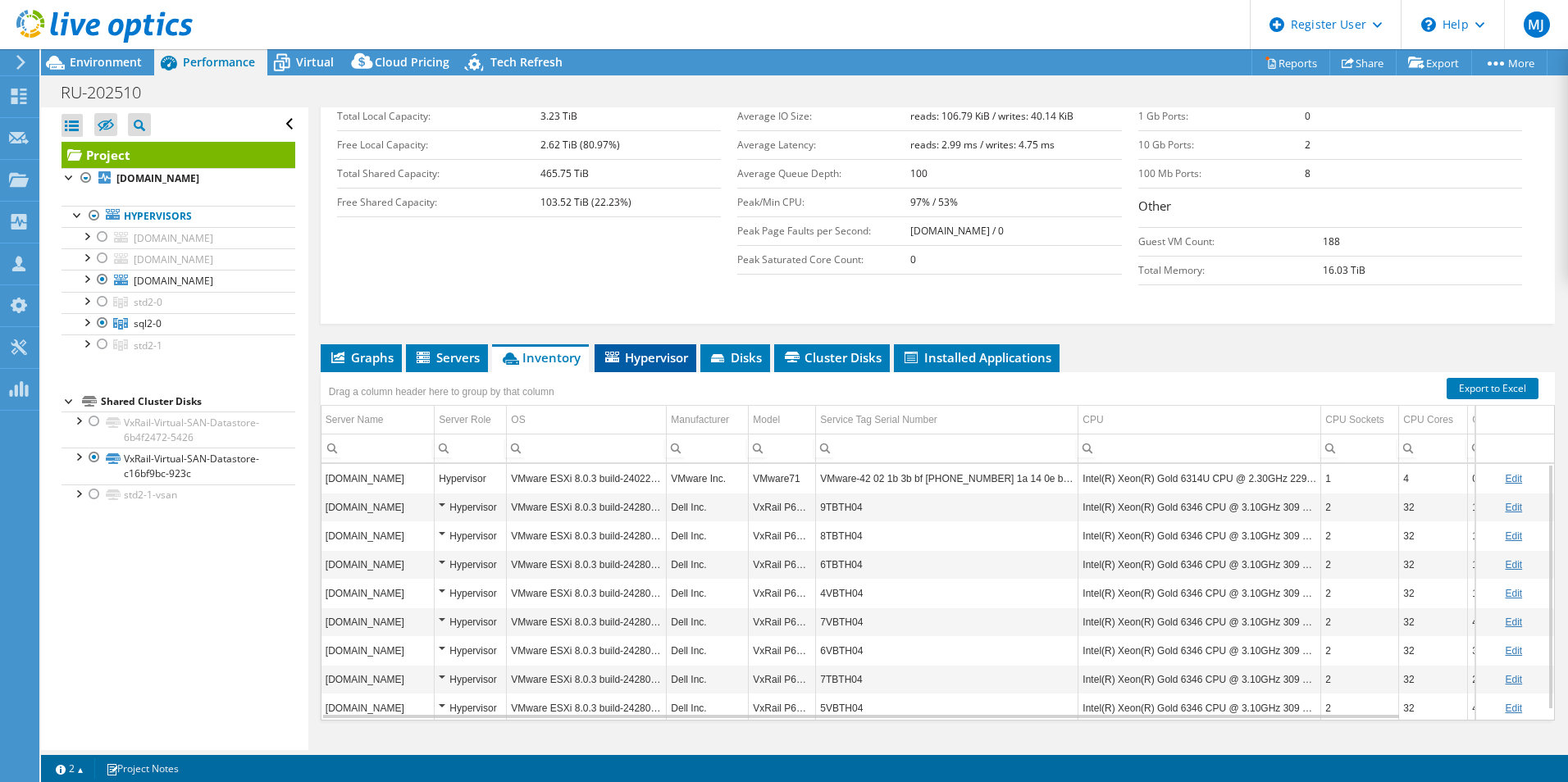
click at [624, 349] on span "Hypervisor" at bounding box center [646, 358] width 86 height 16
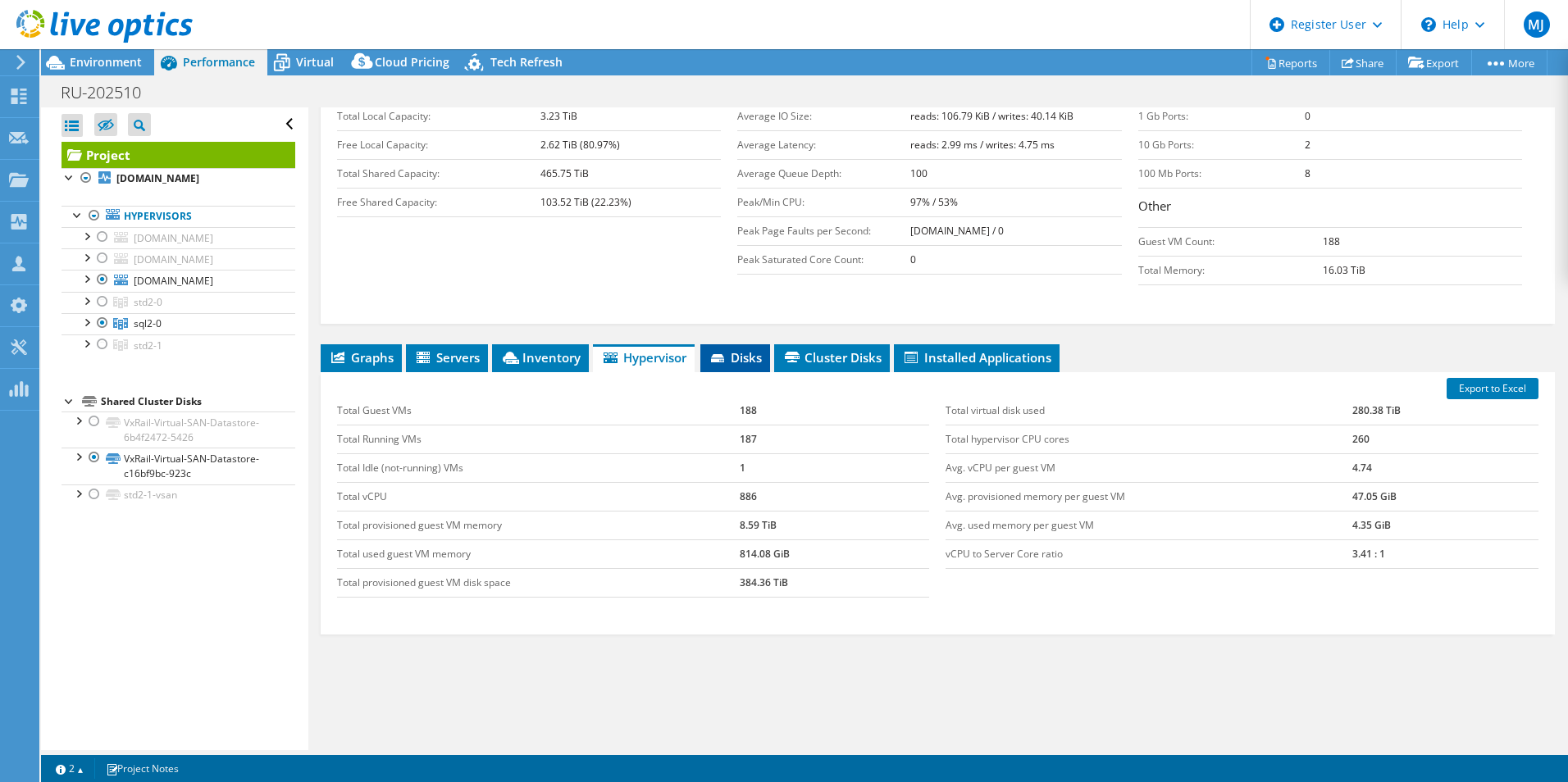
click at [732, 349] on span "Disks" at bounding box center [735, 358] width 53 height 16
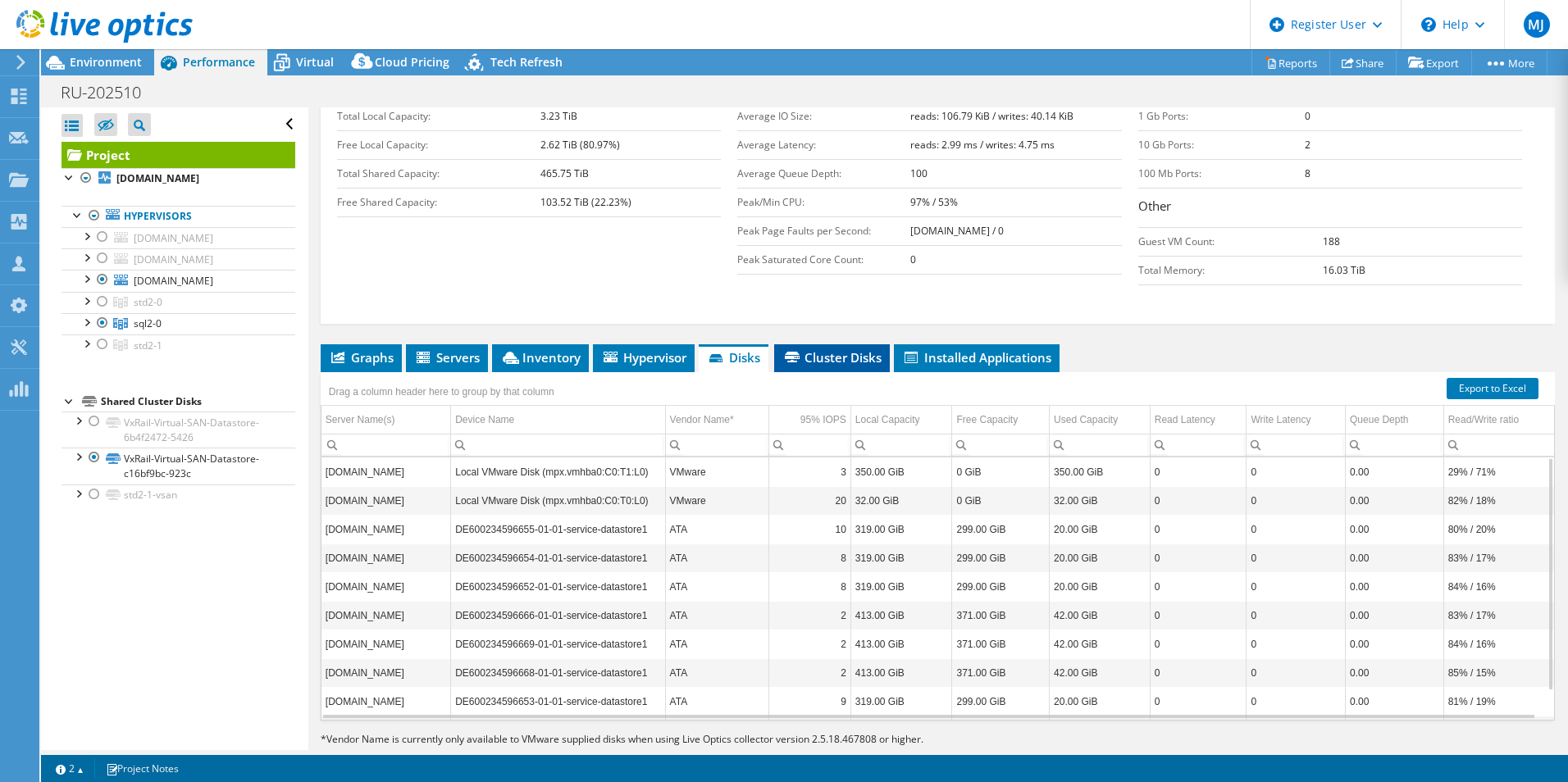
click at [874, 349] on span "Cluster Disks" at bounding box center [832, 358] width 100 height 16
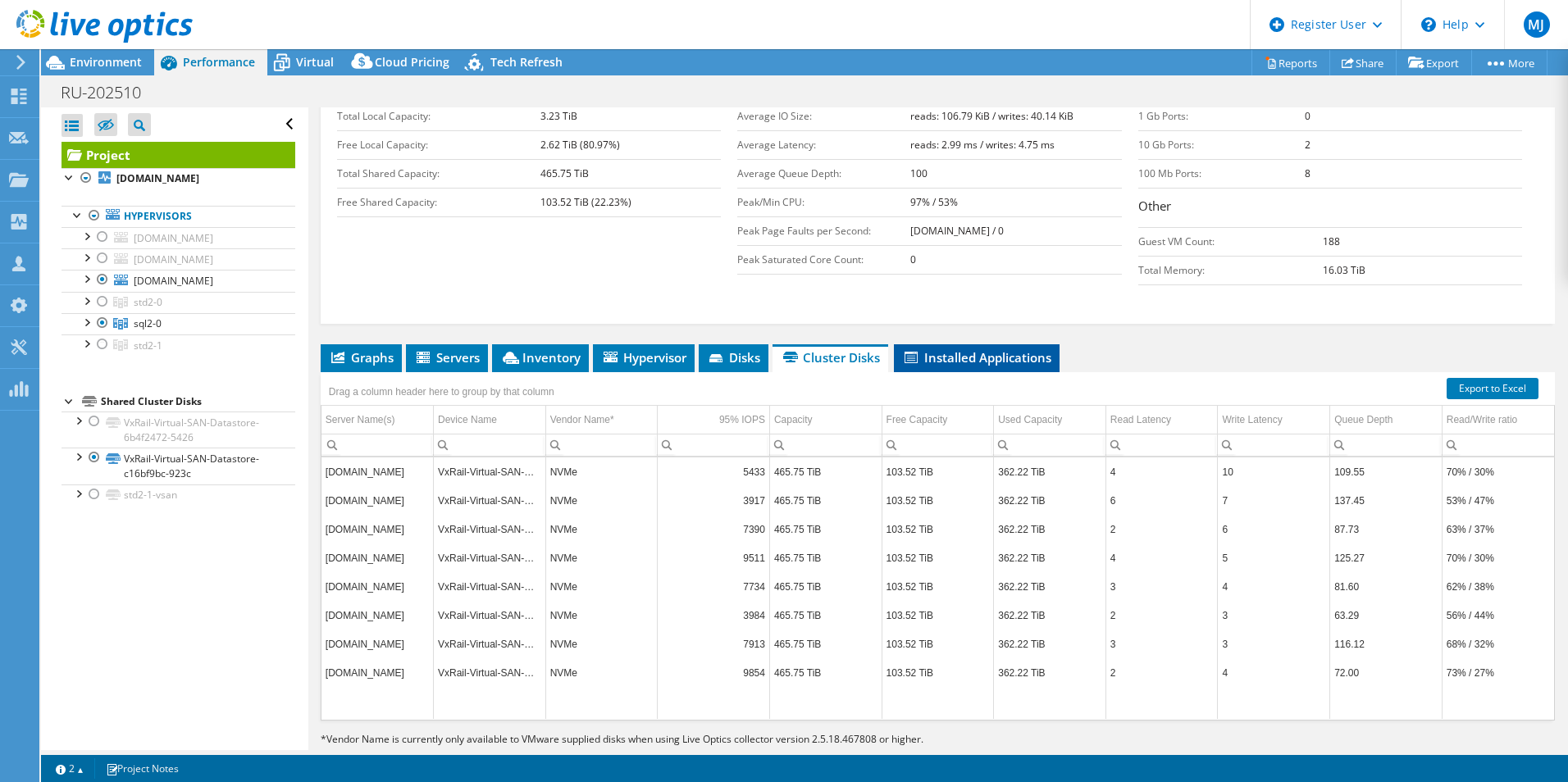
click at [986, 349] on span "Installed Applications" at bounding box center [977, 358] width 149 height 16
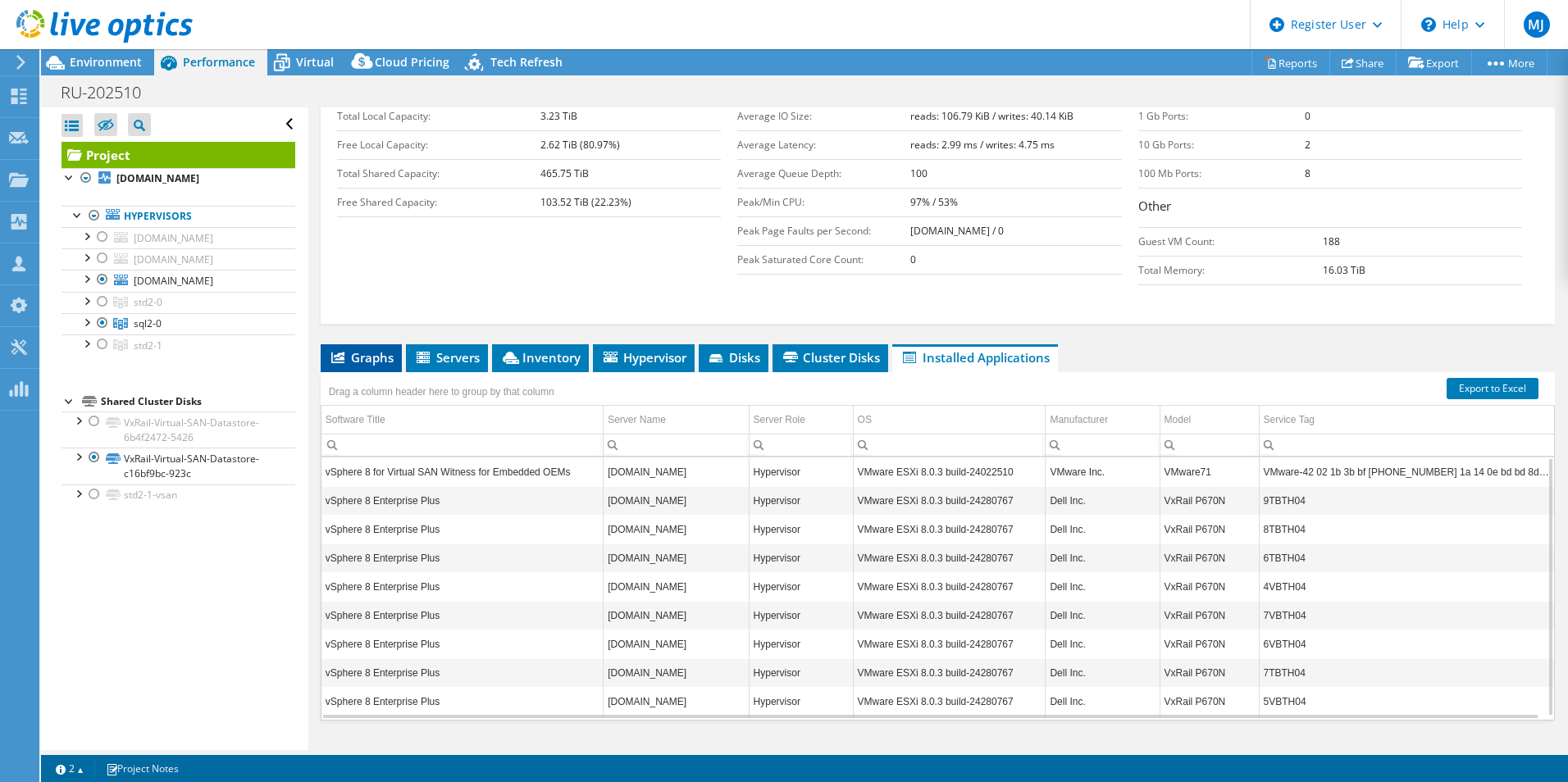
click at [357, 349] on span "Graphs" at bounding box center [361, 358] width 65 height 16
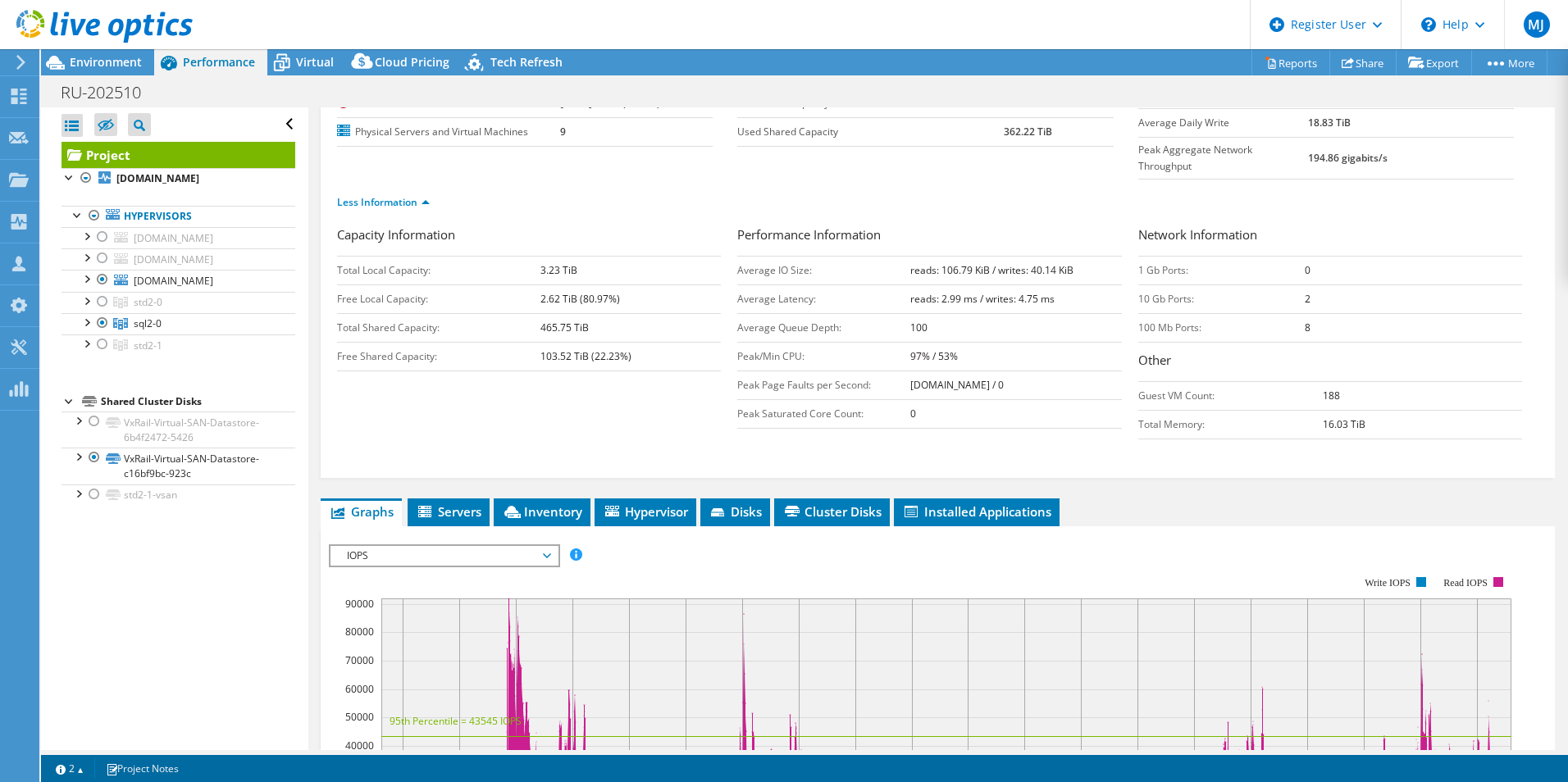
scroll to position [180, 0]
